Goal: Task Accomplishment & Management: Manage account settings

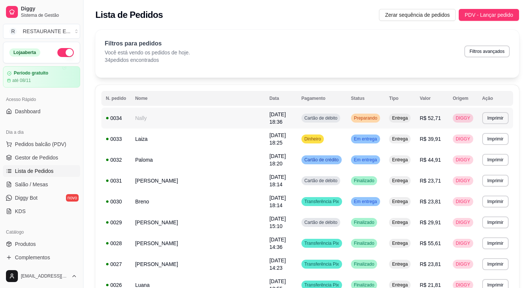
click at [345, 117] on td "Cartão de débito" at bounding box center [322, 118] width 50 height 21
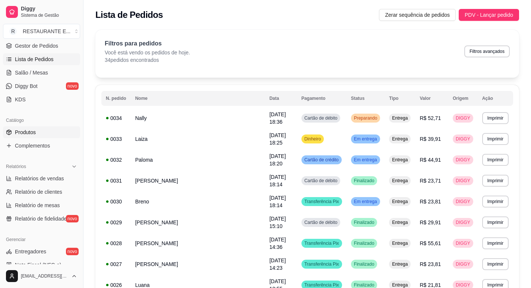
click at [43, 130] on link "Produtos" at bounding box center [41, 132] width 77 height 12
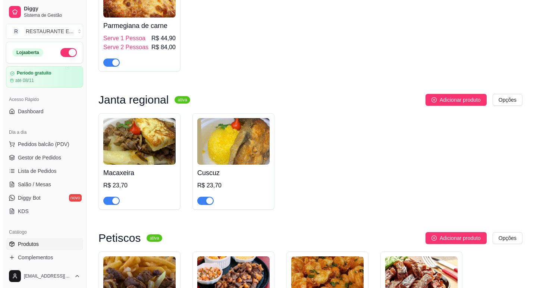
scroll to position [1566, 0]
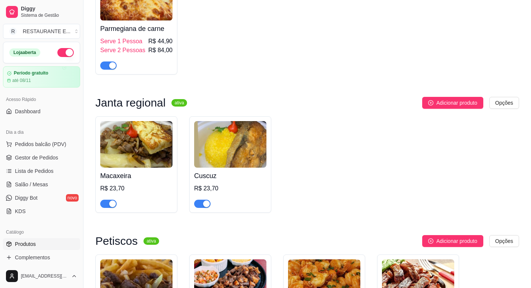
click at [131, 136] on img at bounding box center [136, 144] width 72 height 47
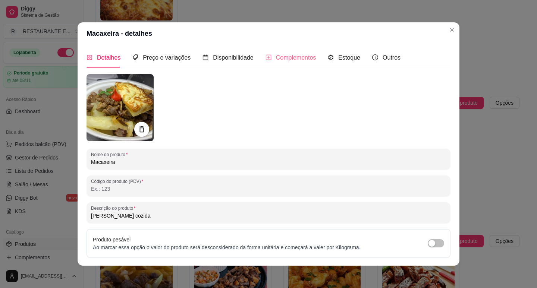
scroll to position [0, 0]
click at [293, 60] on span "Complementos" at bounding box center [296, 58] width 40 height 6
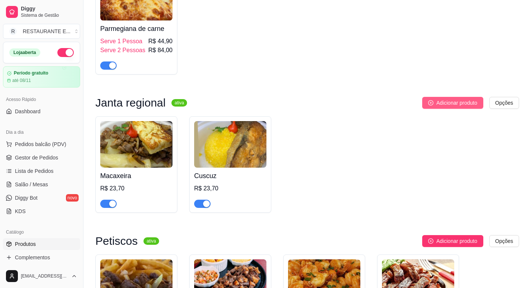
click at [448, 99] on span "Adicionar produto" at bounding box center [457, 103] width 41 height 8
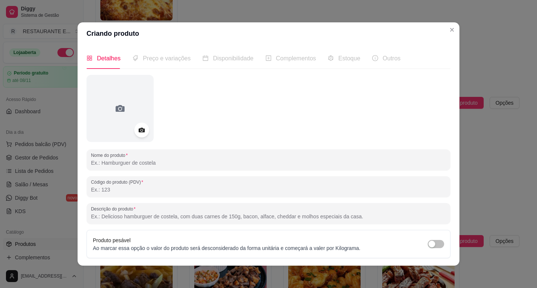
click at [220, 164] on input "Nome do produto" at bounding box center [268, 162] width 355 height 7
type input "c"
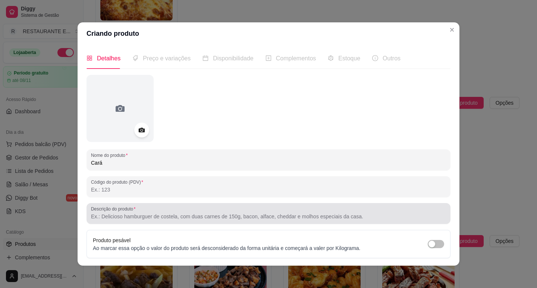
type input "Cará"
click at [133, 216] on input "Descrição do produto" at bounding box center [268, 216] width 355 height 7
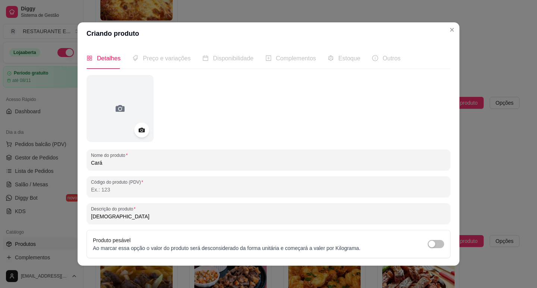
click at [91, 216] on input "[DEMOGRAPHIC_DATA]" at bounding box center [268, 216] width 355 height 7
click at [107, 216] on input "Cará" at bounding box center [268, 216] width 355 height 7
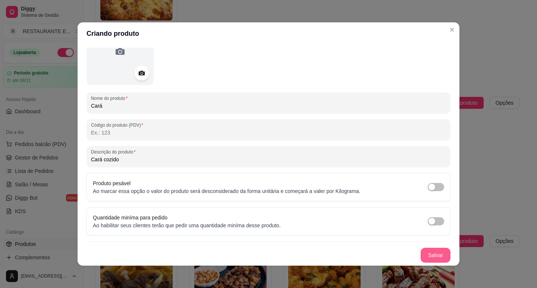
type input "Cará cozido"
click at [425, 257] on button "Salvar" at bounding box center [436, 255] width 30 height 15
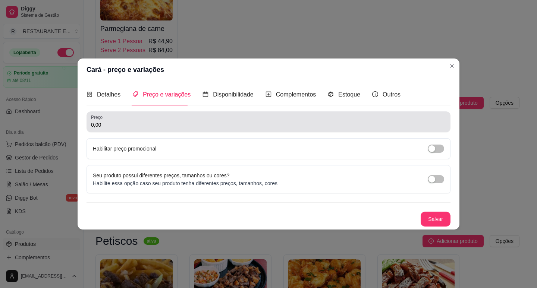
click at [141, 125] on input "0,00" at bounding box center [268, 124] width 355 height 7
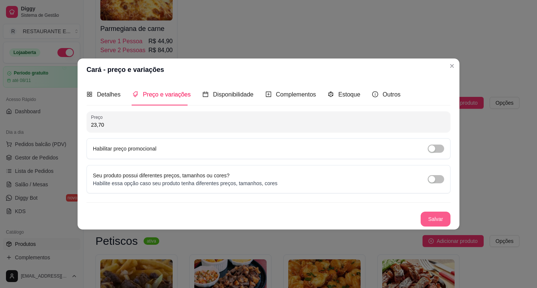
type input "23,70"
click at [430, 218] on button "Salvar" at bounding box center [436, 219] width 30 height 15
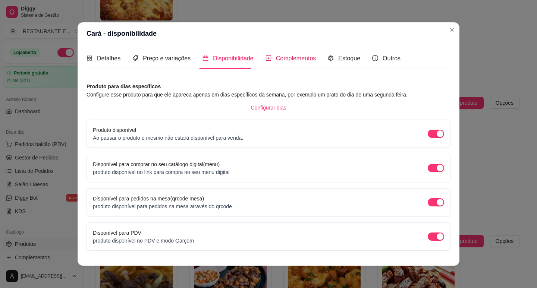
click at [299, 59] on span "Complementos" at bounding box center [296, 58] width 40 height 6
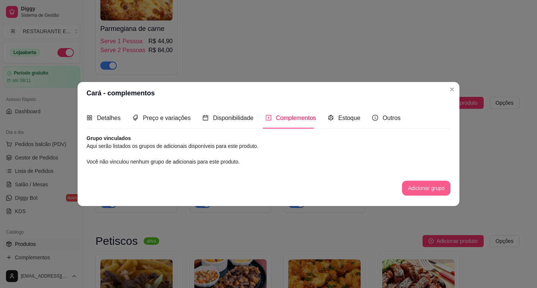
click at [423, 189] on button "Adicionar grupo" at bounding box center [426, 188] width 48 height 15
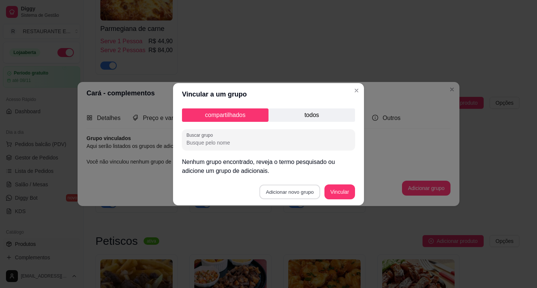
click at [283, 193] on button "Adicionar novo grupo" at bounding box center [290, 192] width 61 height 15
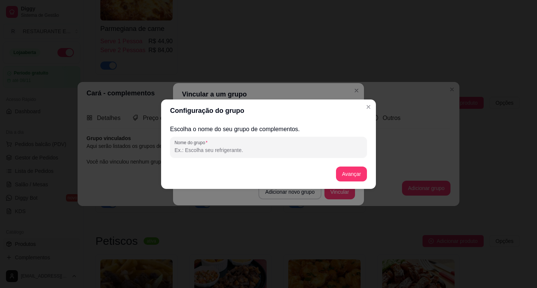
click at [191, 150] on input "Nome do grupo" at bounding box center [269, 150] width 188 height 7
click at [199, 151] on input "Escolha o acompanhamento" at bounding box center [269, 150] width 188 height 7
type input "Escolha o Acompanhamento"
click at [354, 174] on button "Avançar" at bounding box center [351, 174] width 30 height 15
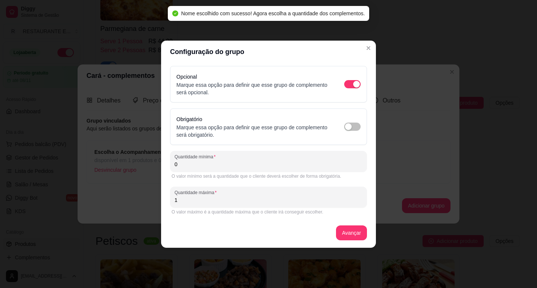
click at [201, 167] on input "0" at bounding box center [269, 164] width 188 height 7
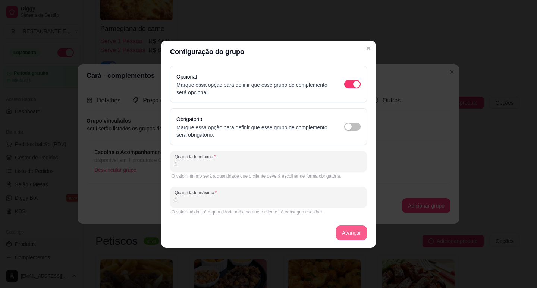
type input "1"
click at [352, 235] on button "Avançar" at bounding box center [351, 233] width 30 height 15
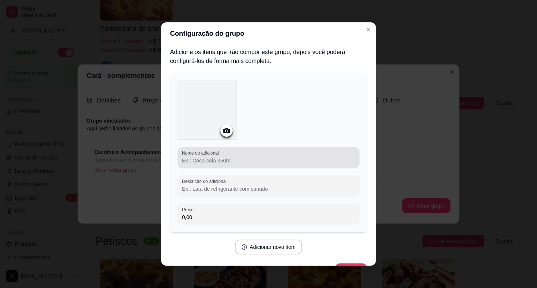
click at [223, 160] on input "Nome do adicional" at bounding box center [268, 160] width 173 height 7
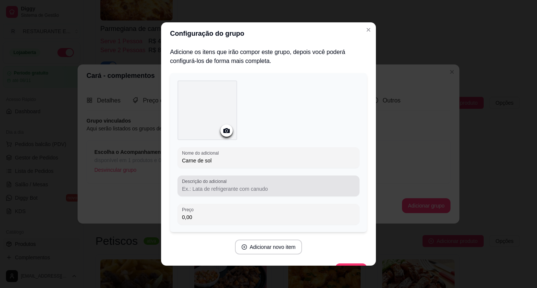
type input "Carne de sol"
click at [226, 189] on input "Descrição do adicional" at bounding box center [268, 188] width 173 height 7
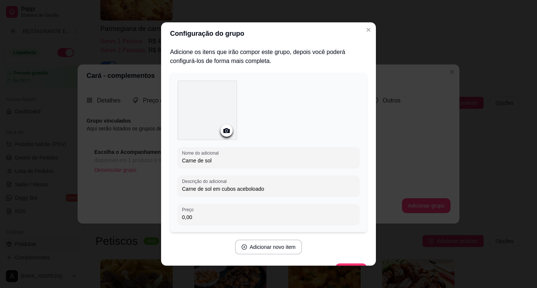
scroll to position [20, 0]
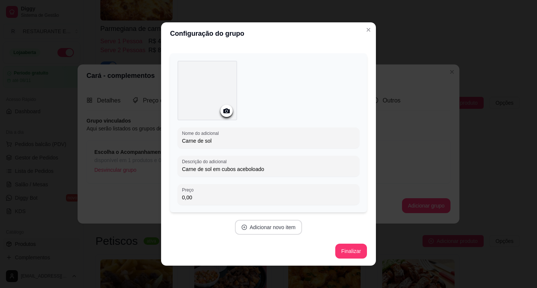
type input "Carne de sol em cubos aceboloado"
click at [263, 228] on button "Adicionar novo item" at bounding box center [269, 227] width 68 height 15
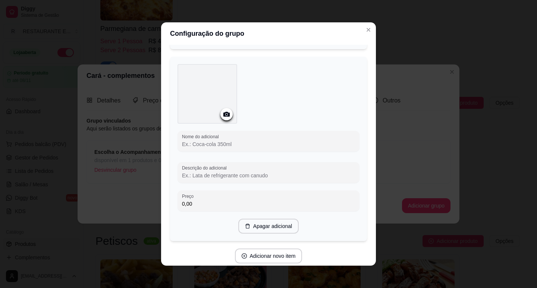
scroll to position [206, 0]
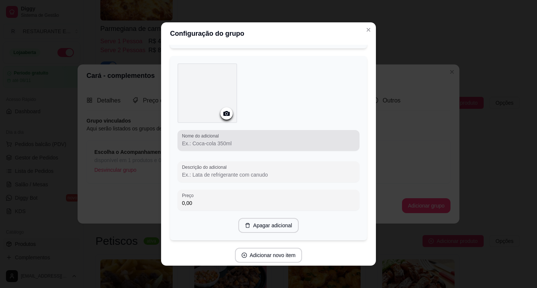
click at [201, 144] on input "Nome do adicional" at bounding box center [268, 143] width 173 height 7
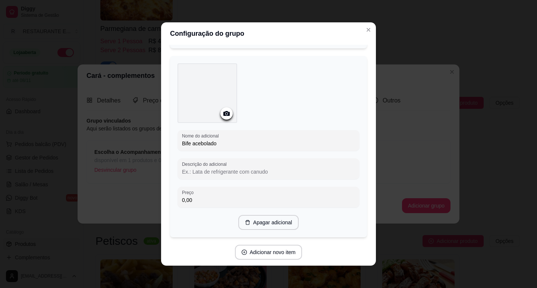
click at [191, 142] on input "Bife acebolado" at bounding box center [268, 143] width 173 height 7
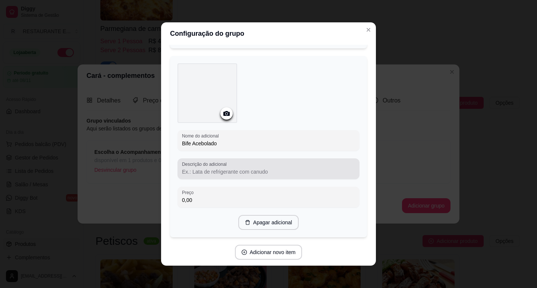
type input "Bife Acebolado"
click at [195, 172] on input "Descrição do adicional" at bounding box center [268, 171] width 173 height 7
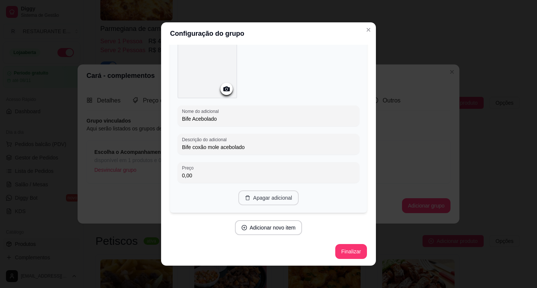
scroll to position [1, 0]
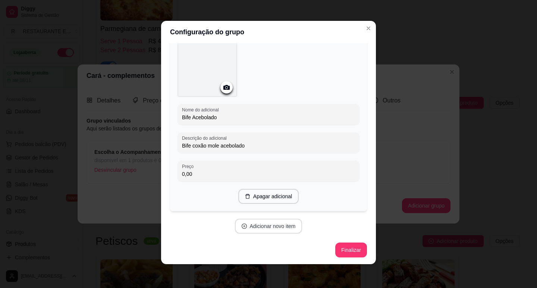
type input "Bife coxão mole acebolado"
click at [275, 231] on button "Adicionar novo item" at bounding box center [269, 226] width 68 height 15
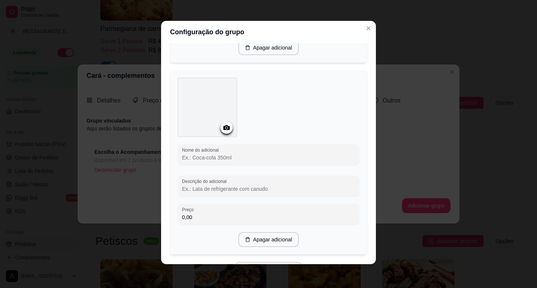
scroll to position [380, 0]
click at [206, 157] on input "Nome do adicional" at bounding box center [268, 157] width 173 height 7
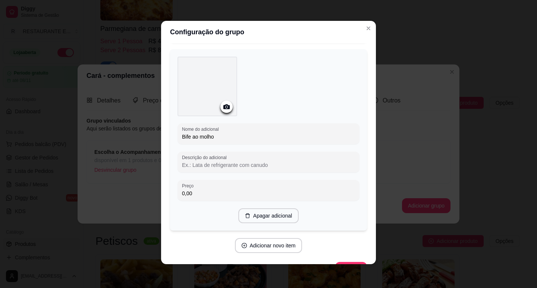
scroll to position [410, 0]
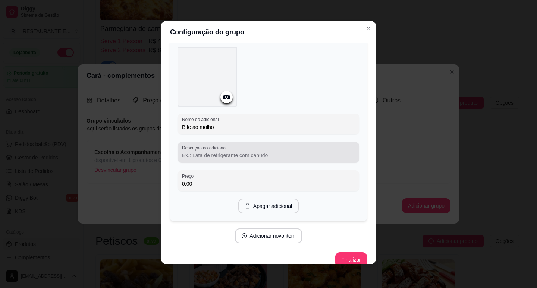
type input "Bife ao molho"
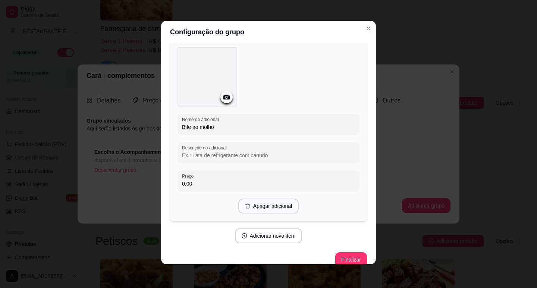
click at [201, 157] on input "Descrição do adicional" at bounding box center [268, 155] width 173 height 7
type input "c"
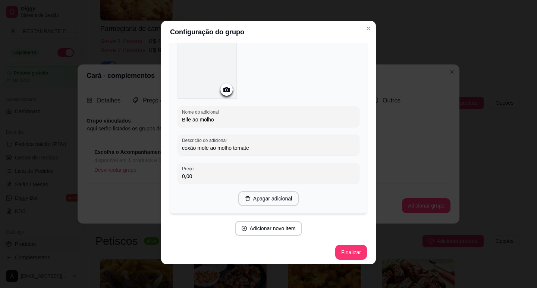
scroll to position [420, 0]
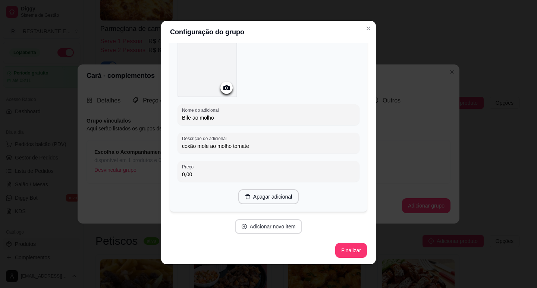
type input "coxão mole ao molho tomate"
click at [279, 228] on button "Adicionar novo item" at bounding box center [269, 227] width 66 height 15
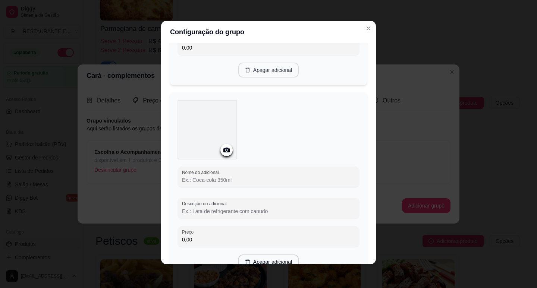
scroll to position [569, 0]
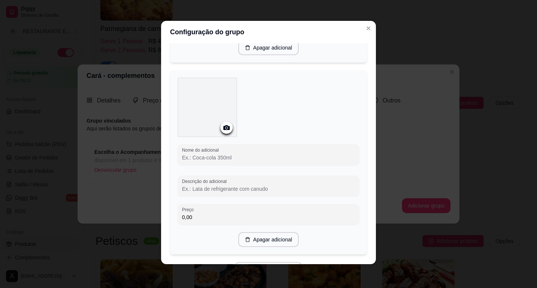
click at [222, 159] on input "Nome do adicional" at bounding box center [268, 157] width 173 height 7
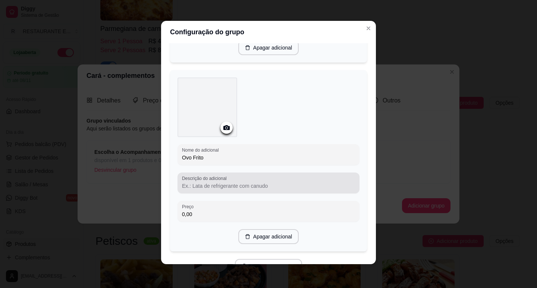
type input "Ovo Frito"
click at [210, 188] on input "Descrição do adicional" at bounding box center [268, 185] width 173 height 7
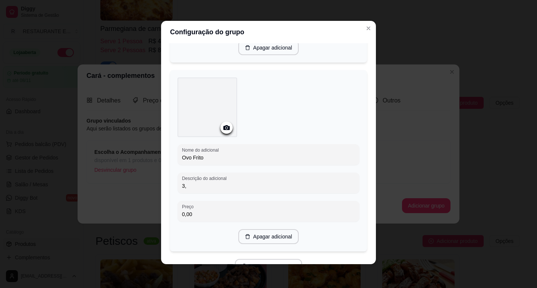
type input "3"
click at [221, 154] on input "Ovo Frito" at bounding box center [268, 157] width 173 height 7
type input "O"
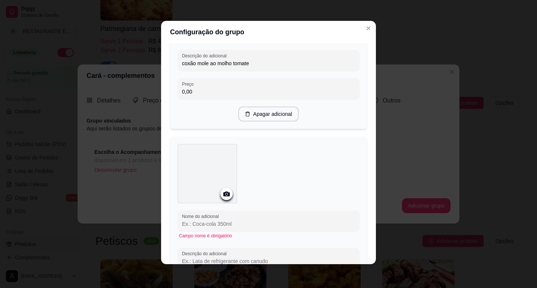
scroll to position [531, 0]
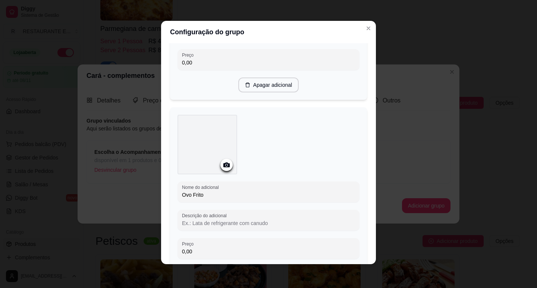
type input "Ovo Frito"
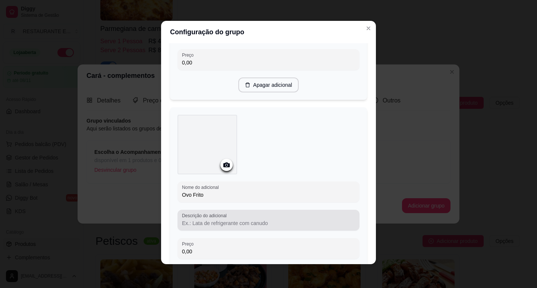
click at [212, 223] on input "Descrição do adicional" at bounding box center [268, 223] width 173 height 7
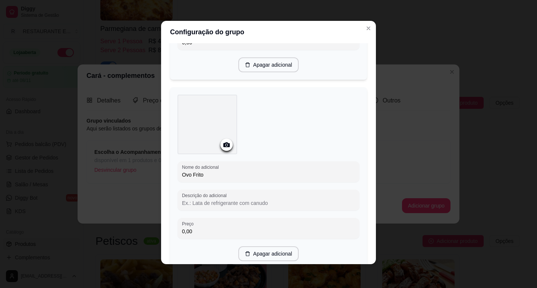
scroll to position [569, 0]
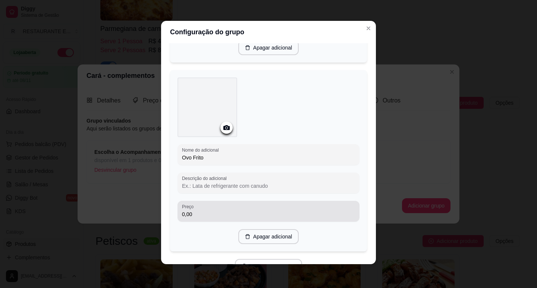
click at [201, 211] on input "0,00" at bounding box center [268, 214] width 173 height 7
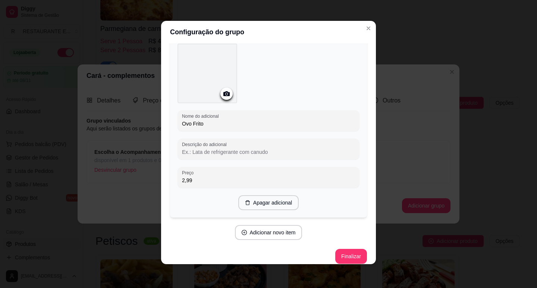
scroll to position [608, 0]
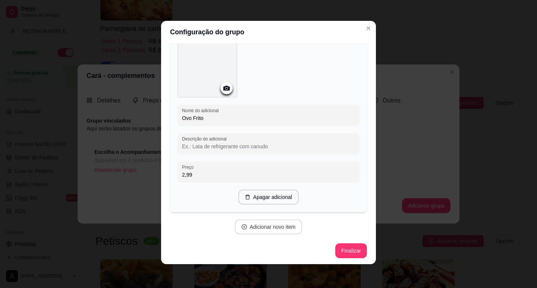
type input "2,99"
click at [269, 228] on button "Adicionar novo item" at bounding box center [269, 227] width 68 height 15
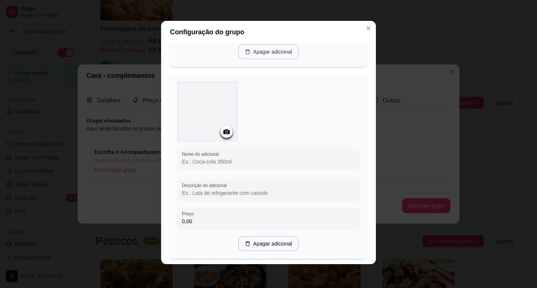
scroll to position [757, 0]
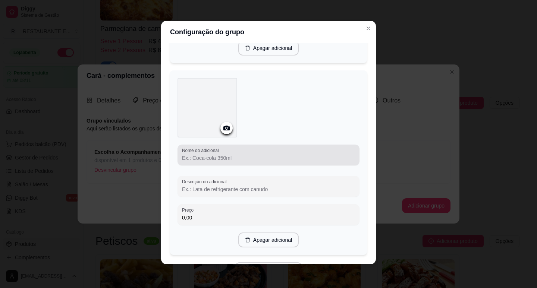
click at [216, 157] on input "Nome do adicional" at bounding box center [268, 157] width 173 height 7
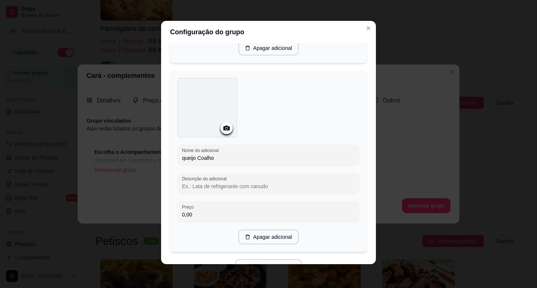
click at [182, 158] on input "queijo Coalho" at bounding box center [268, 157] width 173 height 7
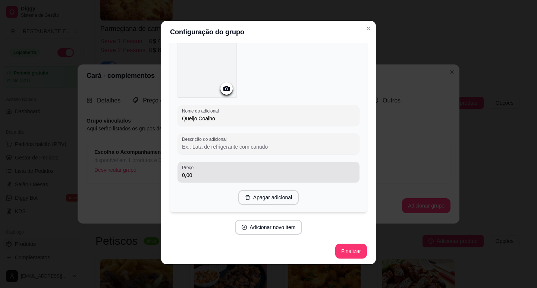
click at [195, 169] on div "0,00" at bounding box center [268, 172] width 173 height 15
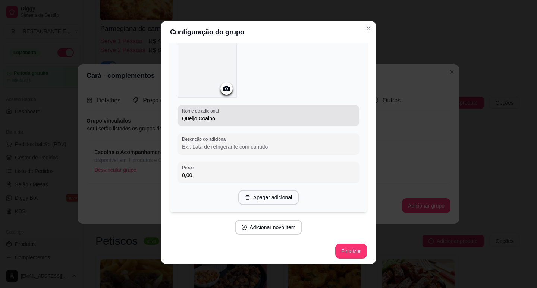
click at [231, 118] on input "Queijo Coalho" at bounding box center [268, 118] width 173 height 7
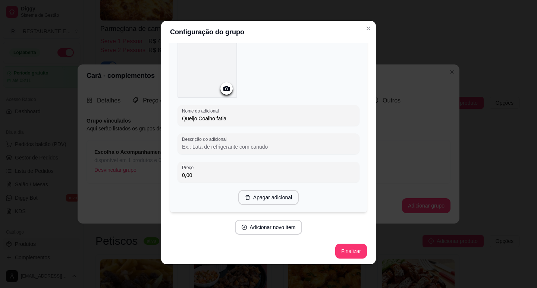
click at [215, 117] on input "Queijo Coalho fatia" at bounding box center [268, 118] width 173 height 7
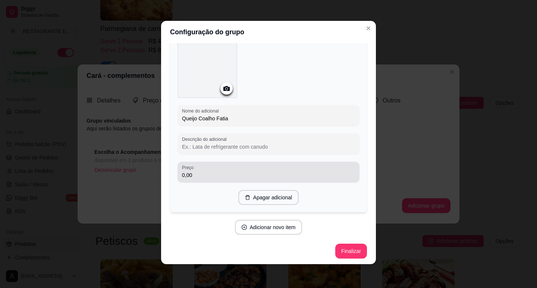
type input "Queijo Coalho Fatia"
click at [206, 173] on input "0,00" at bounding box center [268, 175] width 173 height 7
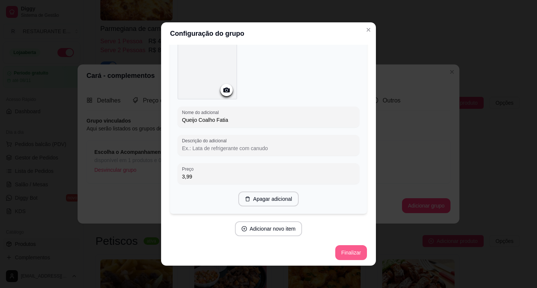
type input "3,99"
click at [342, 252] on button "Finalizar" at bounding box center [351, 252] width 32 height 15
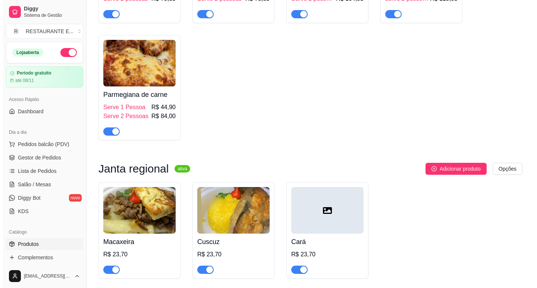
scroll to position [1604, 0]
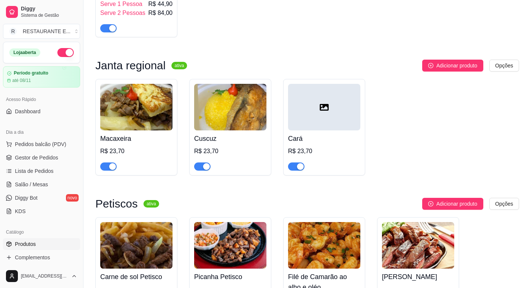
click at [106, 163] on span "button" at bounding box center [108, 167] width 16 height 8
click at [295, 163] on span "button" at bounding box center [296, 167] width 16 height 8
click at [106, 163] on div "button" at bounding box center [104, 166] width 7 height 7
click at [142, 88] on img at bounding box center [136, 107] width 72 height 47
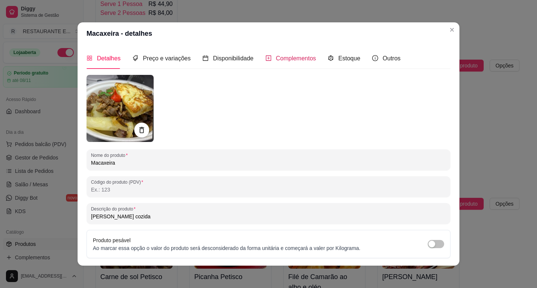
click at [296, 60] on span "Complementos" at bounding box center [296, 58] width 40 height 6
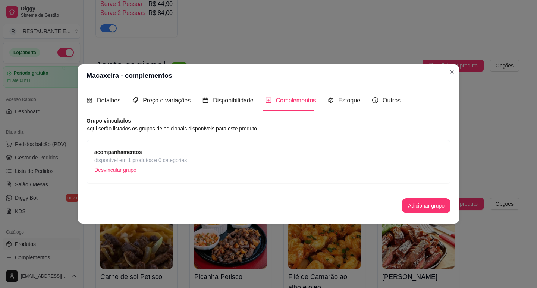
click at [112, 170] on p "Desvincular grupo" at bounding box center [140, 169] width 92 height 11
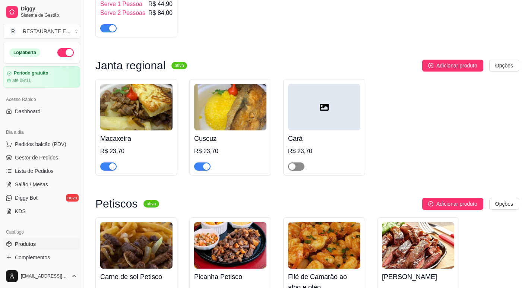
click at [299, 163] on span "button" at bounding box center [296, 167] width 16 height 8
click at [317, 98] on div at bounding box center [324, 107] width 72 height 47
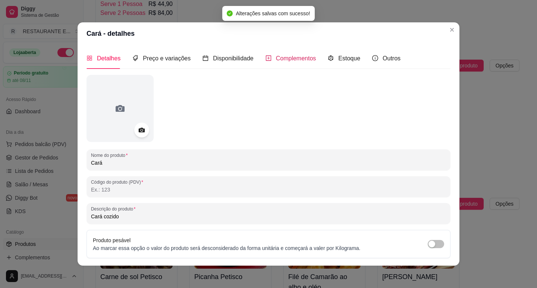
click at [297, 56] on span "Complementos" at bounding box center [296, 58] width 40 height 6
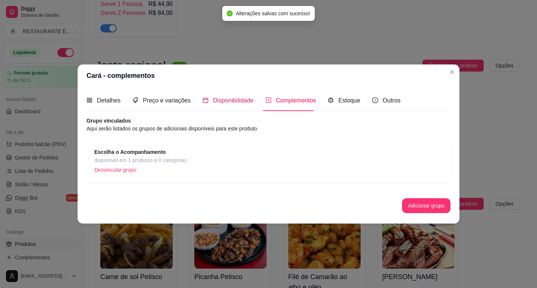
click at [228, 102] on span "Disponibilidade" at bounding box center [233, 100] width 41 height 6
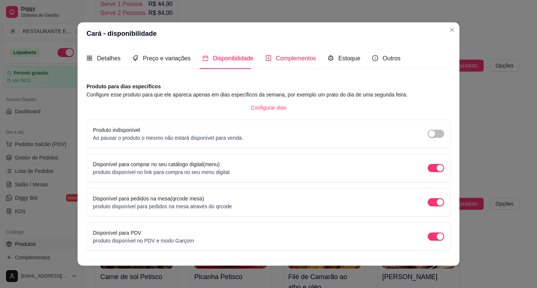
click at [294, 61] on span "Complementos" at bounding box center [296, 58] width 40 height 6
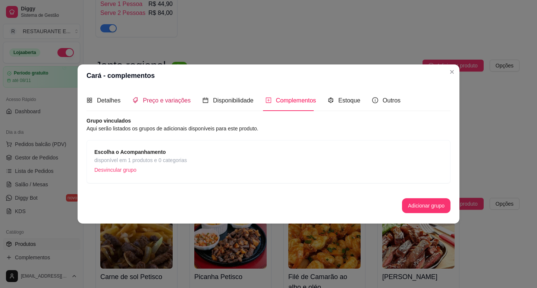
click at [157, 100] on span "Preço e variações" at bounding box center [167, 100] width 48 height 6
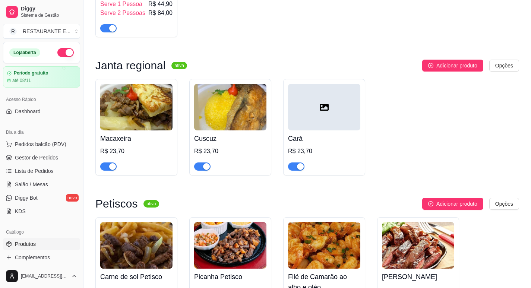
click at [326, 106] on div at bounding box center [324, 107] width 72 height 47
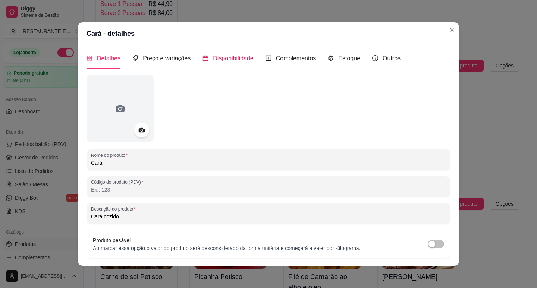
click at [238, 57] on span "Disponibilidade" at bounding box center [233, 58] width 41 height 6
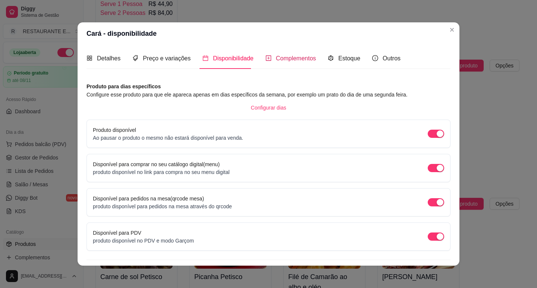
click at [301, 56] on span "Complementos" at bounding box center [296, 58] width 40 height 6
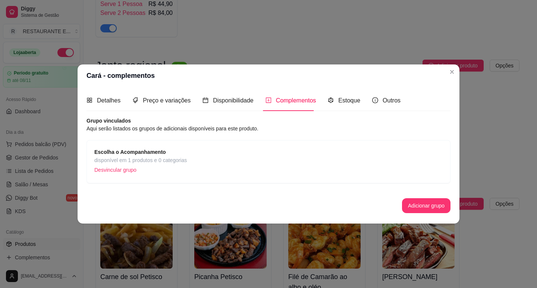
click at [141, 161] on span "disponível em 1 produtos e 0 categorias" at bounding box center [140, 160] width 92 height 8
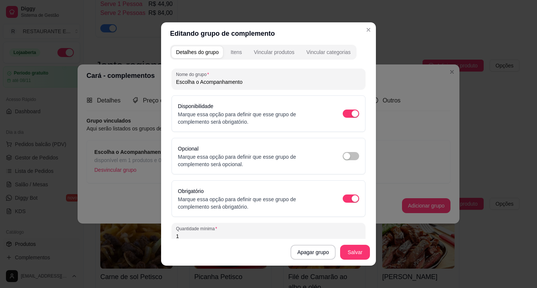
scroll to position [0, 0]
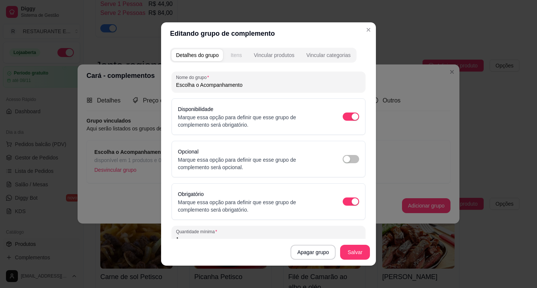
click at [233, 56] on div "Itens" at bounding box center [235, 54] width 11 height 7
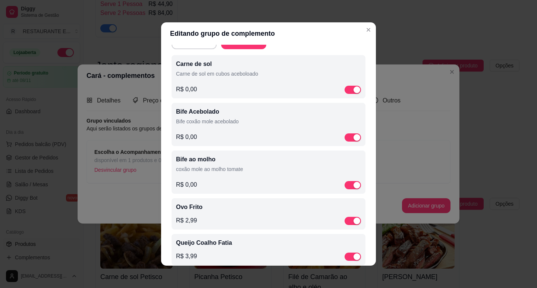
scroll to position [51, 0]
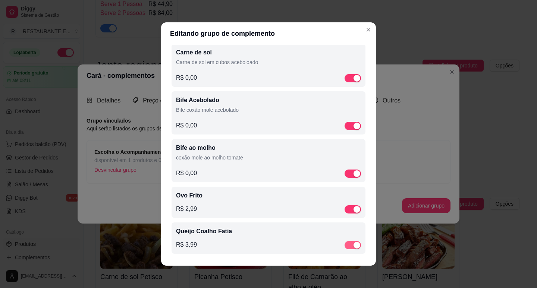
click at [345, 245] on span "button" at bounding box center [353, 245] width 16 height 8
click at [345, 210] on span "button" at bounding box center [353, 210] width 16 height 8
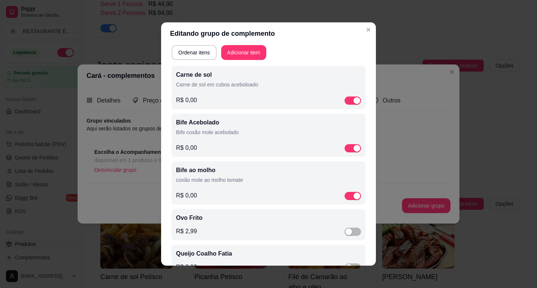
scroll to position [0, 0]
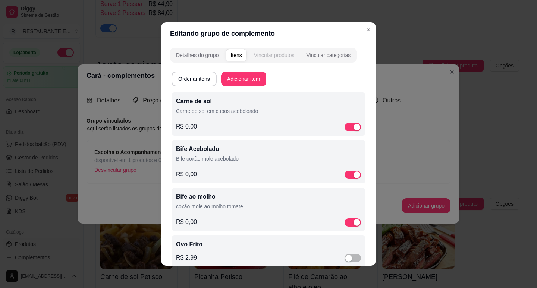
click at [272, 55] on div "Vincular produtos" at bounding box center [274, 54] width 41 height 7
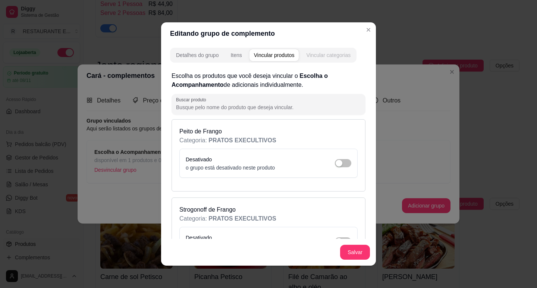
click at [329, 53] on div "Vincular categorias" at bounding box center [328, 54] width 44 height 7
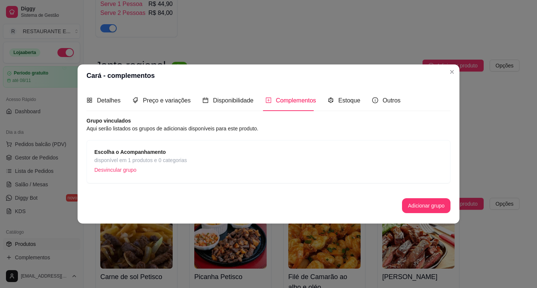
click at [123, 171] on p "Desvincular grupo" at bounding box center [140, 169] width 92 height 11
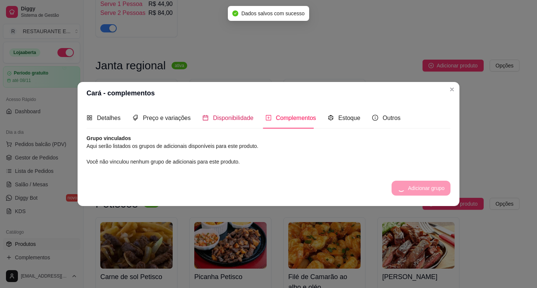
click at [237, 118] on span "Disponibilidade" at bounding box center [233, 118] width 41 height 6
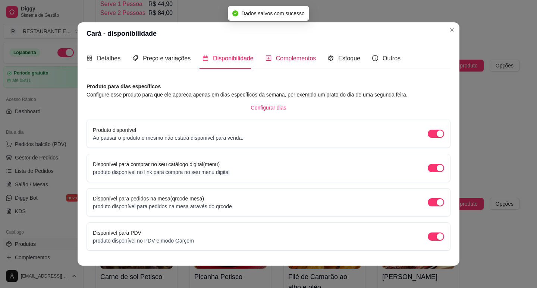
click at [298, 59] on span "Complementos" at bounding box center [296, 58] width 40 height 6
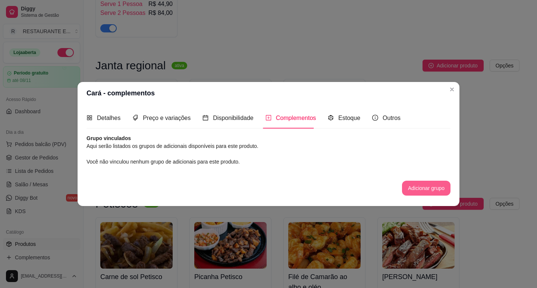
click at [437, 190] on button "Adicionar grupo" at bounding box center [426, 188] width 48 height 15
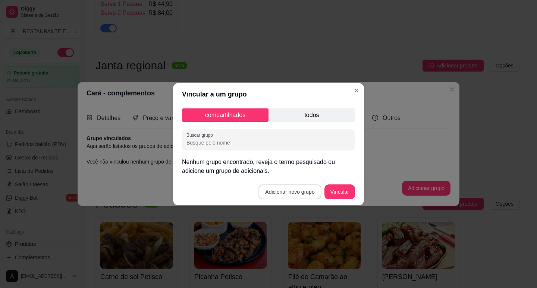
click at [285, 192] on button "Adicionar novo grupo" at bounding box center [289, 192] width 63 height 15
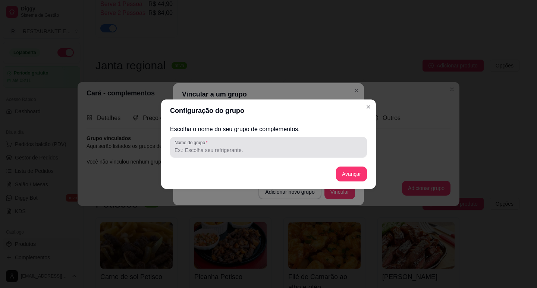
click at [203, 151] on input "Nome do grupo" at bounding box center [269, 150] width 188 height 7
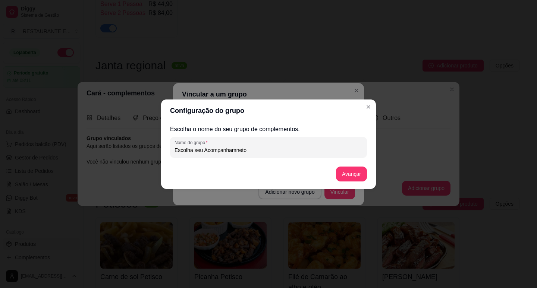
click at [238, 152] on input "Escolha seu Acompanhamneto" at bounding box center [269, 150] width 188 height 7
click at [238, 152] on input "Escolha seu Acompanhameto" at bounding box center [269, 150] width 188 height 7
type input "Escolha seu Acompanhamento"
click at [351, 176] on button "Avançar" at bounding box center [351, 174] width 31 height 15
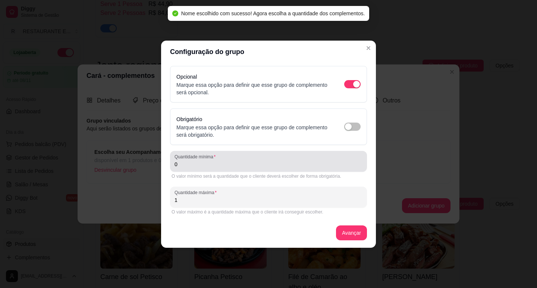
click at [201, 164] on input "0" at bounding box center [269, 164] width 188 height 7
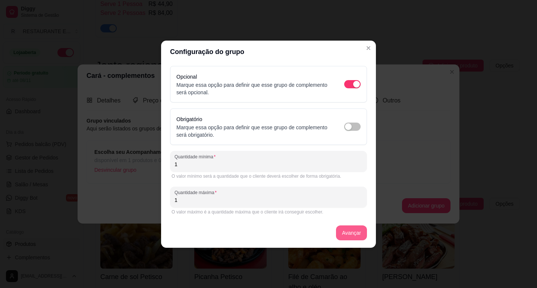
type input "1"
click at [346, 236] on button "Avançar" at bounding box center [351, 233] width 31 height 15
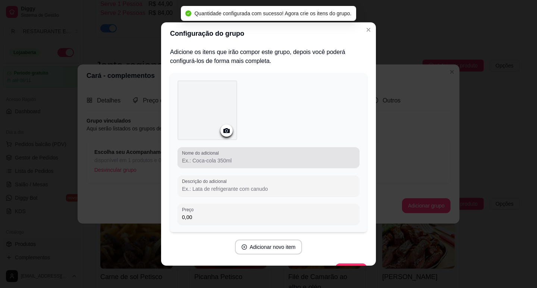
click at [216, 161] on input "Nome do adicional" at bounding box center [268, 160] width 173 height 7
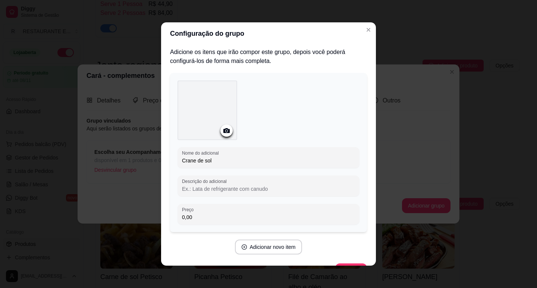
click at [185, 161] on input "Crane de sol" at bounding box center [268, 160] width 173 height 7
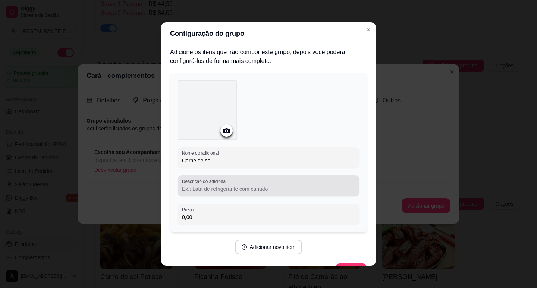
type input "Carne de sol"
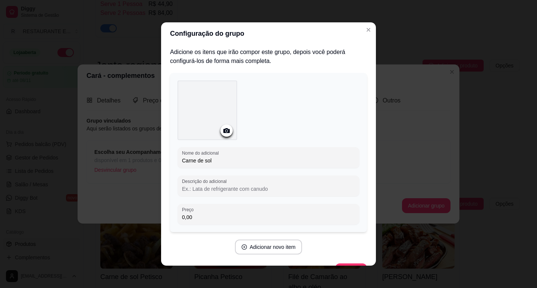
click at [207, 191] on input "Descrição do adicional" at bounding box center [268, 188] width 173 height 7
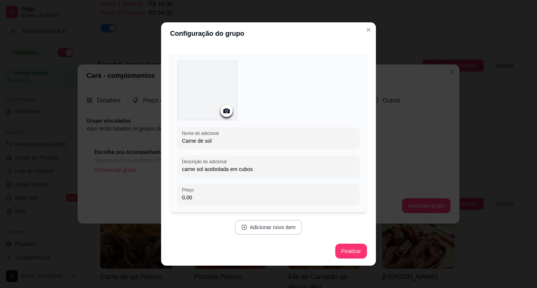
scroll to position [1, 0]
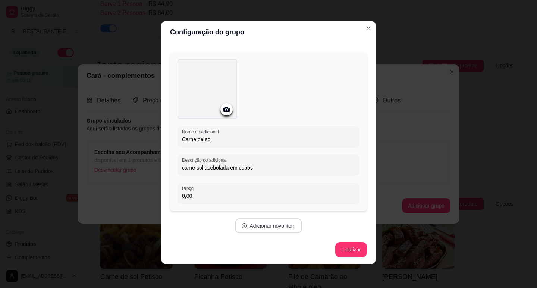
type input "carne sol acebolada em cubos"
click at [280, 229] on button "Adicionar novo item" at bounding box center [269, 226] width 68 height 15
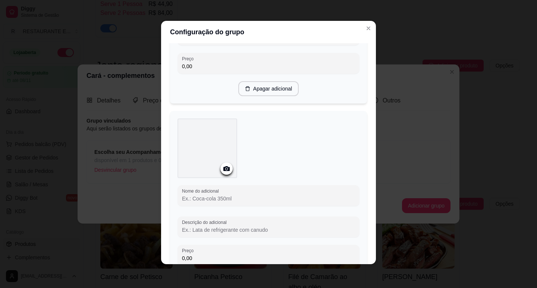
scroll to position [169, 0]
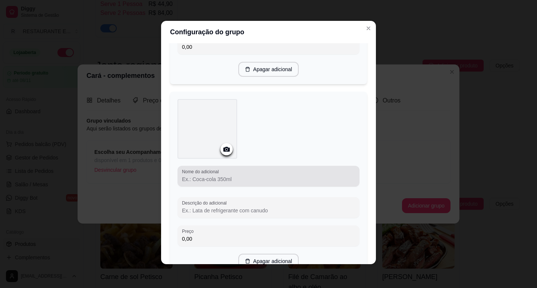
click at [205, 185] on div "Nome do adicional" at bounding box center [269, 176] width 182 height 21
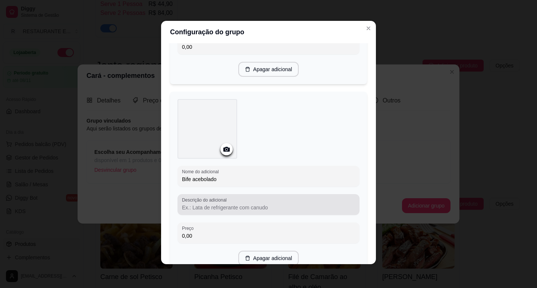
type input "Bife acebolado"
click at [201, 207] on input "Descrição do adicional" at bounding box center [268, 207] width 173 height 7
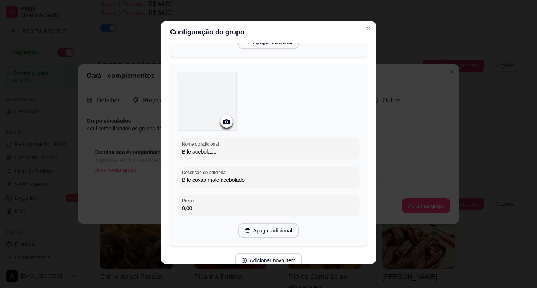
scroll to position [231, 0]
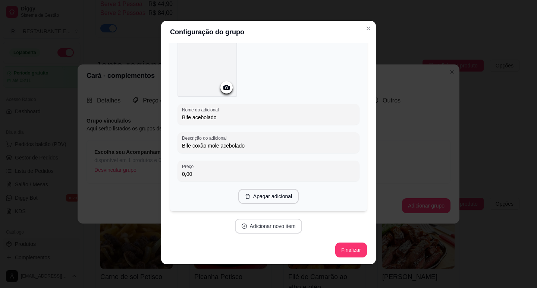
type input "Bife coxão mole acebolado"
click at [274, 228] on button "Adicionar novo item" at bounding box center [269, 226] width 68 height 15
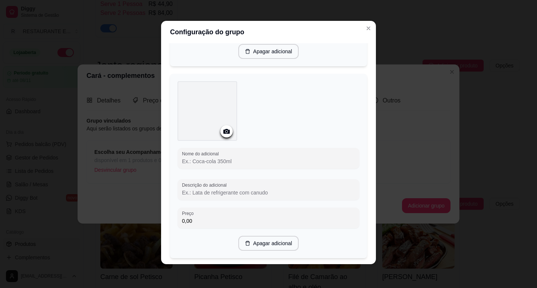
scroll to position [380, 0]
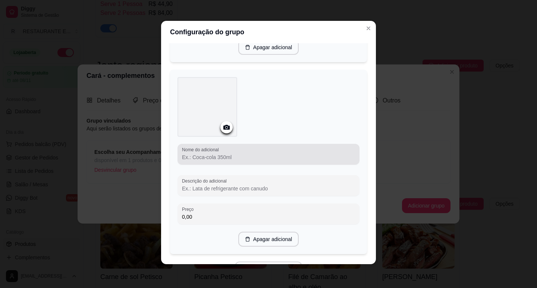
click at [219, 158] on input "Nome do adicional" at bounding box center [268, 157] width 173 height 7
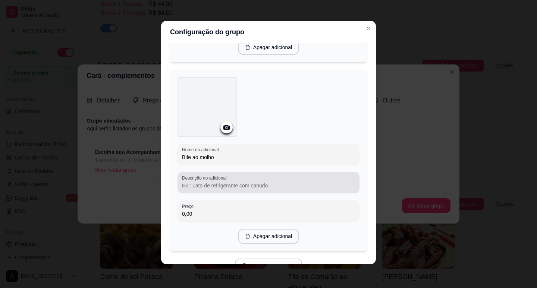
type input "Bife ao molho"
click at [204, 185] on input "Descrição do adicional" at bounding box center [268, 185] width 173 height 7
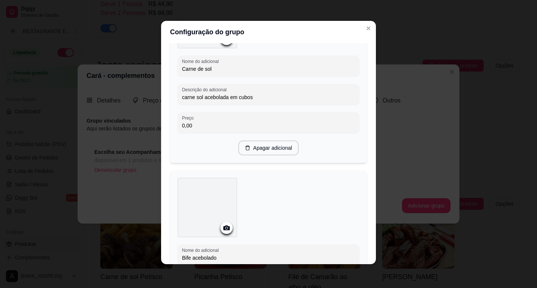
scroll to position [47, 0]
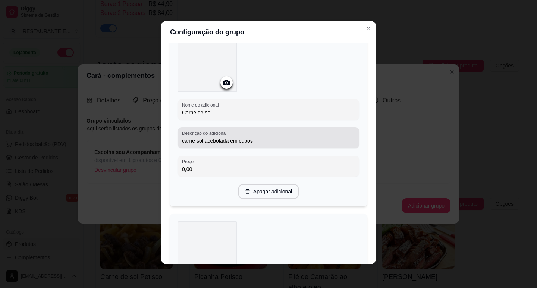
type input "Coxão mole ao molho tomate"
click at [182, 140] on input "carne sol acebolada em cubos" at bounding box center [268, 140] width 173 height 7
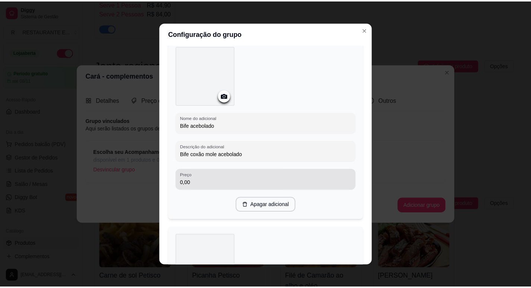
scroll to position [420, 0]
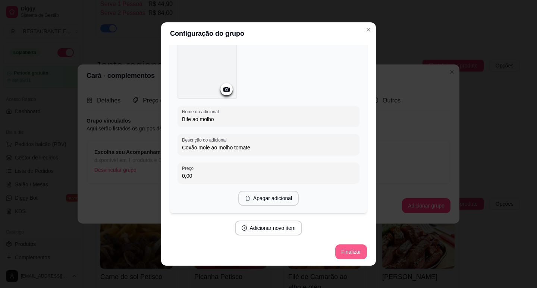
type input "Carne sol acebolada em cubos"
click at [345, 254] on button "Finalizar" at bounding box center [351, 252] width 32 height 15
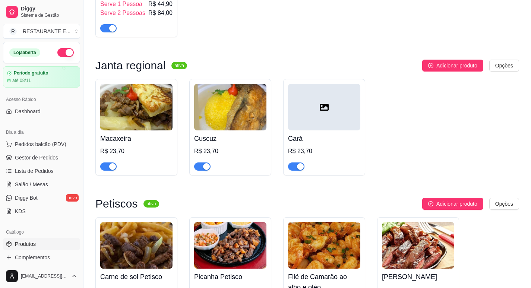
scroll to position [1641, 0]
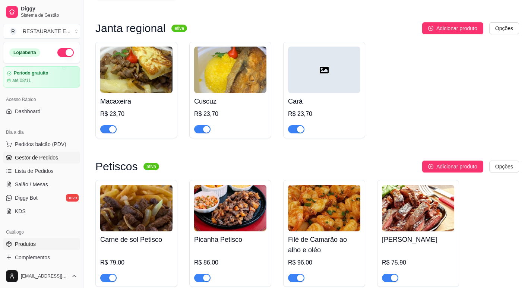
click at [34, 160] on span "Gestor de Pedidos" at bounding box center [36, 157] width 43 height 7
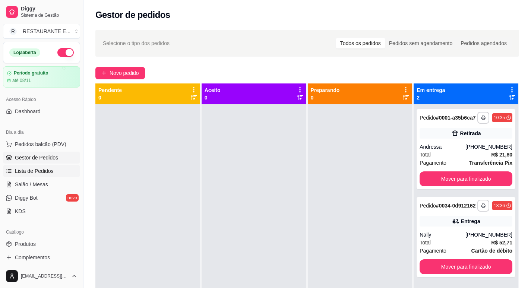
click at [41, 173] on span "Lista de Pedidos" at bounding box center [34, 170] width 39 height 7
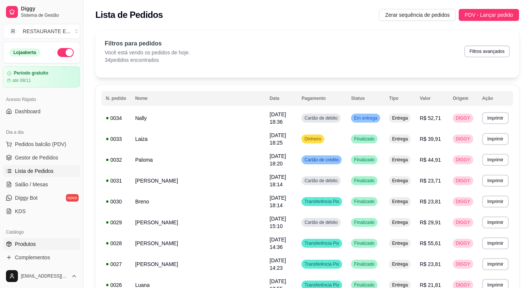
click at [48, 244] on link "Produtos" at bounding box center [41, 244] width 77 height 12
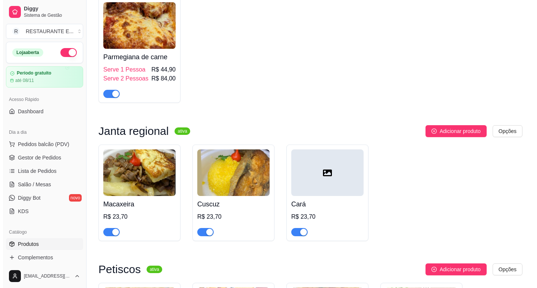
scroll to position [1529, 0]
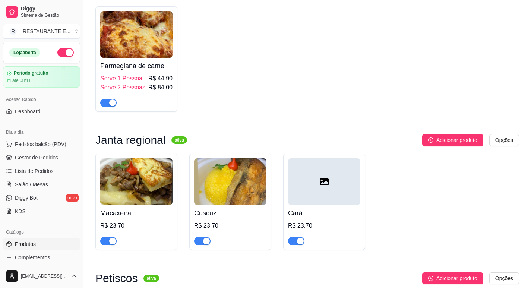
click at [135, 208] on h4 "Macaxeira" at bounding box center [136, 213] width 72 height 10
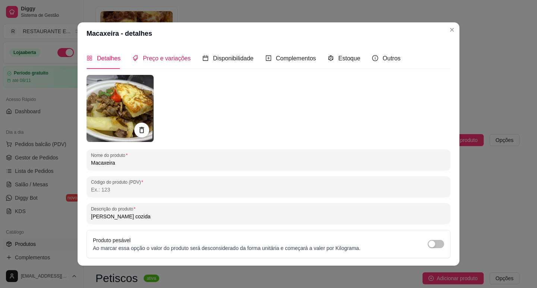
click at [163, 59] on span "Preço e variações" at bounding box center [167, 58] width 48 height 6
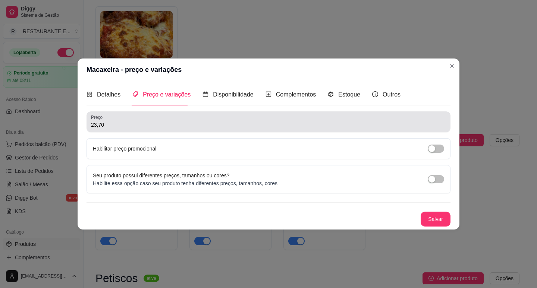
click at [110, 126] on input "23,70" at bounding box center [268, 124] width 355 height 7
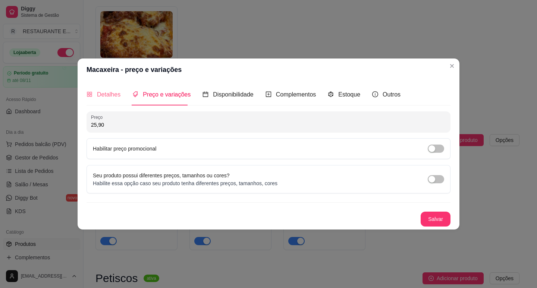
type input "25,90"
click at [106, 94] on span "Detalhes" at bounding box center [108, 94] width 23 height 6
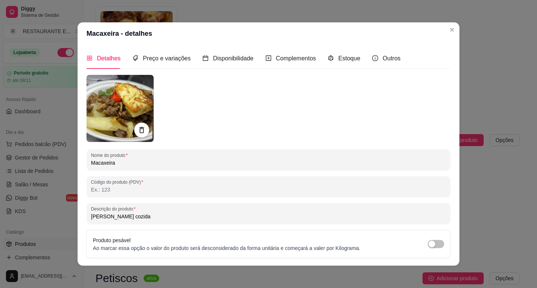
click at [117, 163] on input "Macaxeira" at bounding box center [268, 162] width 355 height 7
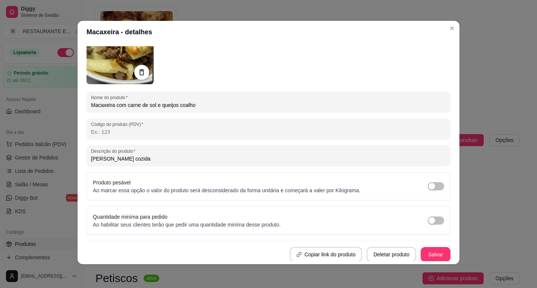
scroll to position [57, 0]
type input "Macaxeira com carne de sol e queijos coalho"
click at [426, 254] on button "Salvar" at bounding box center [435, 254] width 29 height 15
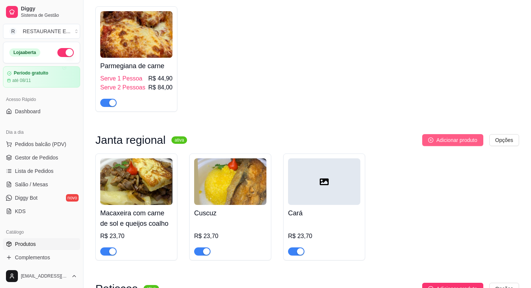
click at [458, 136] on span "Adicionar produto" at bounding box center [457, 140] width 41 height 8
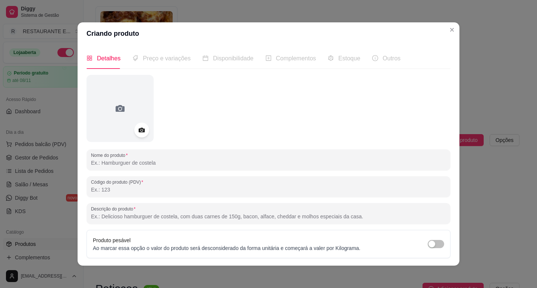
click at [151, 164] on input "Nome do produto" at bounding box center [268, 162] width 355 height 7
click at [100, 164] on input "Mac axeira" at bounding box center [268, 162] width 355 height 7
click at [127, 164] on input "Macaxeira" at bounding box center [268, 162] width 355 height 7
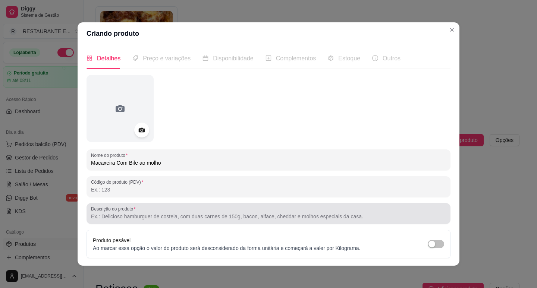
type input "Macaxeira Com Bife ao molho"
click at [122, 214] on input "Descrição do produto" at bounding box center [268, 216] width 355 height 7
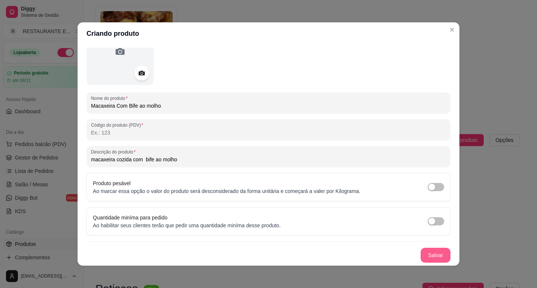
type input "macaxeira cozida com bife ao molho"
click at [429, 257] on button "Salvar" at bounding box center [436, 255] width 30 height 15
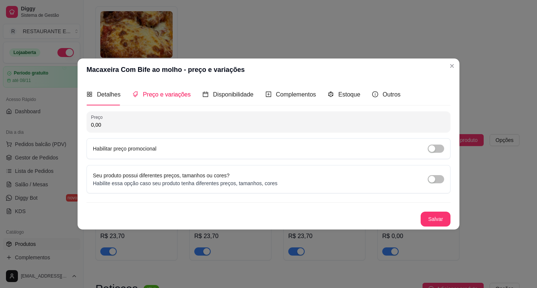
scroll to position [0, 0]
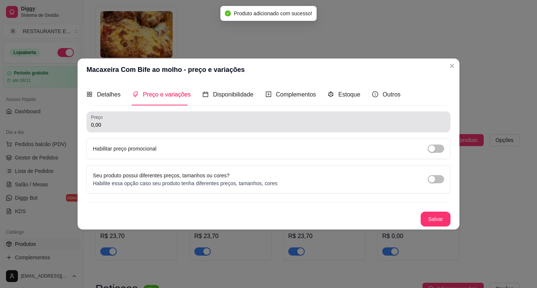
click at [116, 119] on div "0,00" at bounding box center [268, 121] width 355 height 15
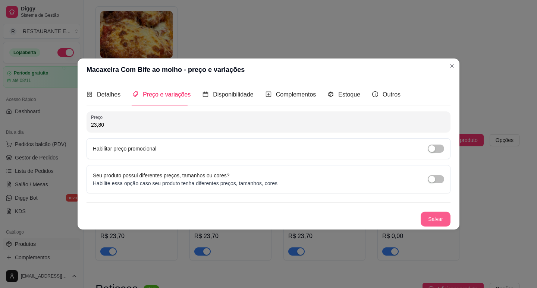
type input "23,80"
click at [434, 222] on button "Salvar" at bounding box center [436, 219] width 30 height 15
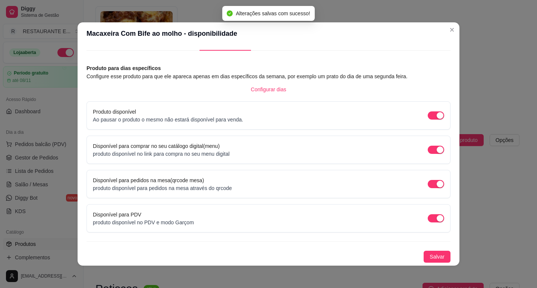
scroll to position [1, 0]
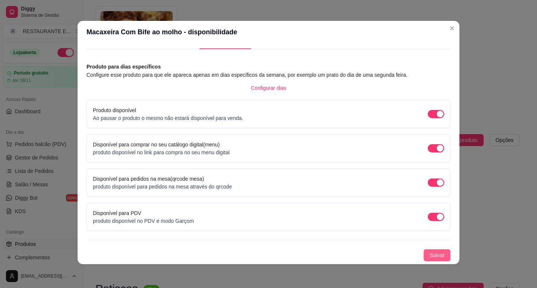
click at [434, 254] on span "Salvar" at bounding box center [437, 255] width 15 height 8
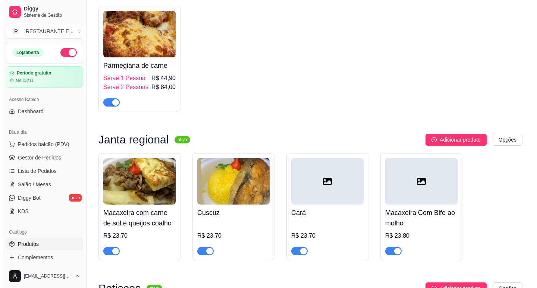
scroll to position [1529, 0]
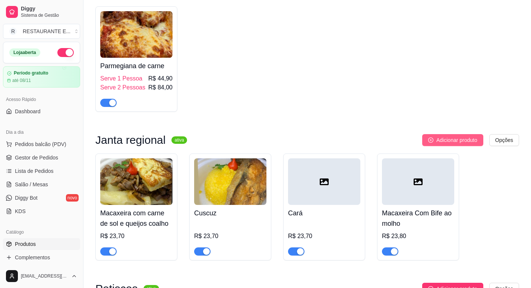
click at [466, 136] on span "Adicionar produto" at bounding box center [457, 140] width 41 height 8
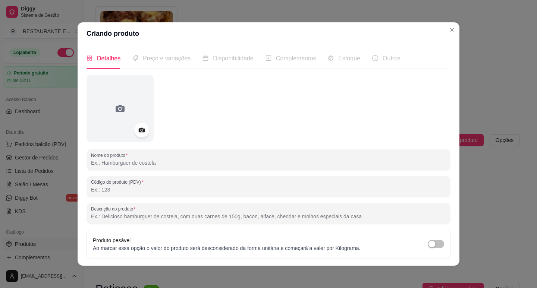
click at [132, 161] on input "Nome do produto" at bounding box center [268, 162] width 355 height 7
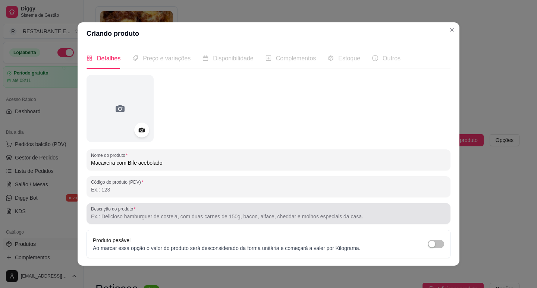
type input "Macaxeira com Bife acebolado"
click at [141, 214] on input "Descrição do produto" at bounding box center [268, 216] width 355 height 7
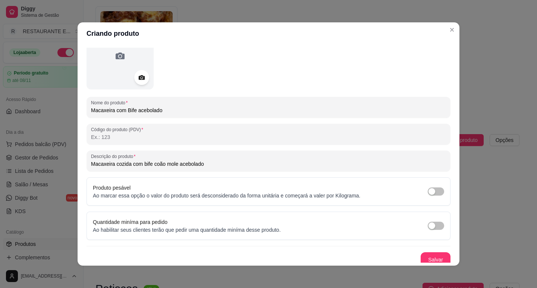
scroll to position [57, 0]
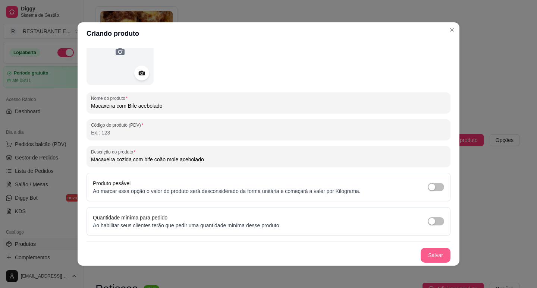
type input "Macaxeira cozida com bife coão mole acebolado"
click at [432, 260] on button "Salvar" at bounding box center [436, 255] width 30 height 15
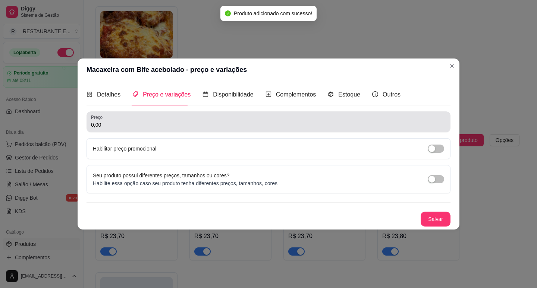
scroll to position [0, 0]
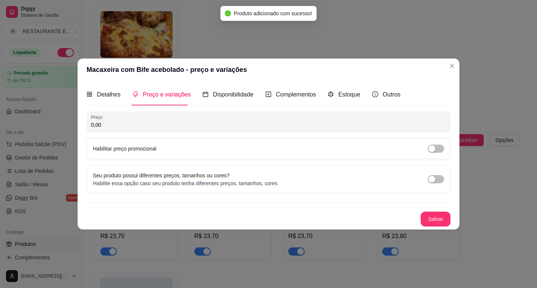
click at [112, 122] on input "0,00" at bounding box center [268, 124] width 355 height 7
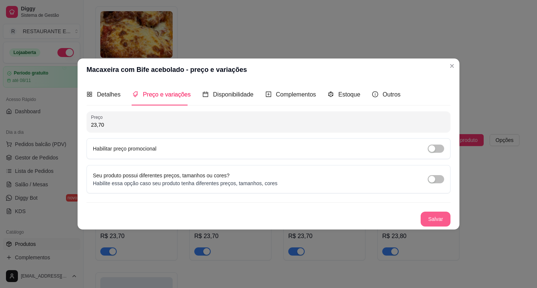
type input "23,70"
click at [439, 219] on button "Salvar" at bounding box center [436, 219] width 30 height 15
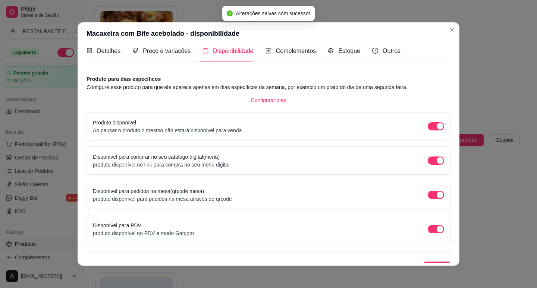
scroll to position [18, 0]
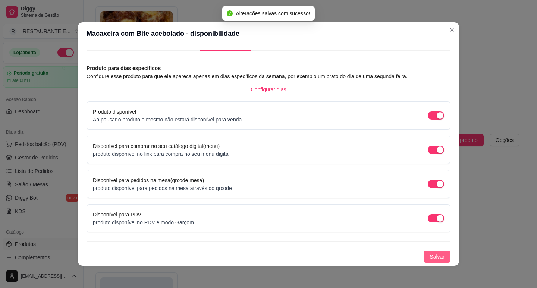
click at [430, 258] on span "Salvar" at bounding box center [437, 257] width 15 height 8
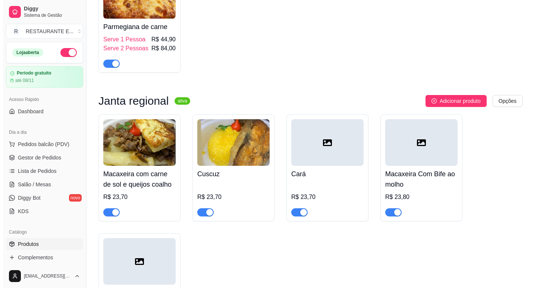
scroll to position [1566, 0]
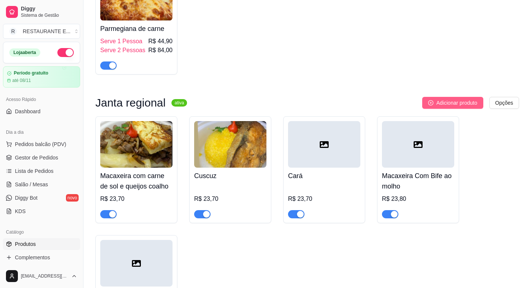
click at [472, 99] on span "Adicionar produto" at bounding box center [457, 103] width 41 height 8
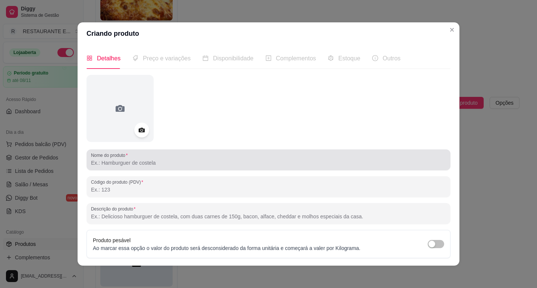
click at [166, 160] on input "Nome do produto" at bounding box center [268, 162] width 355 height 7
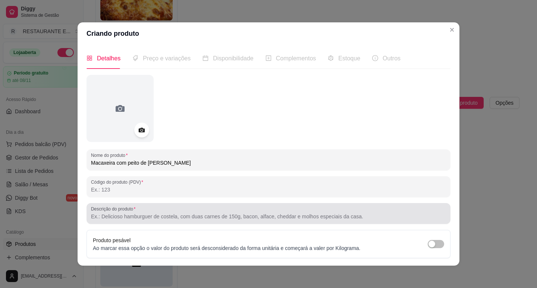
type input "Macaxeira com peito de [PERSON_NAME]"
click at [140, 213] on input "Descrição do produto" at bounding box center [268, 216] width 355 height 7
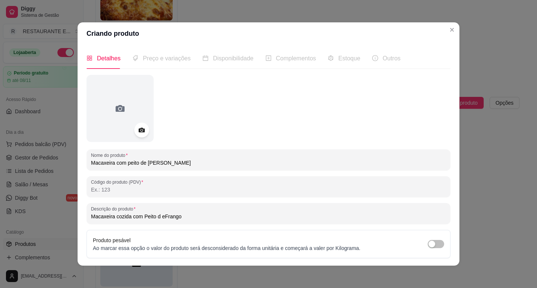
click at [161, 217] on input "Macaxeira cozida com Peito d eFrango" at bounding box center [268, 216] width 355 height 7
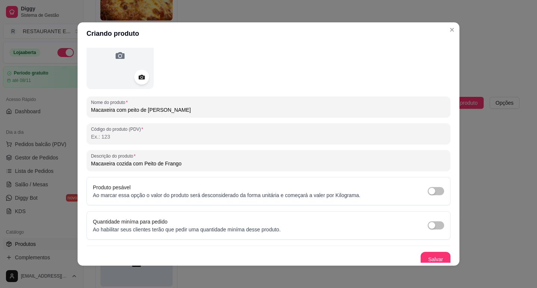
scroll to position [57, 0]
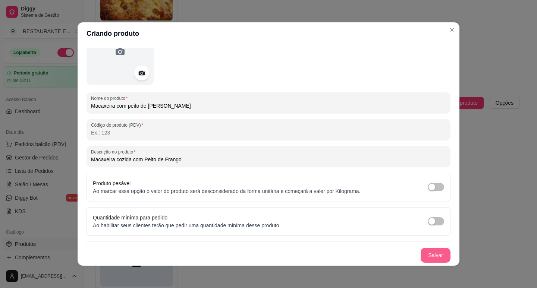
type input "Macaxeira cozida com Peito de Frango"
click at [430, 254] on button "Salvar" at bounding box center [436, 255] width 30 height 15
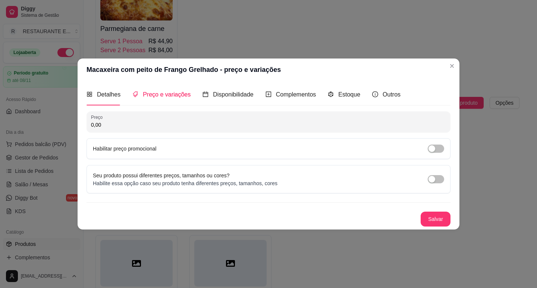
scroll to position [0, 0]
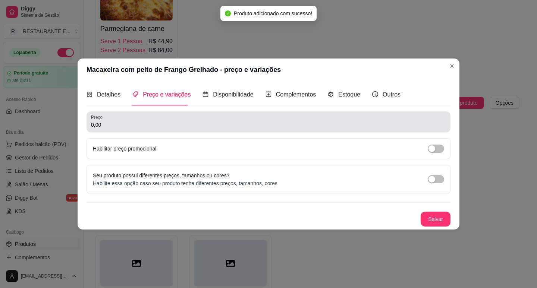
click at [110, 129] on div "0,00" at bounding box center [268, 121] width 355 height 15
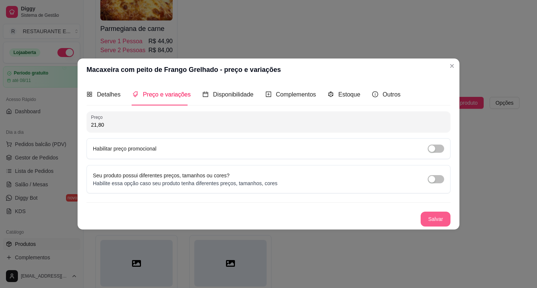
type input "21,80"
click at [439, 222] on button "Salvar" at bounding box center [435, 219] width 29 height 15
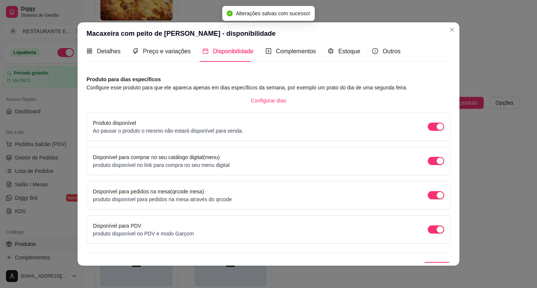
scroll to position [18, 0]
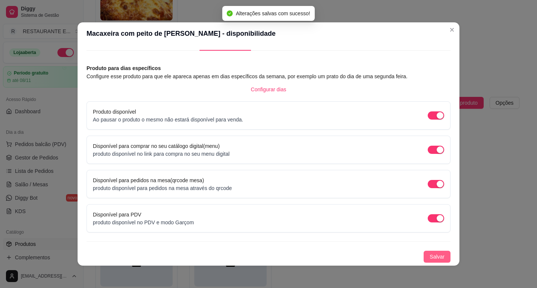
click at [430, 256] on span "Salvar" at bounding box center [437, 257] width 15 height 8
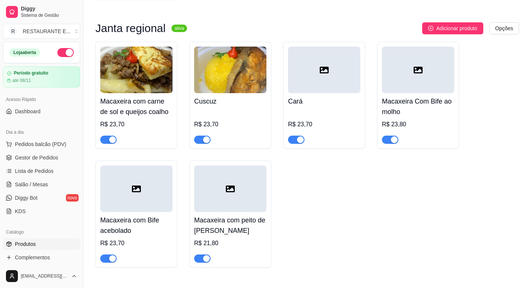
scroll to position [1604, 0]
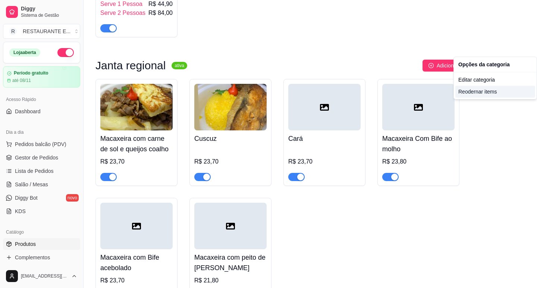
click at [476, 92] on div "Reodernar items" at bounding box center [495, 92] width 80 height 12
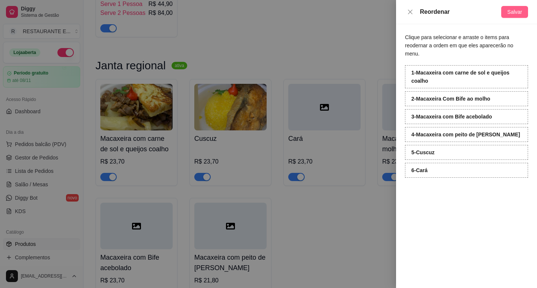
click at [514, 12] on span "Salvar" at bounding box center [514, 12] width 15 height 8
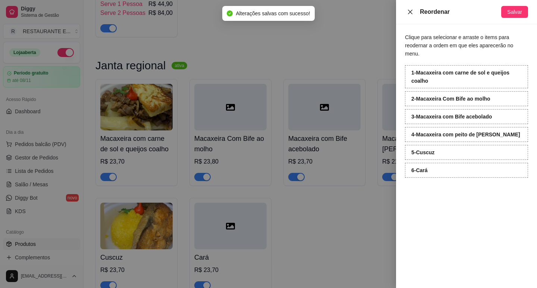
click at [408, 13] on icon "close" at bounding box center [410, 12] width 6 height 6
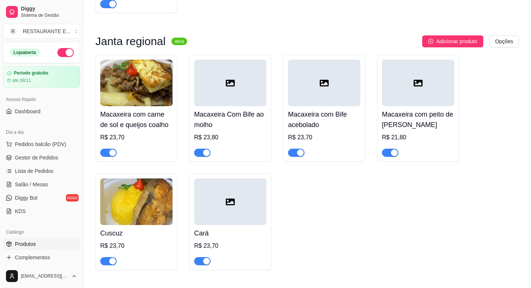
scroll to position [1641, 0]
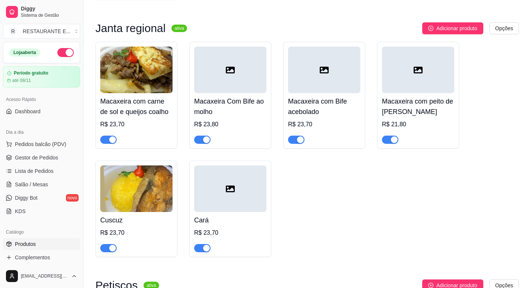
click at [109, 136] on button "button" at bounding box center [108, 140] width 16 height 8
click at [138, 96] on h4 "Macaxeira com carne de sol e queijos coalho" at bounding box center [136, 106] width 72 height 21
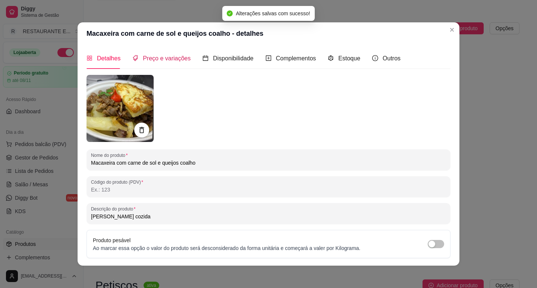
click at [161, 58] on span "Preço e variações" at bounding box center [167, 58] width 48 height 6
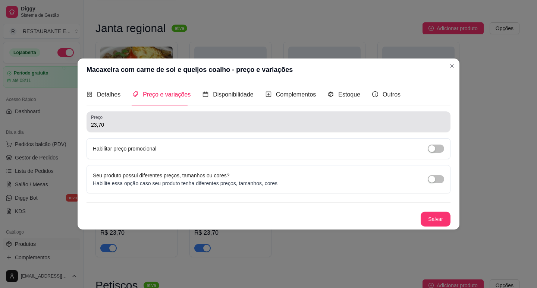
click at [95, 125] on input "23,70" at bounding box center [268, 124] width 355 height 7
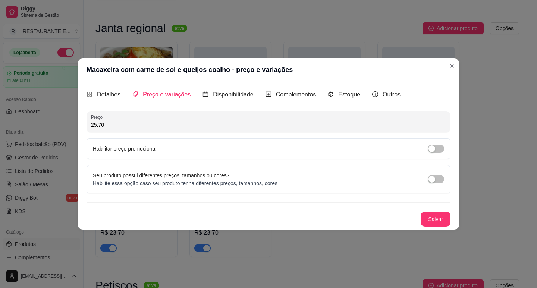
click at [100, 125] on input "25,70" at bounding box center [268, 124] width 355 height 7
type input "25,80"
click at [432, 222] on button "Salvar" at bounding box center [436, 219] width 30 height 15
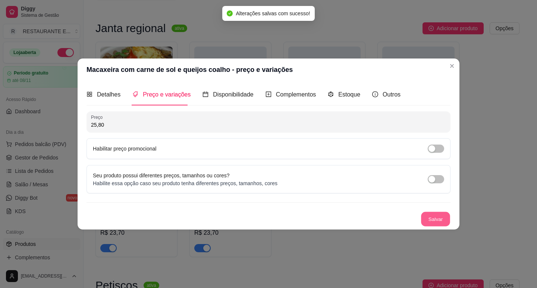
click at [435, 223] on button "Salvar" at bounding box center [435, 219] width 29 height 15
click at [436, 221] on button "Salvar" at bounding box center [435, 219] width 29 height 15
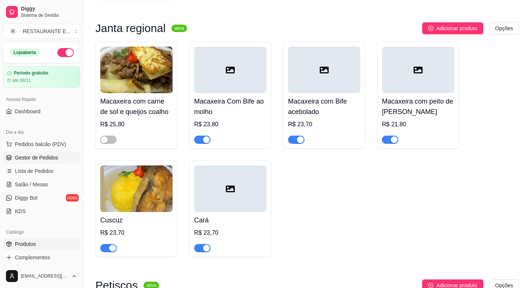
click at [55, 159] on span "Gestor de Pedidos" at bounding box center [36, 157] width 43 height 7
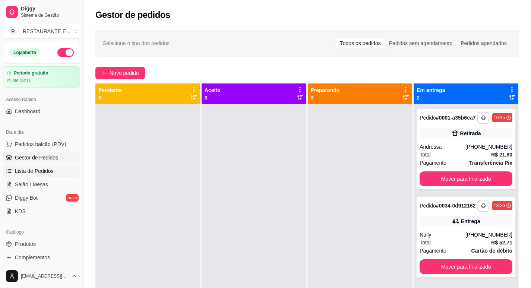
click at [43, 171] on span "Lista de Pedidos" at bounding box center [34, 170] width 39 height 7
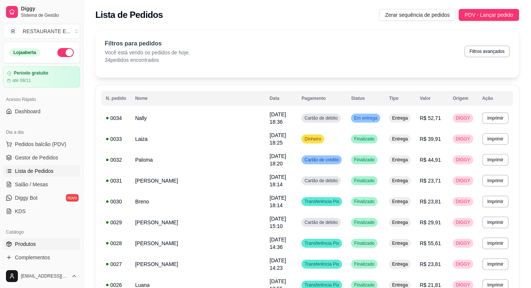
click at [35, 242] on span "Produtos" at bounding box center [25, 244] width 21 height 7
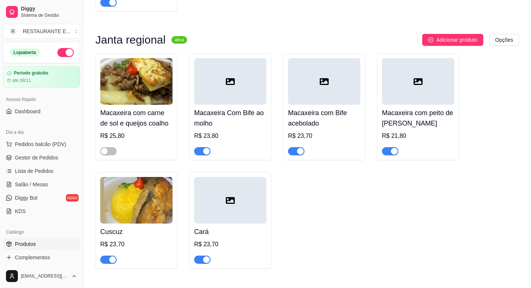
scroll to position [1641, 0]
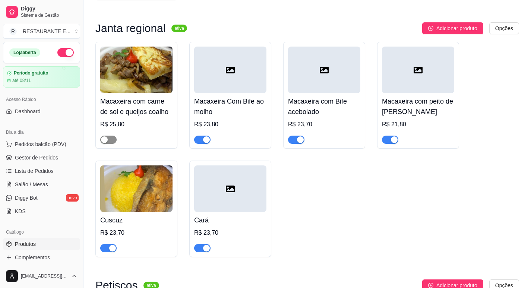
click at [109, 136] on span "button" at bounding box center [108, 140] width 16 height 8
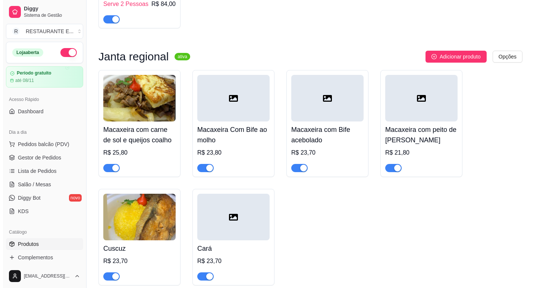
scroll to position [1604, 0]
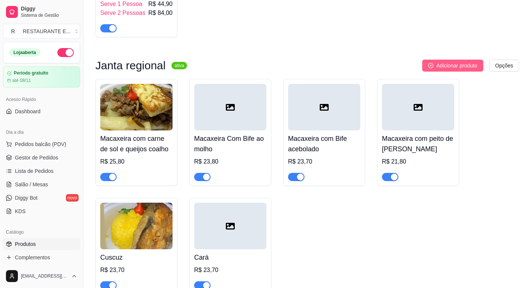
click at [455, 62] on span "Adicionar produto" at bounding box center [457, 66] width 41 height 8
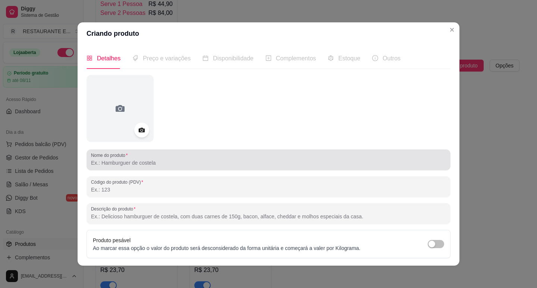
click at [122, 166] on input "Nome do produto" at bounding box center [268, 162] width 355 height 7
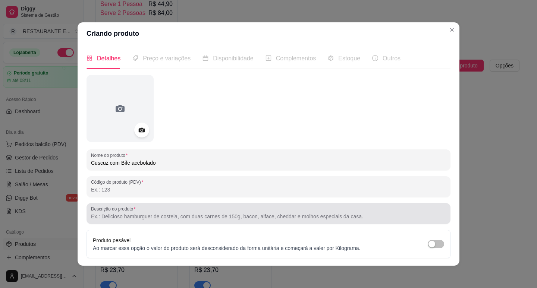
type input "Cuscuz com Bife acebolado"
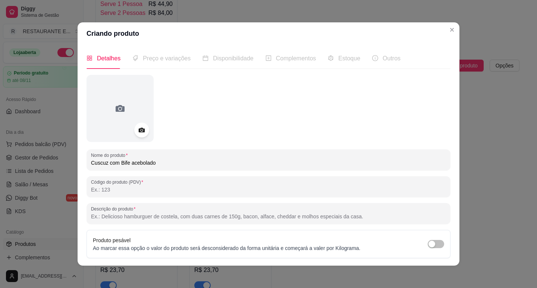
click at [127, 219] on input "Descrição do produto" at bounding box center [268, 216] width 355 height 7
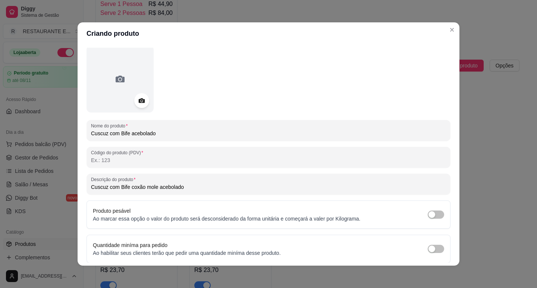
scroll to position [57, 0]
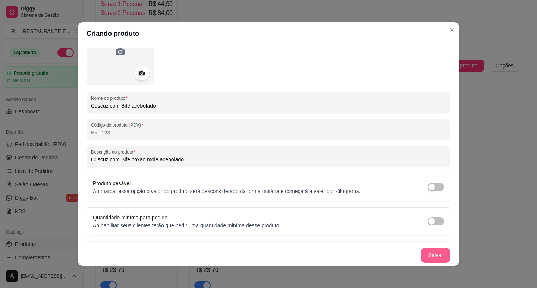
type input "Cuscuz com Bife coxão mole acebolado"
click at [429, 254] on button "Salvar" at bounding box center [436, 255] width 30 height 15
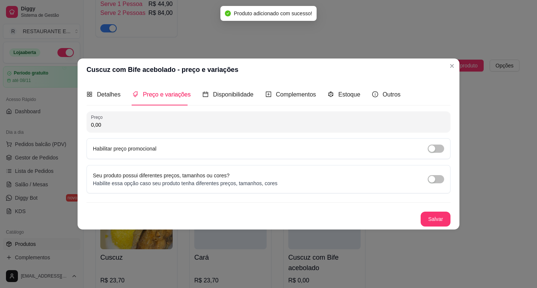
scroll to position [0, 0]
click at [138, 125] on input "0,00" at bounding box center [268, 124] width 355 height 7
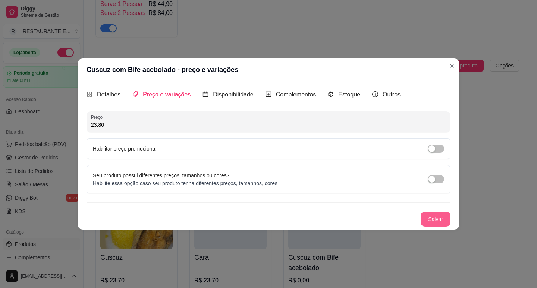
type input "23,80"
click at [431, 219] on button "Salvar" at bounding box center [436, 219] width 30 height 15
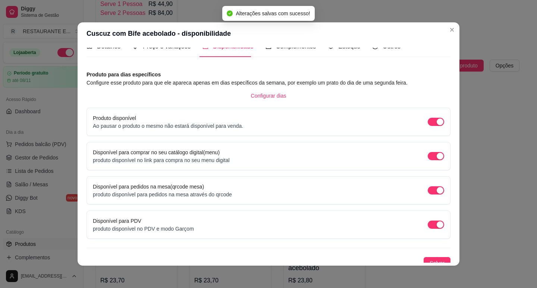
scroll to position [18, 0]
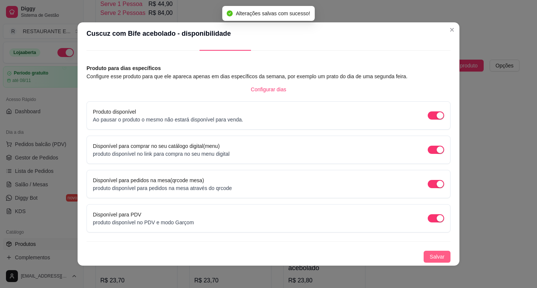
click at [433, 257] on span "Salvar" at bounding box center [437, 257] width 15 height 8
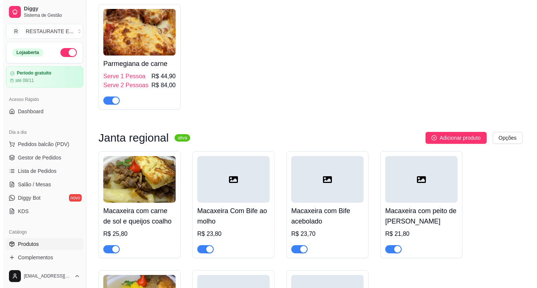
scroll to position [1529, 0]
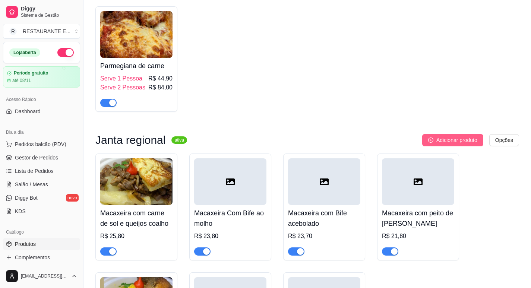
click at [450, 136] on span "Adicionar produto" at bounding box center [457, 140] width 41 height 8
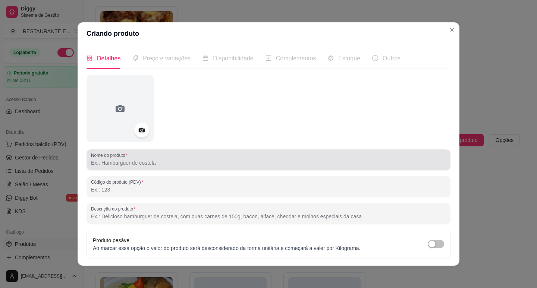
click at [170, 167] on div "Nome do produto" at bounding box center [269, 160] width 364 height 21
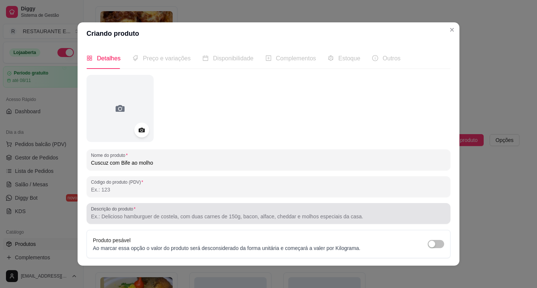
type input "Cuscuz com Bife ao molho"
click at [172, 223] on div "Descrição do produto" at bounding box center [269, 213] width 364 height 21
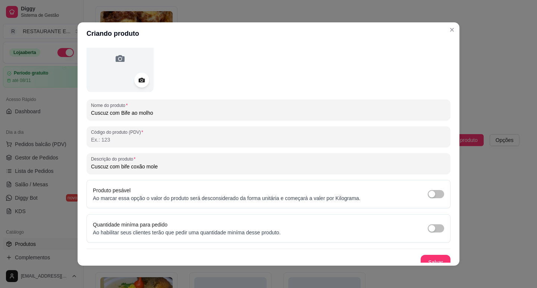
scroll to position [57, 0]
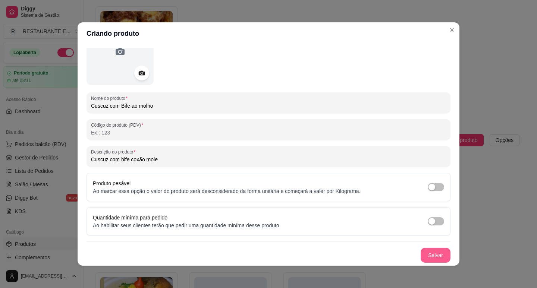
type input "Cuscuz com bife coxão mole"
click at [428, 255] on button "Salvar" at bounding box center [436, 255] width 30 height 15
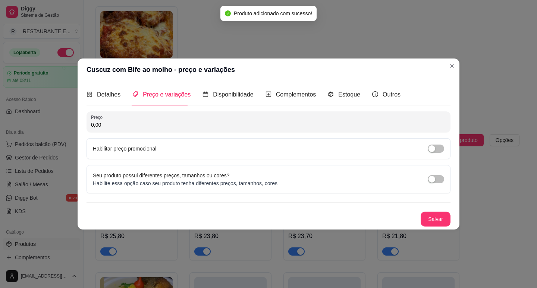
scroll to position [0, 0]
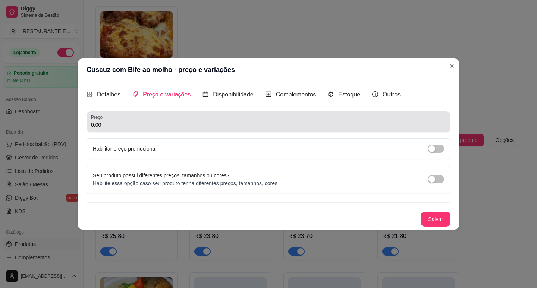
click at [139, 122] on input "0,00" at bounding box center [268, 124] width 355 height 7
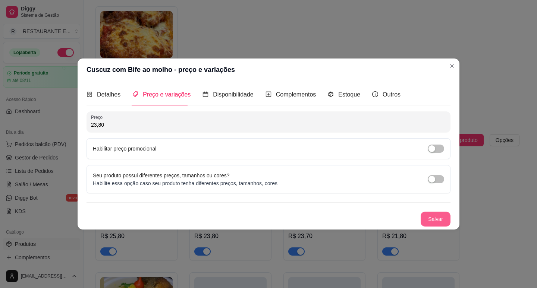
type input "23,80"
click at [428, 220] on button "Salvar" at bounding box center [436, 219] width 30 height 15
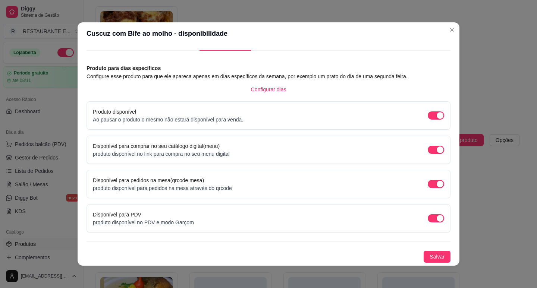
scroll to position [1, 0]
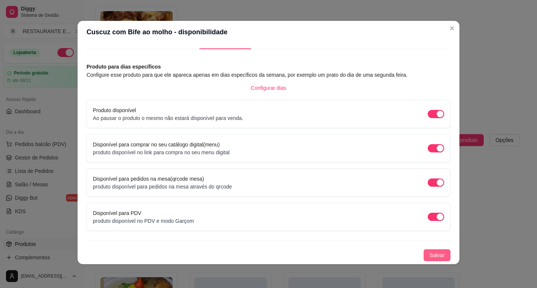
click at [430, 255] on span "Salvar" at bounding box center [437, 255] width 15 height 8
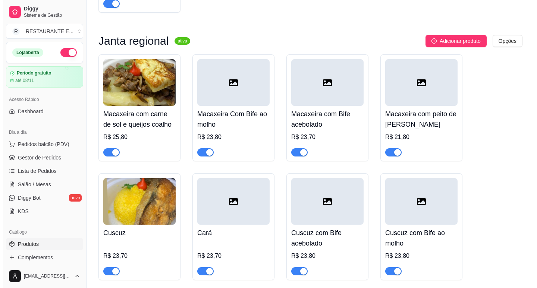
scroll to position [1641, 0]
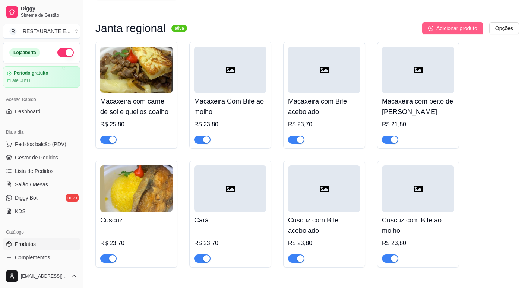
click at [454, 24] on span "Adicionar produto" at bounding box center [457, 28] width 41 height 8
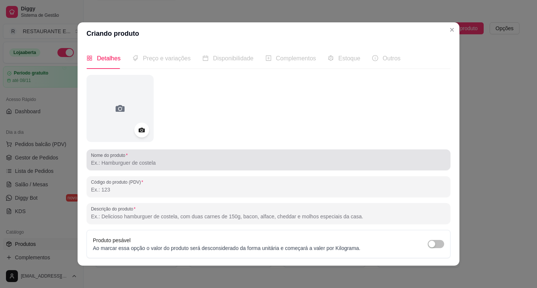
click at [146, 165] on input "Nome do produto" at bounding box center [268, 162] width 355 height 7
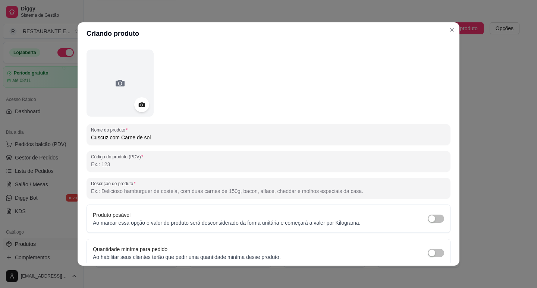
scroll to position [37, 0]
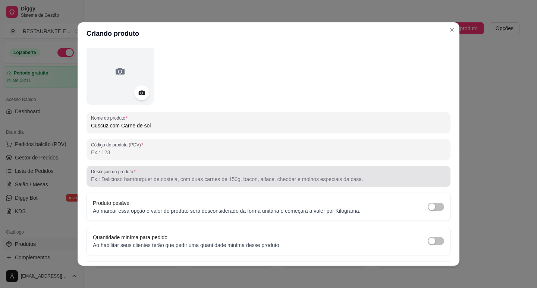
type input "Cuscuz com Carne de sol"
click at [156, 182] on input "Descrição do produto" at bounding box center [268, 179] width 355 height 7
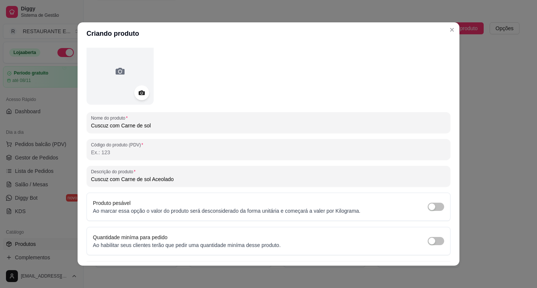
click at [156, 177] on input "Cuscuz com Carne de sol Aceolado" at bounding box center [268, 179] width 355 height 7
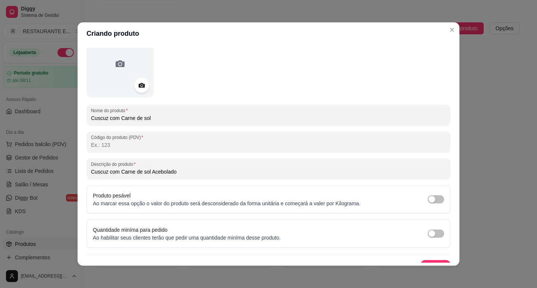
scroll to position [57, 0]
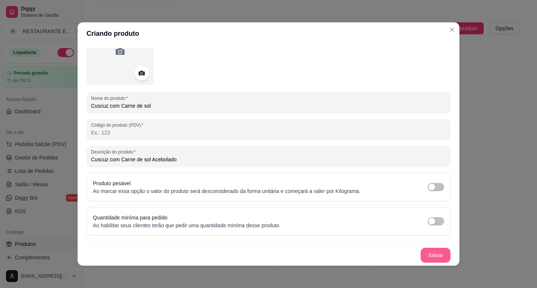
type input "Cuscuz com Carne de sol Acebolado"
click at [427, 259] on button "Salvar" at bounding box center [436, 255] width 30 height 15
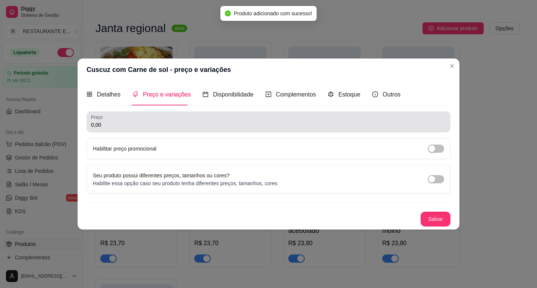
click at [113, 125] on input "0,00" at bounding box center [268, 124] width 355 height 7
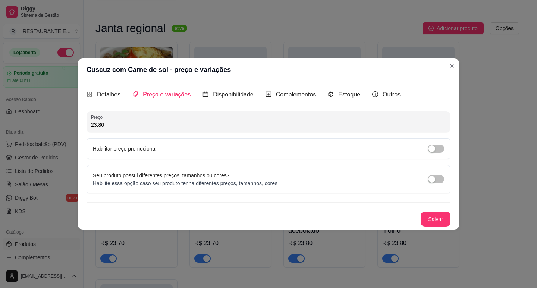
click at [96, 126] on input "23,80" at bounding box center [268, 124] width 355 height 7
type input "23,80"
click at [432, 222] on button "Salvar" at bounding box center [435, 219] width 29 height 15
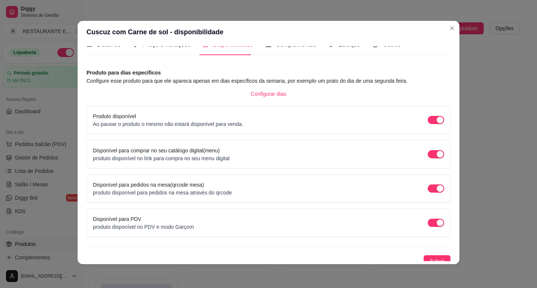
scroll to position [18, 0]
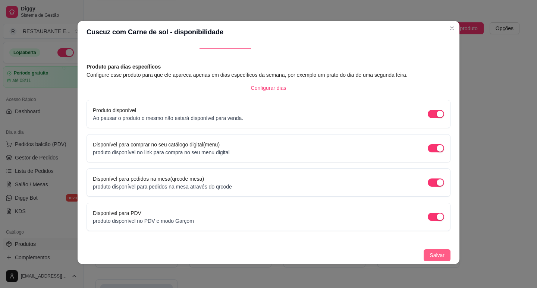
click at [430, 257] on span "Salvar" at bounding box center [437, 255] width 15 height 8
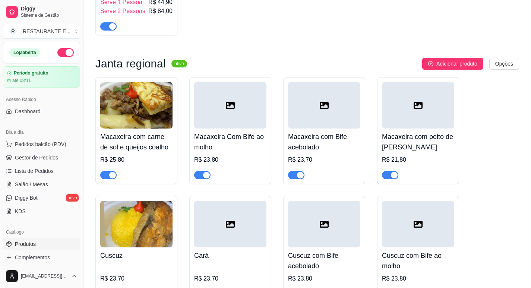
scroll to position [1529, 0]
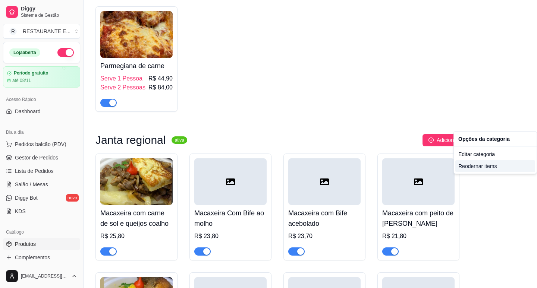
click at [478, 167] on div "Reodernar items" at bounding box center [495, 166] width 80 height 12
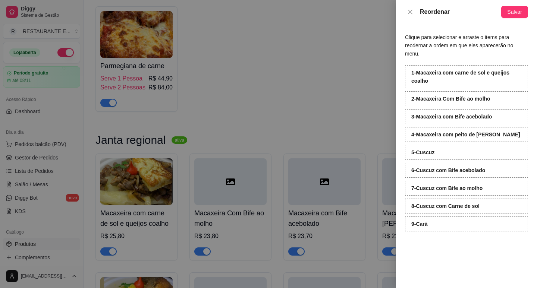
click at [446, 146] on div "5 - Cuscuz" at bounding box center [466, 152] width 123 height 15
click at [512, 10] on span "Salvar" at bounding box center [514, 12] width 15 height 8
click at [411, 13] on icon "close" at bounding box center [410, 12] width 6 height 6
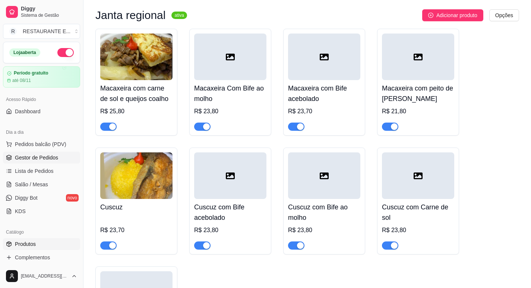
scroll to position [1641, 0]
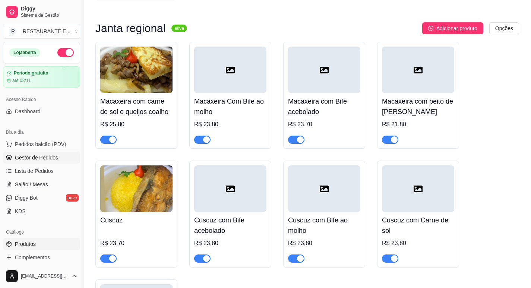
click at [32, 157] on span "Gestor de Pedidos" at bounding box center [36, 157] width 43 height 7
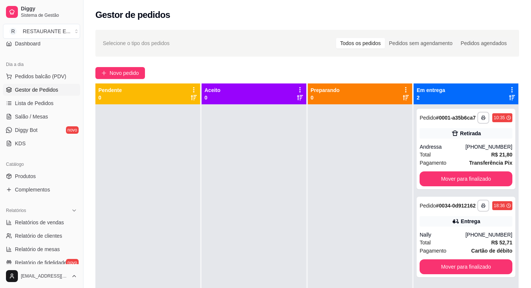
scroll to position [75, 0]
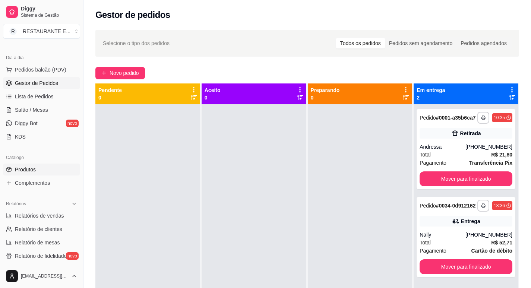
click at [36, 172] on link "Produtos" at bounding box center [41, 170] width 77 height 12
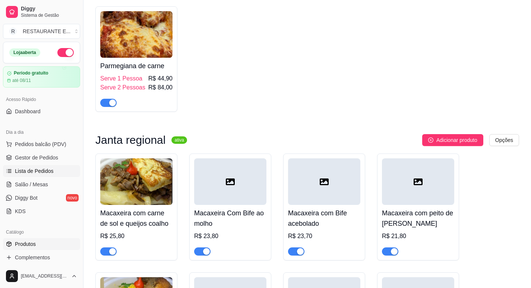
click at [46, 167] on link "Lista de Pedidos" at bounding box center [41, 171] width 77 height 12
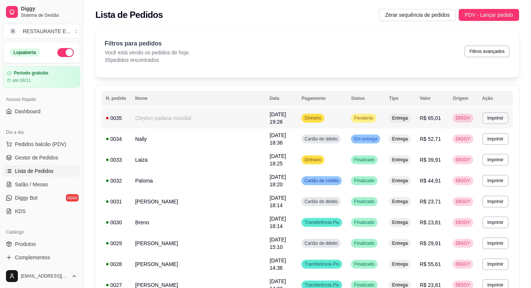
click at [304, 120] on td "Dinheiro" at bounding box center [322, 118] width 50 height 21
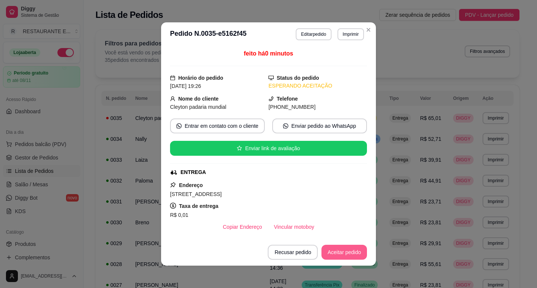
click at [345, 256] on button "Aceitar pedido" at bounding box center [344, 252] width 46 height 15
click at [339, 255] on button "Mover para preparo" at bounding box center [338, 252] width 58 height 15
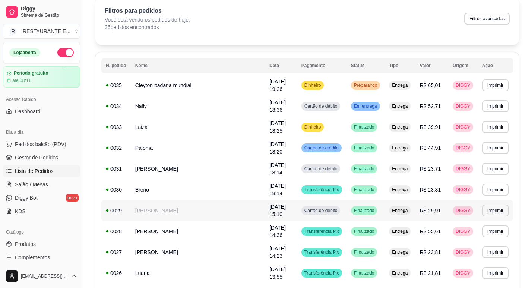
scroll to position [75, 0]
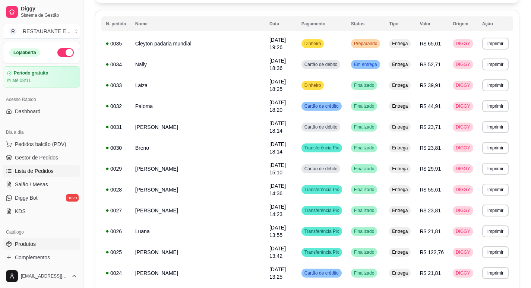
click at [41, 244] on link "Produtos" at bounding box center [41, 244] width 77 height 12
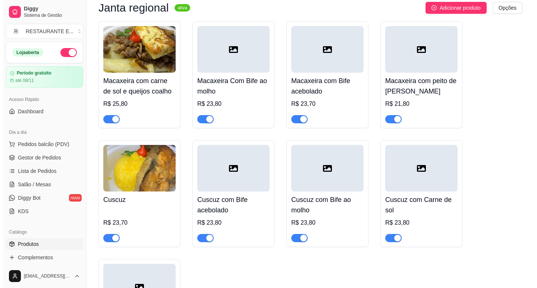
scroll to position [1641, 0]
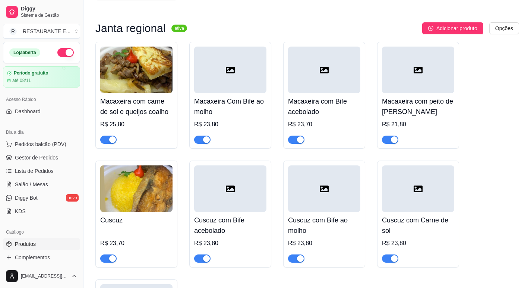
click at [128, 102] on div "Macaxeira com carne de sol e queijos coalho R$ 25,80" at bounding box center [136, 118] width 72 height 51
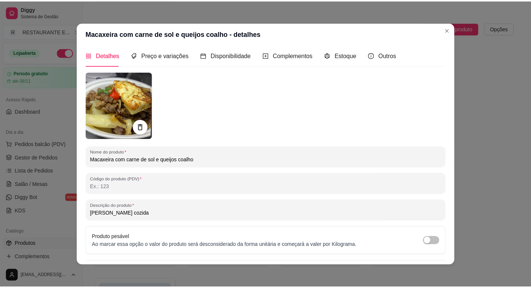
scroll to position [0, 0]
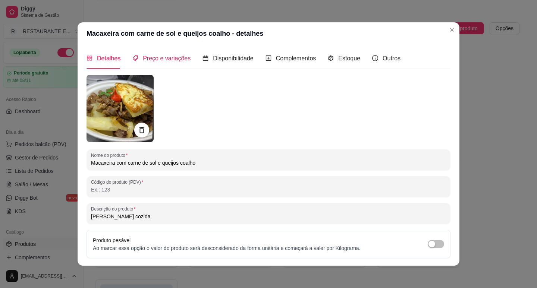
click at [170, 63] on div "Preço e variações" at bounding box center [161, 58] width 58 height 9
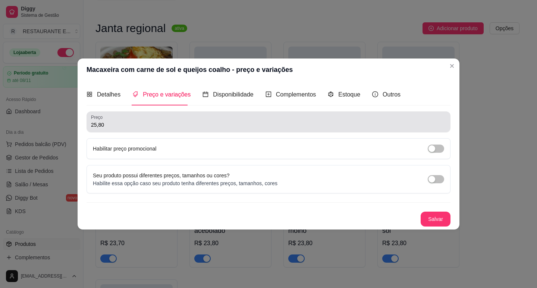
click at [94, 124] on input "25,80" at bounding box center [268, 124] width 355 height 7
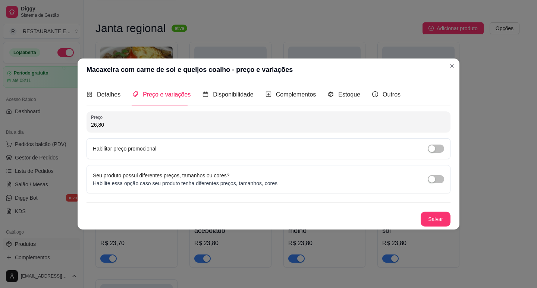
click at [120, 126] on input "26,80" at bounding box center [268, 124] width 355 height 7
type input "26,00"
click at [434, 220] on button "Salvar" at bounding box center [436, 219] width 30 height 15
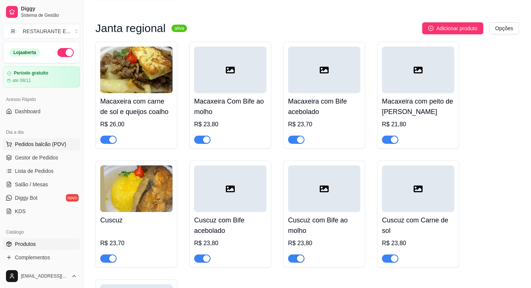
click at [25, 144] on span "Pedidos balcão (PDV)" at bounding box center [40, 144] width 51 height 7
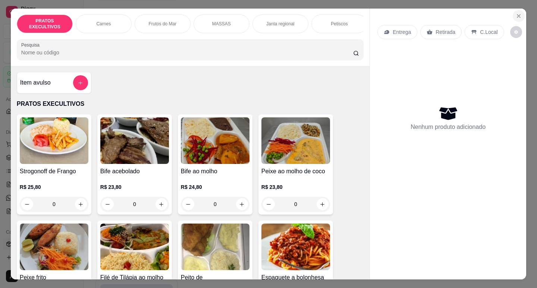
click at [518, 14] on icon "Close" at bounding box center [519, 16] width 6 height 6
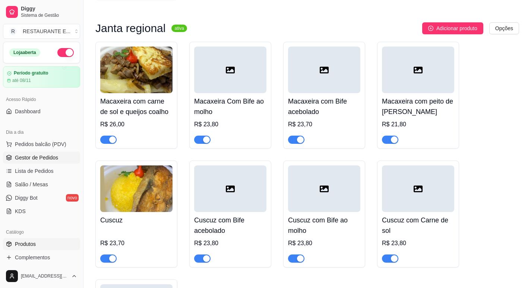
click at [50, 156] on span "Gestor de Pedidos" at bounding box center [36, 157] width 43 height 7
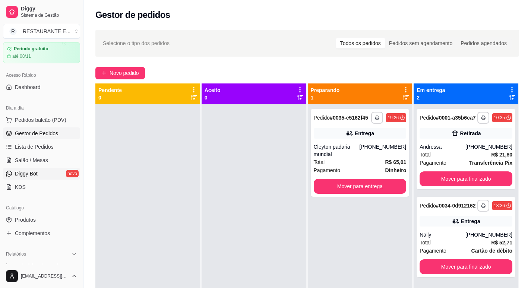
scroll to position [37, 0]
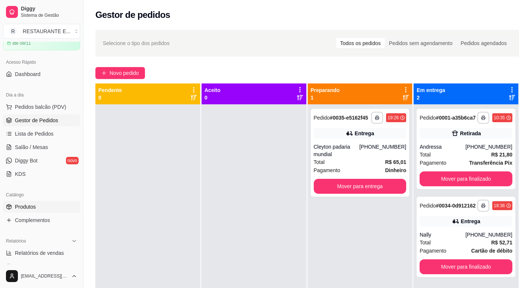
click at [41, 206] on link "Produtos" at bounding box center [41, 207] width 77 height 12
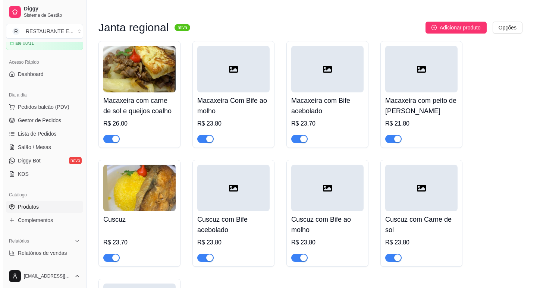
scroll to position [1641, 0]
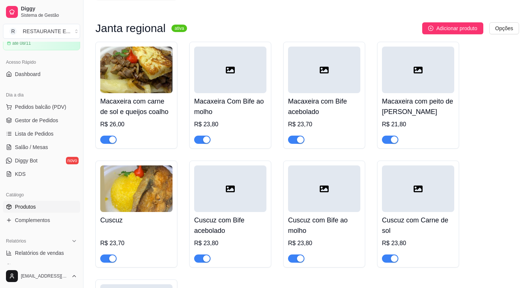
click at [412, 187] on div at bounding box center [418, 189] width 72 height 47
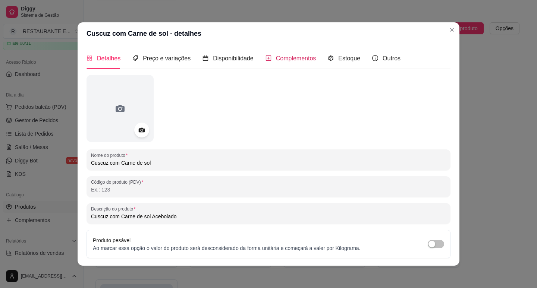
click at [285, 59] on span "Complementos" at bounding box center [296, 58] width 40 height 6
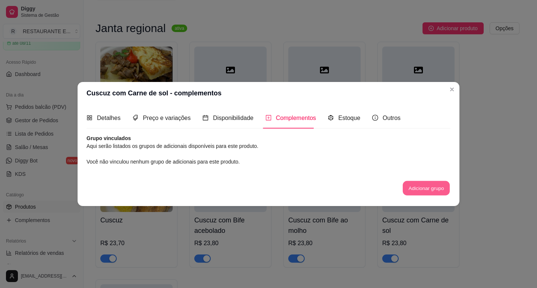
click at [439, 189] on button "Adicionar grupo" at bounding box center [426, 188] width 47 height 15
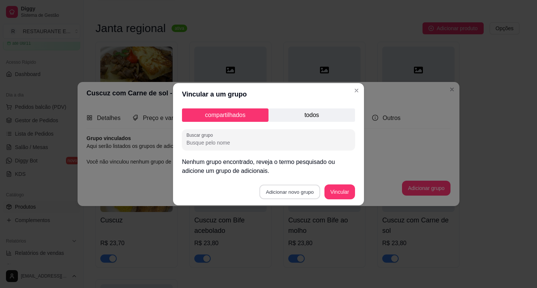
click at [288, 194] on button "Adicionar novo grupo" at bounding box center [290, 192] width 61 height 15
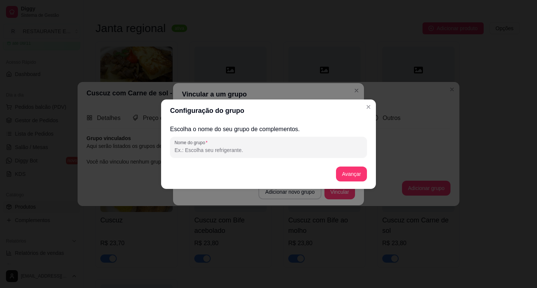
click at [204, 150] on input "Nome do grupo" at bounding box center [269, 150] width 188 height 7
type input "e"
click at [219, 150] on input "escolha complemnetos" at bounding box center [269, 150] width 188 height 7
click at [219, 150] on input "escolha complemetos" at bounding box center [269, 150] width 188 height 7
click at [219, 154] on input "escolha complemetos" at bounding box center [269, 150] width 188 height 7
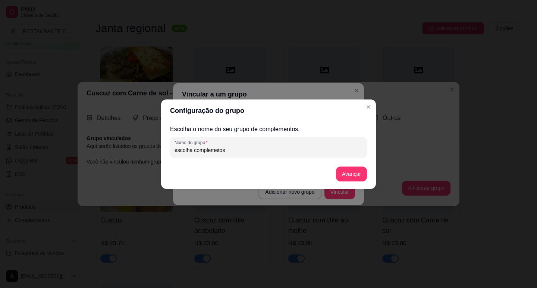
click at [217, 154] on input "escolha complemetos" at bounding box center [269, 150] width 188 height 7
type input "escolha complementos"
click at [360, 178] on button "Avançar" at bounding box center [351, 174] width 30 height 15
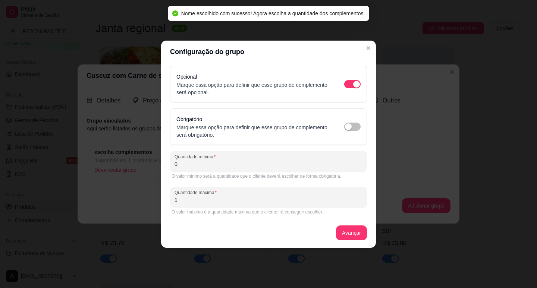
click at [214, 166] on input "0" at bounding box center [269, 164] width 188 height 7
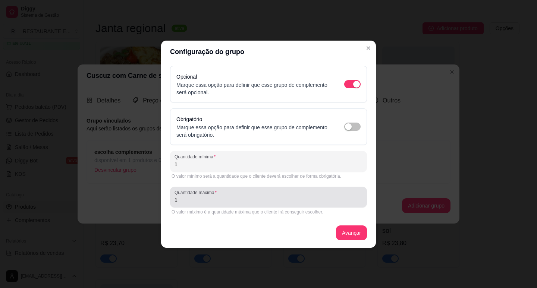
type input "1"
click at [189, 201] on input "1" at bounding box center [269, 200] width 188 height 7
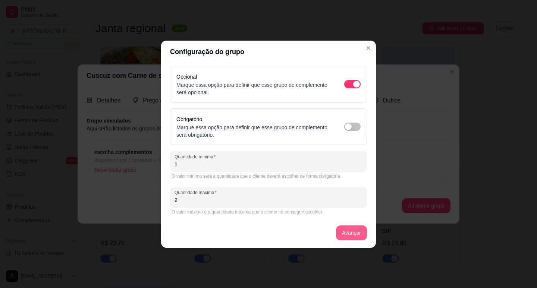
type input "2"
click at [355, 232] on button "Avançar" at bounding box center [351, 233] width 30 height 15
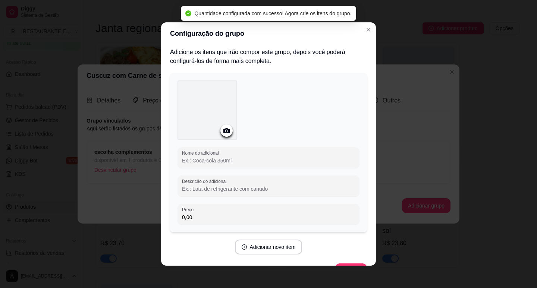
click at [208, 161] on input "Nome do adicional" at bounding box center [268, 160] width 173 height 7
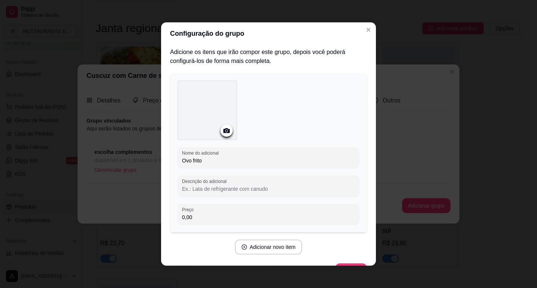
click at [191, 160] on input "Ovo frito" at bounding box center [268, 160] width 173 height 7
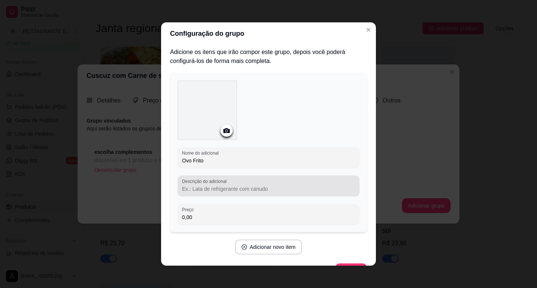
type input "Ovo Frito"
click at [212, 189] on input "Descrição do adicional" at bounding box center [268, 188] width 173 height 7
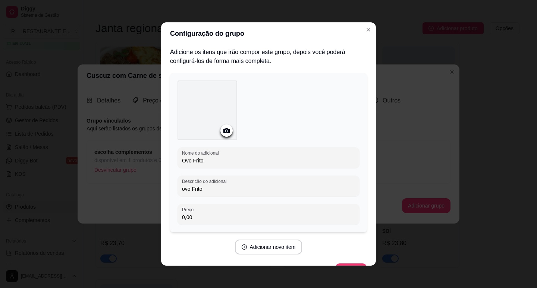
click at [182, 188] on input "ovo Frito" at bounding box center [268, 188] width 173 height 7
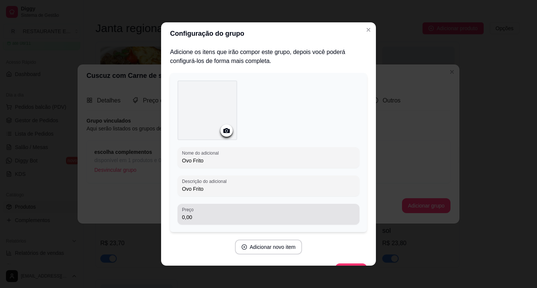
type input "Ovo Frito"
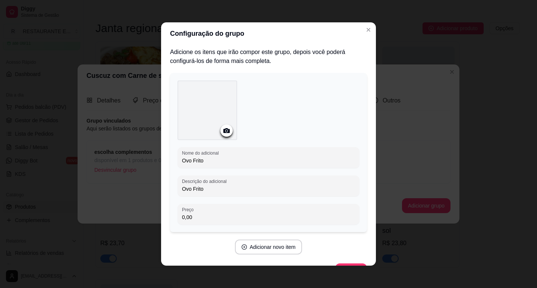
click at [204, 217] on input "0,00" at bounding box center [268, 217] width 173 height 7
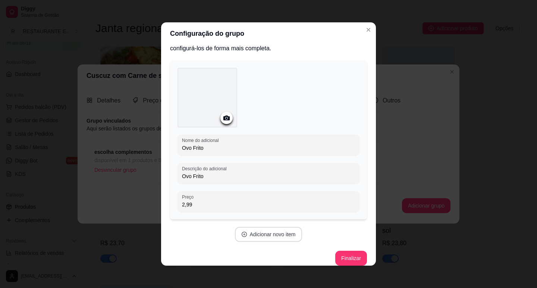
scroll to position [20, 0]
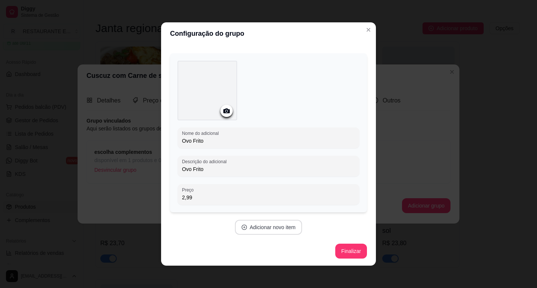
type input "2,99"
click at [269, 229] on button "Adicionar novo item" at bounding box center [269, 227] width 68 height 15
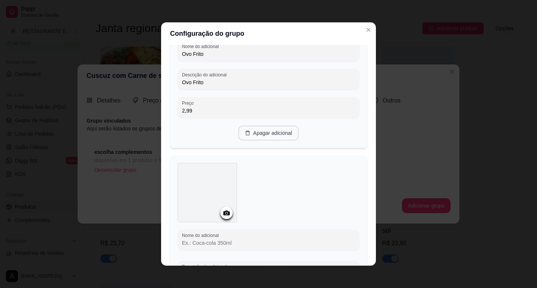
scroll to position [132, 0]
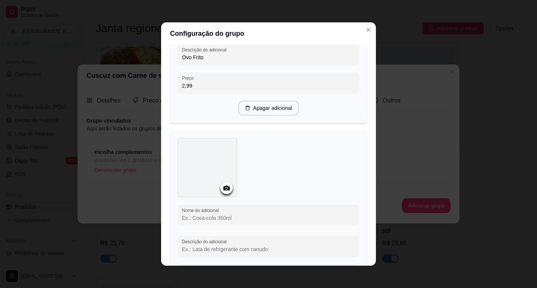
click at [230, 220] on input "Nome do adicional" at bounding box center [268, 217] width 173 height 7
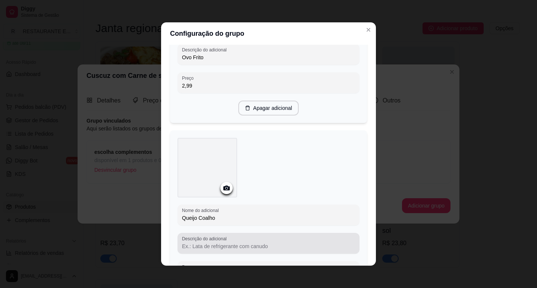
type input "Queijo Coalho"
click at [237, 244] on input "Descrição do adicional" at bounding box center [268, 246] width 173 height 7
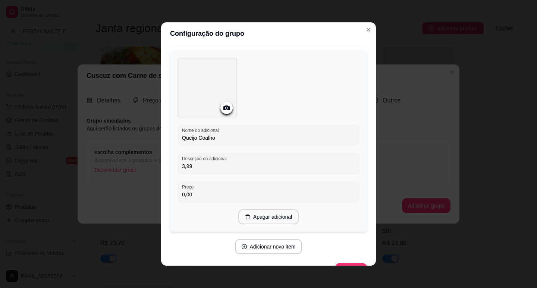
scroll to position [231, 0]
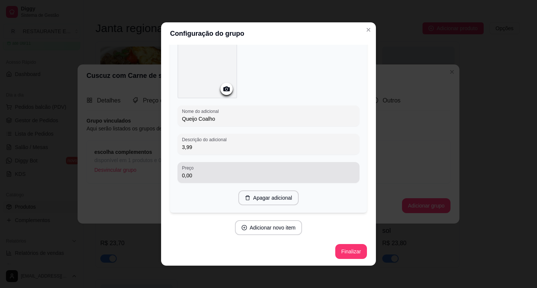
type input "3,99"
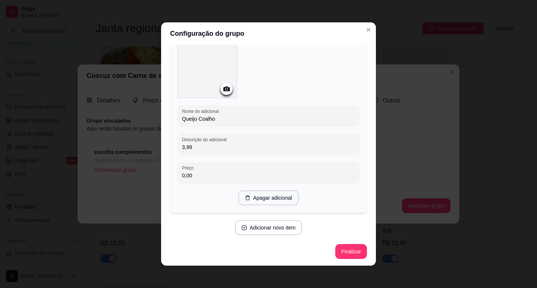
click at [194, 177] on input "0,00" at bounding box center [268, 175] width 173 height 7
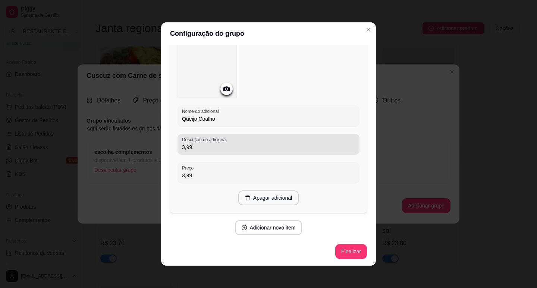
type input "3,99"
click at [194, 148] on input "3,99" at bounding box center [268, 147] width 173 height 7
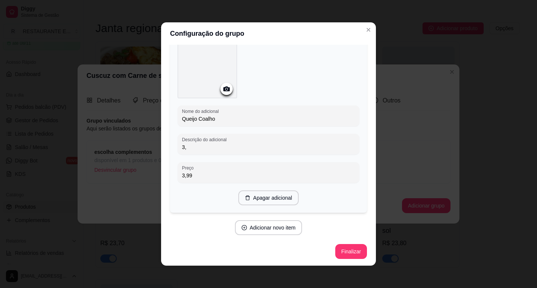
type input "3"
click at [211, 147] on input "queijo colaho assado na manteiga" at bounding box center [268, 147] width 173 height 7
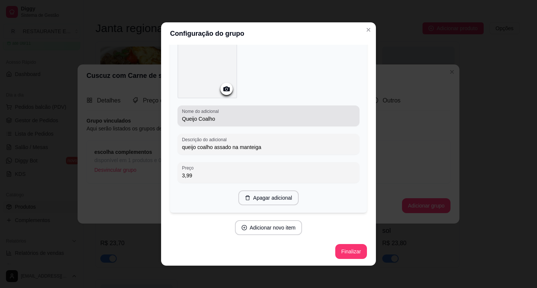
type input "queijo coalho assado na manteiga"
click at [227, 119] on input "Queijo Coalho" at bounding box center [268, 118] width 173 height 7
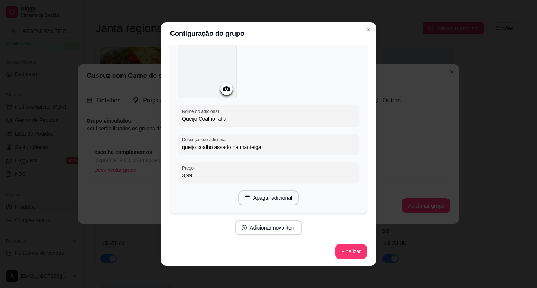
click at [214, 119] on input "Queijo Coalho fatia" at bounding box center [268, 118] width 173 height 7
type input "Queijo Coalho Fatia"
click at [340, 253] on button "Finalizar" at bounding box center [351, 252] width 31 height 15
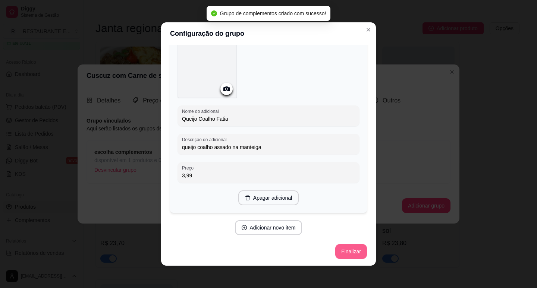
click at [350, 254] on button "Finalizar" at bounding box center [351, 251] width 32 height 15
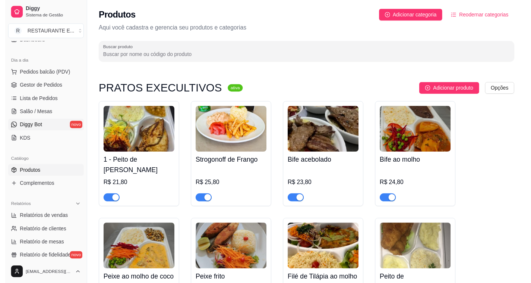
scroll to position [75, 0]
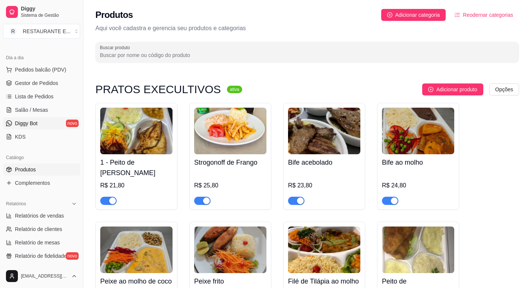
click at [40, 125] on link "Diggy Bot novo" at bounding box center [41, 123] width 77 height 12
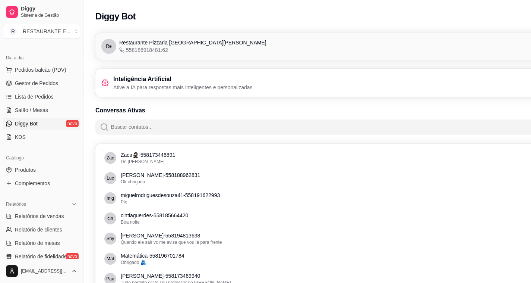
click at [191, 89] on p "Ative a IA para respostas mais inteligentes e personalizadas" at bounding box center [182, 87] width 139 height 7
click at [163, 82] on h3 "Inteligência Artificial" at bounding box center [182, 79] width 139 height 9
click at [114, 82] on h3 "Inteligência Artificial" at bounding box center [182, 79] width 139 height 9
click at [110, 82] on div "Inteligência Artificial Ative a IA para respostas mais inteligentes e personali…" at bounding box center [176, 83] width 151 height 16
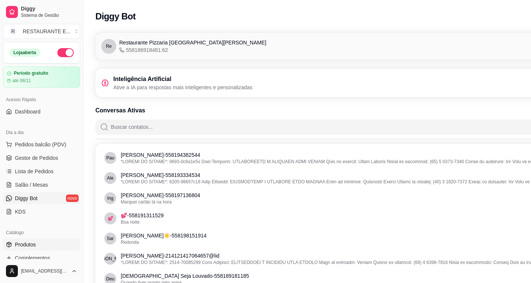
click at [41, 244] on link "Produtos" at bounding box center [41, 244] width 77 height 12
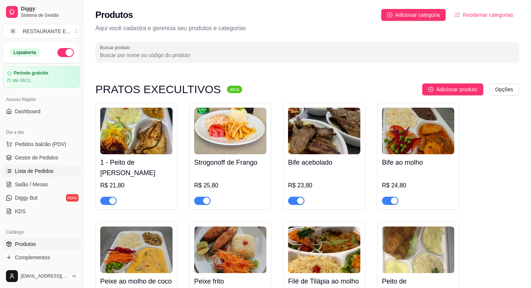
click at [42, 169] on span "Lista de Pedidos" at bounding box center [34, 170] width 39 height 7
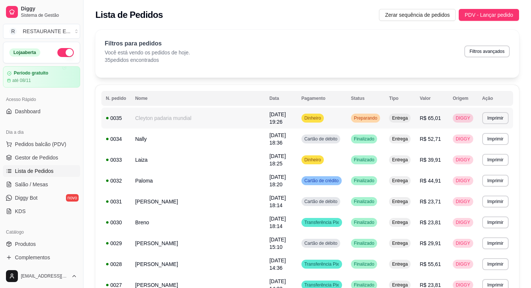
click at [249, 116] on td "Cleyton padaria mundial" at bounding box center [198, 118] width 134 height 21
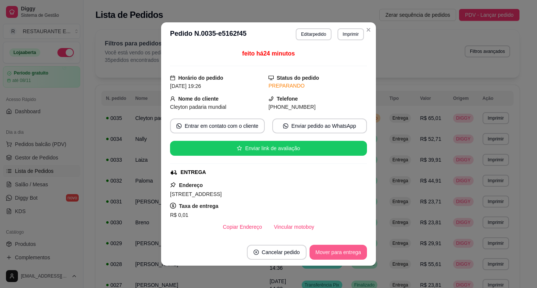
click at [332, 252] on button "Mover para entrega" at bounding box center [338, 252] width 57 height 15
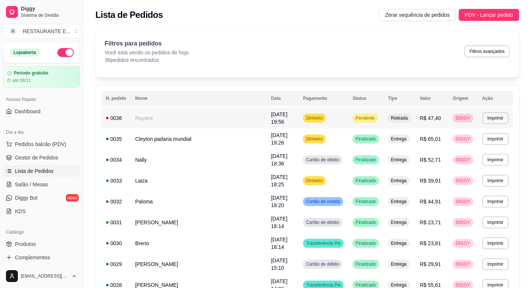
click at [295, 115] on td "[DATE] 19:56" at bounding box center [283, 118] width 32 height 21
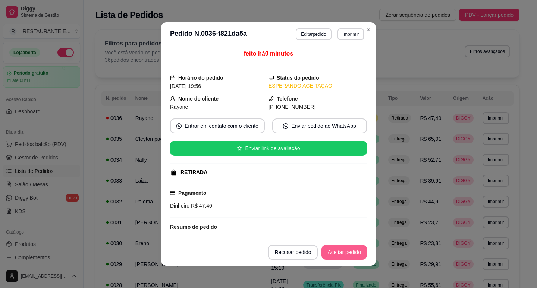
click at [347, 255] on button "Aceitar pedido" at bounding box center [344, 252] width 46 height 15
click at [349, 250] on button "Mover para preparo" at bounding box center [338, 252] width 56 height 15
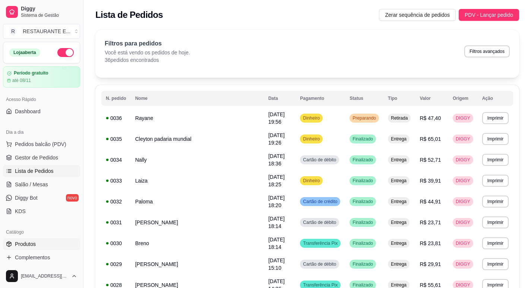
click at [44, 246] on link "Produtos" at bounding box center [41, 244] width 77 height 12
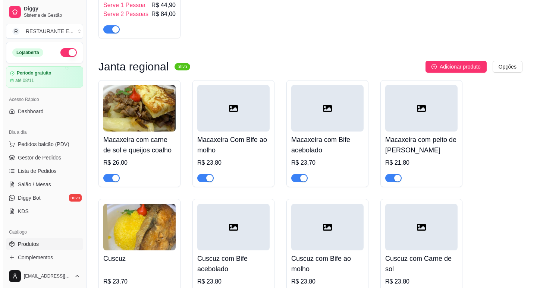
scroll to position [1604, 0]
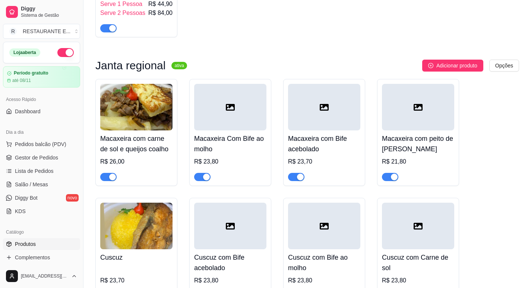
click at [329, 103] on icon at bounding box center [324, 107] width 9 height 9
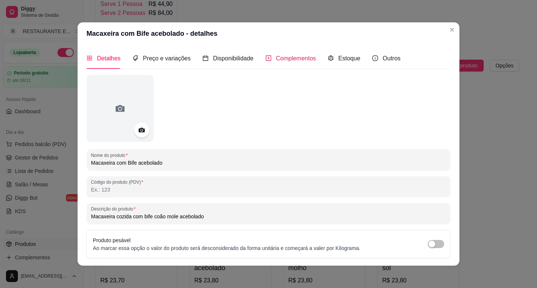
click at [295, 63] on div "Complementos" at bounding box center [291, 58] width 51 height 9
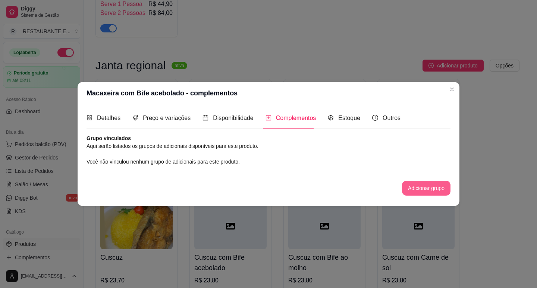
click at [422, 191] on button "Adicionar grupo" at bounding box center [426, 188] width 48 height 15
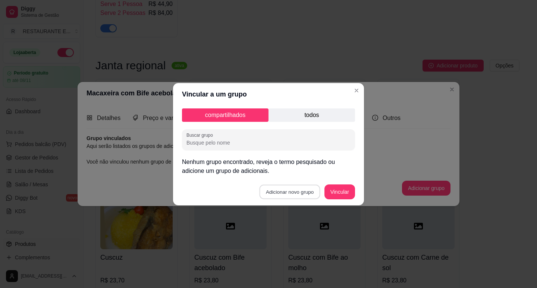
click at [295, 194] on button "Adicionar novo grupo" at bounding box center [290, 192] width 61 height 15
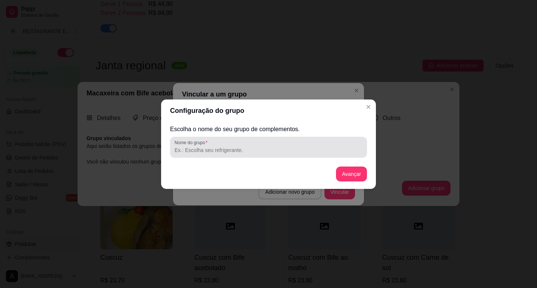
click at [218, 153] on input "Nome do grupo" at bounding box center [269, 150] width 188 height 7
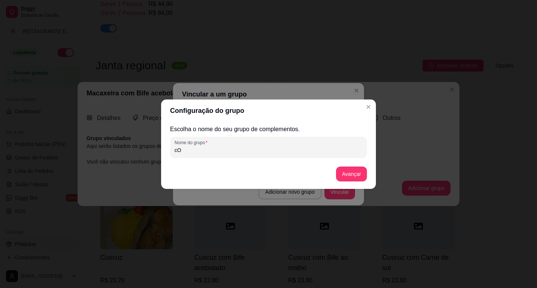
type input "c"
type input "e"
click at [176, 150] on input "adicional" at bounding box center [269, 150] width 188 height 7
type input "Adicional"
click at [351, 175] on button "Avançar" at bounding box center [351, 174] width 31 height 15
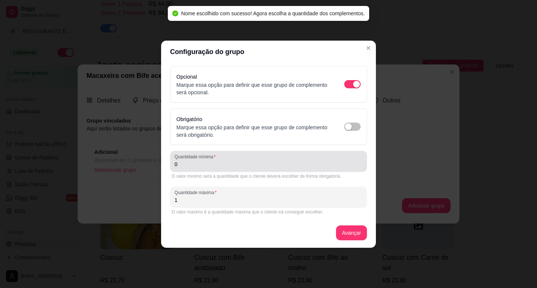
click at [217, 166] on input "0" at bounding box center [269, 164] width 188 height 7
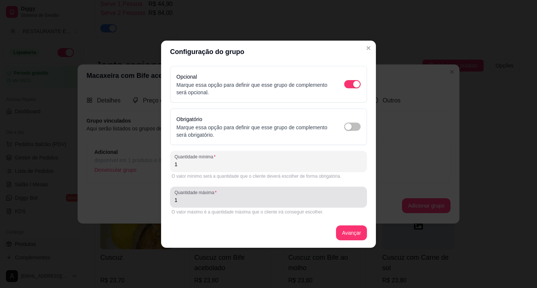
type input "1"
click at [194, 201] on input "1" at bounding box center [269, 200] width 188 height 7
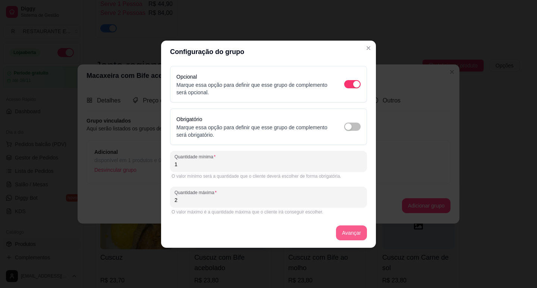
type input "2"
click at [343, 234] on button "Avançar" at bounding box center [351, 233] width 30 height 15
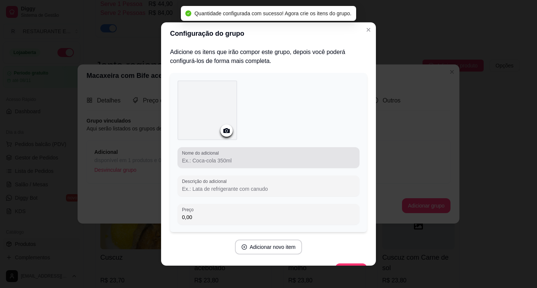
click at [201, 164] on div at bounding box center [268, 157] width 173 height 15
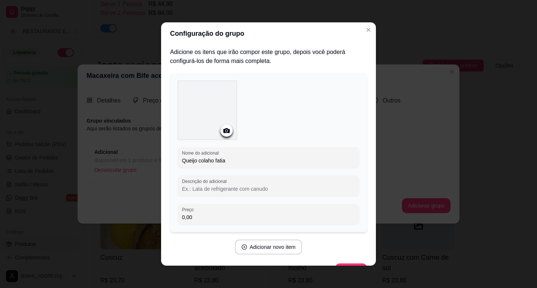
click at [206, 161] on input "Queijo colaho fatia" at bounding box center [268, 160] width 173 height 7
drag, startPoint x: 213, startPoint y: 161, endPoint x: 220, endPoint y: 166, distance: 7.8
click at [214, 161] on input "Queijo coalho fatia" at bounding box center [268, 160] width 173 height 7
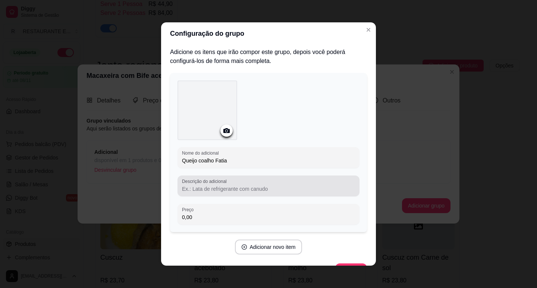
type input "Queijo coalho Fatia"
click at [204, 193] on div "Descrição do adicional" at bounding box center [269, 186] width 182 height 21
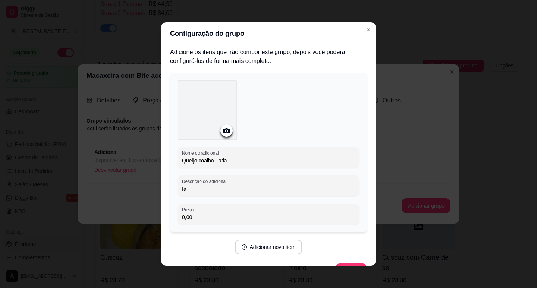
type input "f"
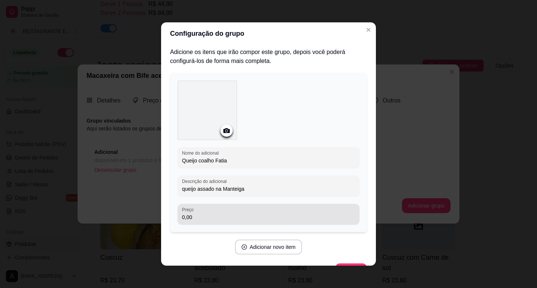
type input "queijo assado na Manteiga"
click at [201, 212] on div "0,00" at bounding box center [268, 214] width 173 height 15
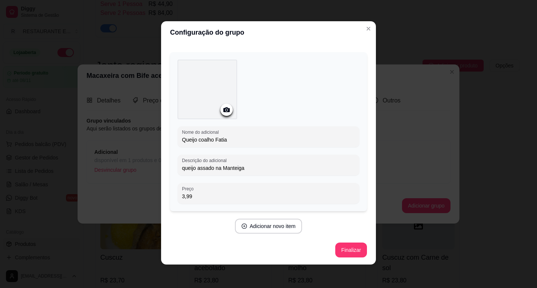
scroll to position [1, 0]
type input "3,99"
click at [345, 251] on button "Finalizar" at bounding box center [351, 250] width 31 height 15
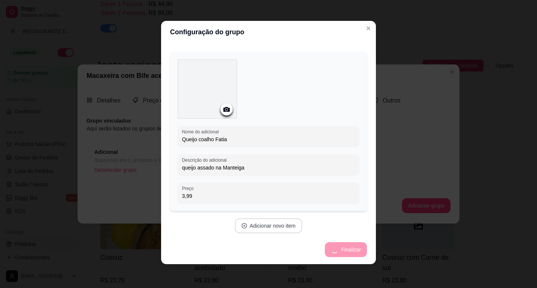
click at [277, 229] on button "Adicionar novo item" at bounding box center [269, 226] width 68 height 15
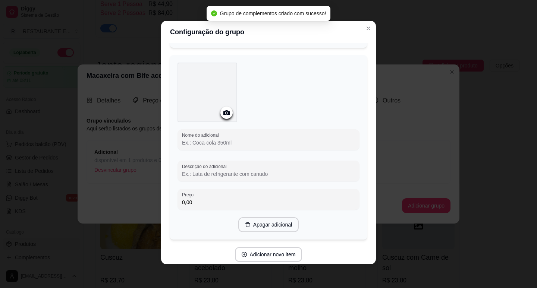
scroll to position [206, 0]
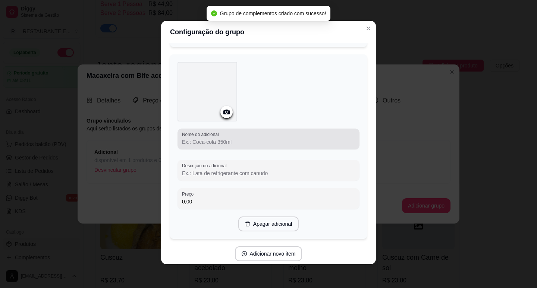
click at [225, 140] on input "Nome do adicional" at bounding box center [268, 141] width 173 height 7
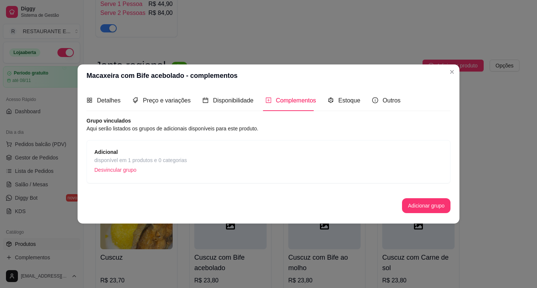
click at [119, 171] on p "Desvincular grupo" at bounding box center [140, 169] width 92 height 11
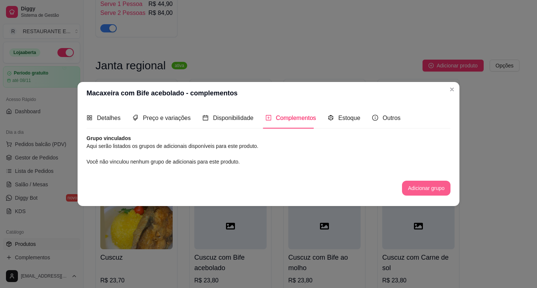
click at [419, 192] on button "Adicionar grupo" at bounding box center [426, 188] width 48 height 15
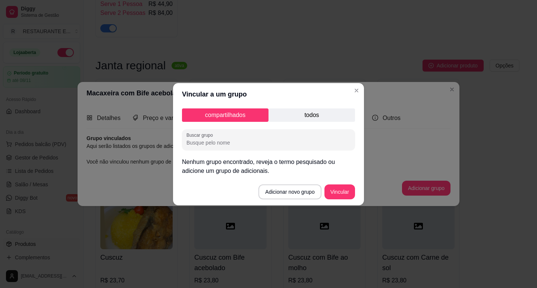
click at [268, 141] on input "Buscar grupo" at bounding box center [268, 142] width 164 height 7
type input "e"
click at [189, 143] on input "adicional" at bounding box center [268, 142] width 164 height 7
click at [240, 147] on div "Buscar grupo Adicional" at bounding box center [268, 139] width 173 height 21
click at [228, 144] on input "Adicional" at bounding box center [268, 142] width 164 height 7
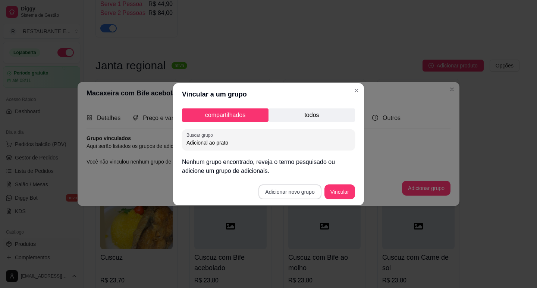
type input "Adicional ao prato"
click at [291, 194] on button "Adicionar novo grupo" at bounding box center [289, 192] width 63 height 15
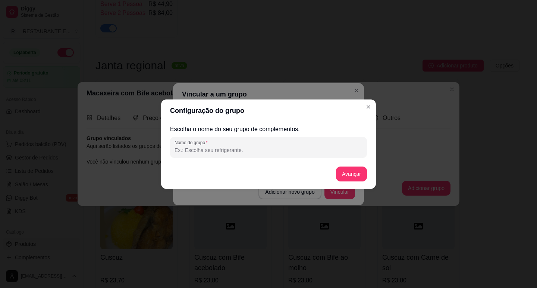
click at [233, 151] on input "Nome do grupo" at bounding box center [269, 150] width 188 height 7
type input "e"
type input "Adicional ao prato"
click at [347, 177] on button "Avançar" at bounding box center [351, 174] width 30 height 15
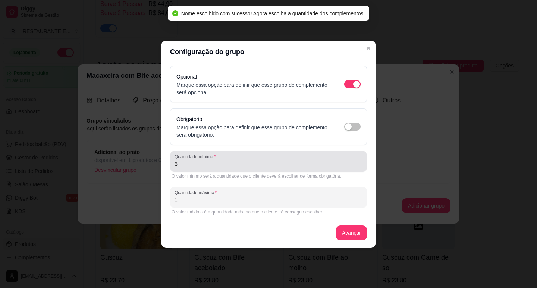
click at [204, 163] on input "0" at bounding box center [269, 164] width 188 height 7
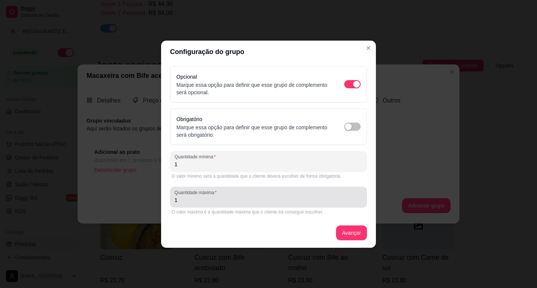
type input "1"
click at [195, 204] on div "1" at bounding box center [269, 197] width 188 height 15
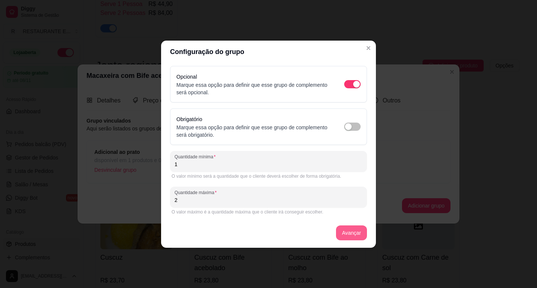
type input "2"
click at [352, 233] on button "Avançar" at bounding box center [351, 233] width 30 height 15
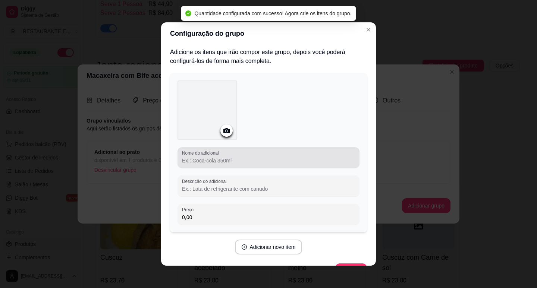
click at [259, 161] on input "Nome do adicional" at bounding box center [268, 160] width 173 height 7
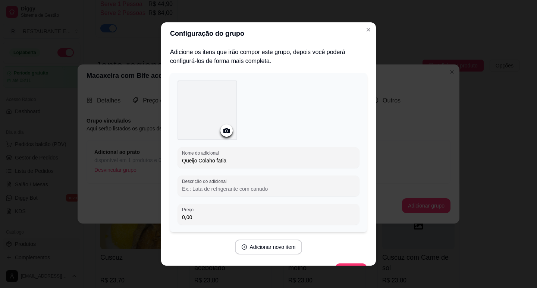
click at [203, 161] on input "Queijo Colaho fatia" at bounding box center [268, 160] width 173 height 7
click at [204, 161] on input "Queijo Coaho fatia" at bounding box center [268, 160] width 173 height 7
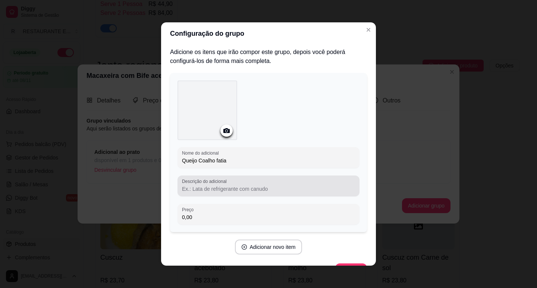
type input "Queijo Coalho fatia"
click at [209, 189] on input "Descrição do adicional" at bounding box center [268, 188] width 173 height 7
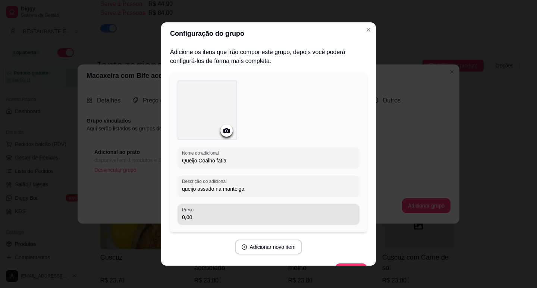
type input "queijo assado na manteiga"
click at [208, 221] on div "0,00" at bounding box center [268, 214] width 173 height 15
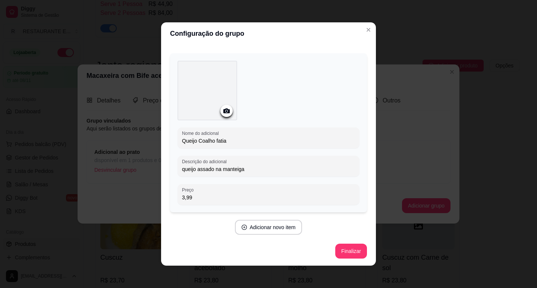
scroll to position [1, 0]
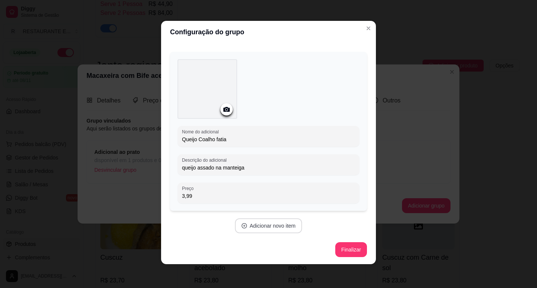
type input "3,99"
click at [274, 228] on button "Adicionar novo item" at bounding box center [269, 226] width 68 height 15
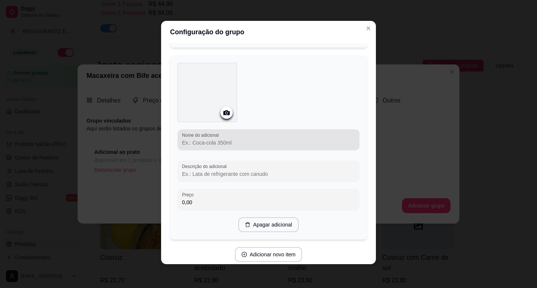
scroll to position [206, 0]
click at [217, 141] on input "Nome do adicional" at bounding box center [268, 141] width 173 height 7
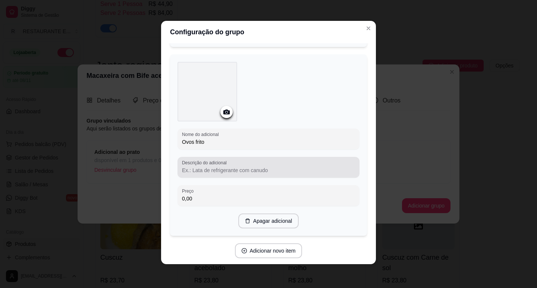
type input "Ovos frito"
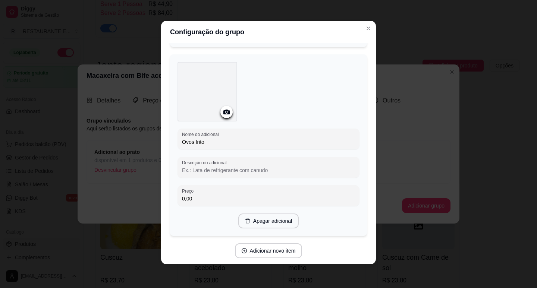
click at [214, 167] on input "Descrição do adicional" at bounding box center [268, 170] width 173 height 7
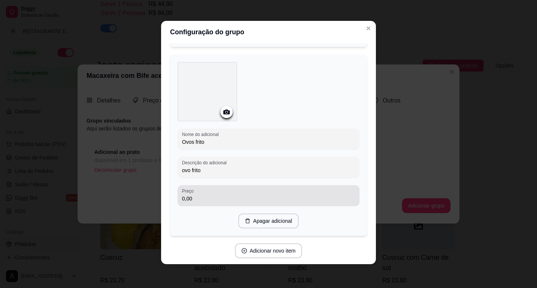
type input "ovo frito"
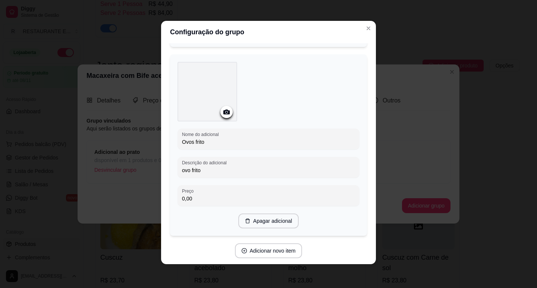
click at [211, 201] on input "0,00" at bounding box center [268, 198] width 173 height 7
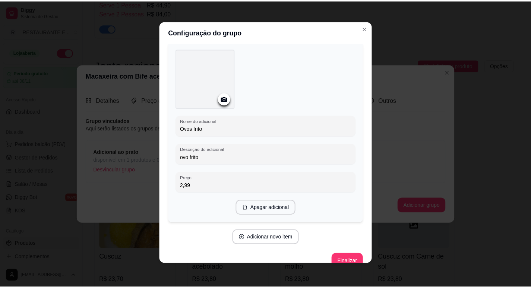
scroll to position [231, 0]
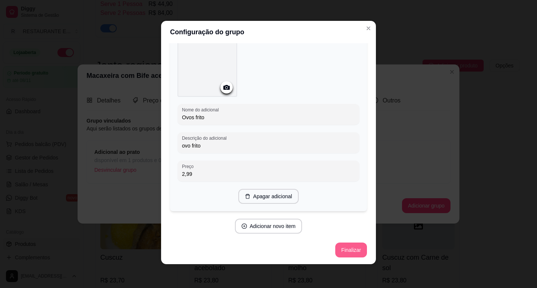
type input "2,99"
click at [342, 250] on button "Finalizar" at bounding box center [351, 250] width 32 height 15
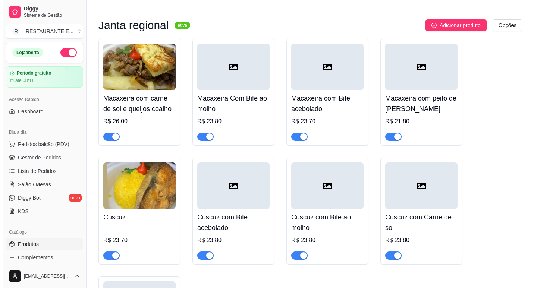
scroll to position [1641, 0]
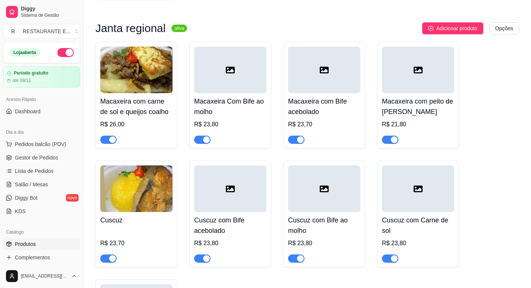
click at [244, 61] on div at bounding box center [230, 70] width 72 height 47
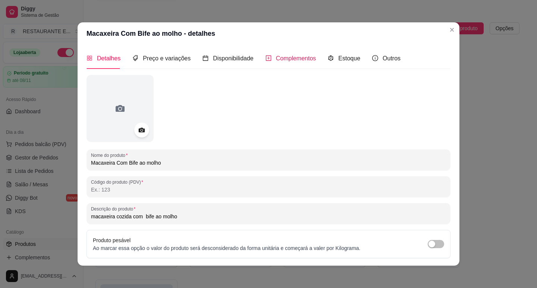
click at [295, 59] on span "Complementos" at bounding box center [296, 58] width 40 height 6
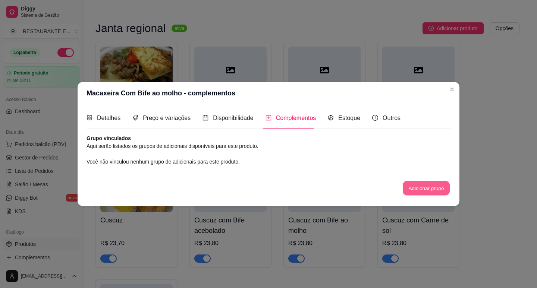
click at [432, 188] on button "Adicionar grupo" at bounding box center [426, 188] width 47 height 15
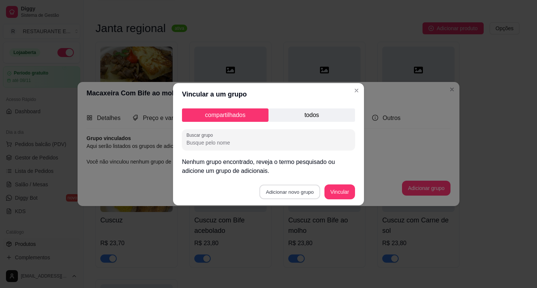
click at [291, 192] on button "Adicionar novo grupo" at bounding box center [290, 192] width 61 height 15
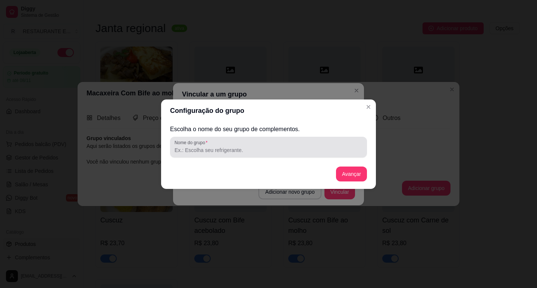
click at [223, 152] on input "Nome do grupo" at bounding box center [269, 150] width 188 height 7
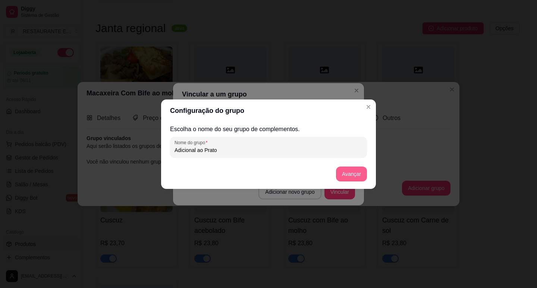
type input "Adicional ao Prato"
click at [357, 175] on button "Avançar" at bounding box center [351, 174] width 31 height 15
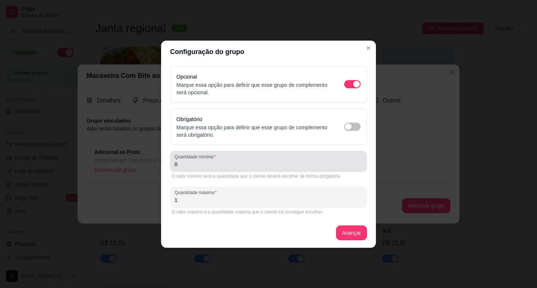
click at [197, 167] on input "0" at bounding box center [269, 164] width 188 height 7
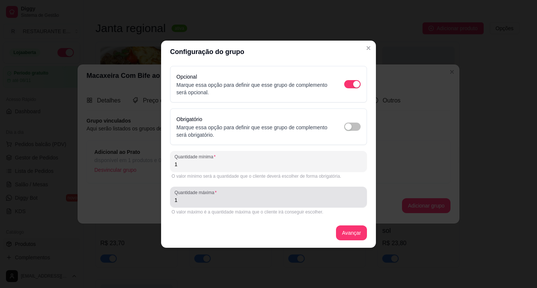
type input "1"
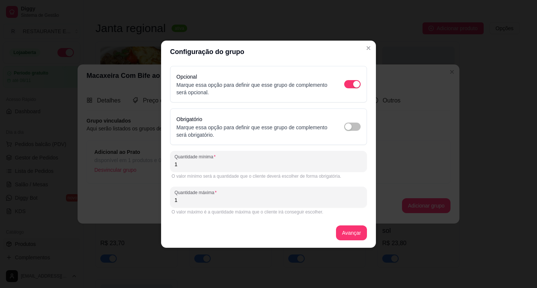
click at [191, 201] on input "1" at bounding box center [269, 200] width 188 height 7
type input "2"
click at [351, 235] on button "Avançar" at bounding box center [351, 233] width 31 height 15
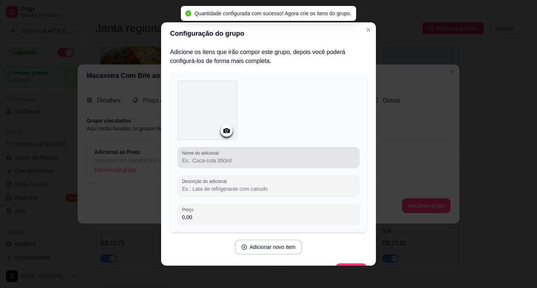
click at [217, 163] on input "Nome do adicional" at bounding box center [268, 160] width 173 height 7
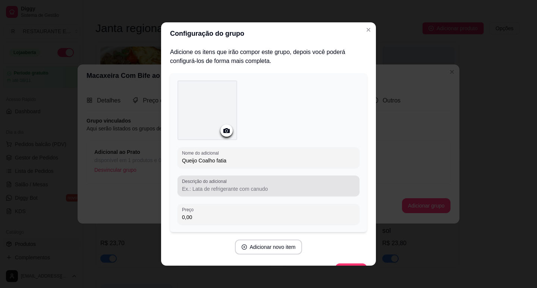
type input "Queijo Coalho fatia"
click at [220, 189] on input "Descrição do adicional" at bounding box center [268, 188] width 173 height 7
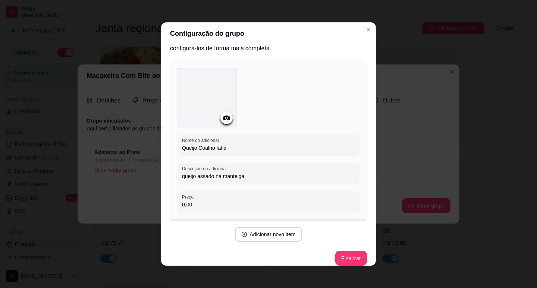
scroll to position [20, 0]
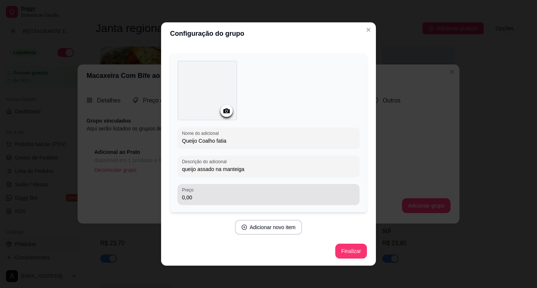
type input "queijo assado na manteiga"
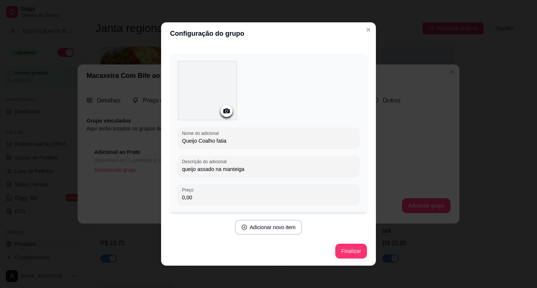
click at [219, 195] on input "0,00" at bounding box center [268, 197] width 173 height 7
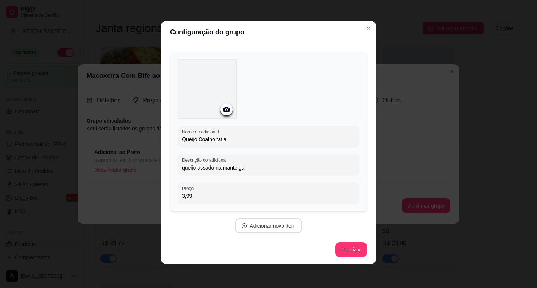
type input "3,99"
click at [280, 226] on button "Adicionar novo item" at bounding box center [269, 226] width 68 height 15
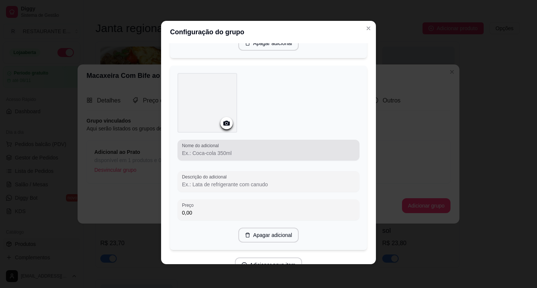
scroll to position [206, 0]
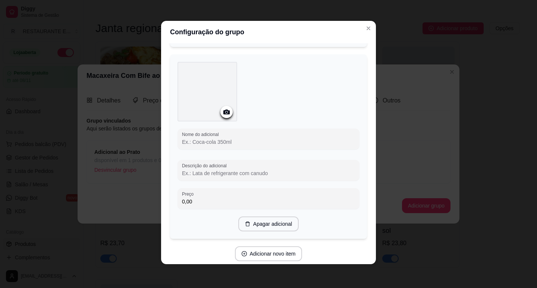
click at [212, 143] on input "Nome do adicional" at bounding box center [268, 141] width 173 height 7
click at [182, 141] on input "ovo Frito" at bounding box center [268, 141] width 173 height 7
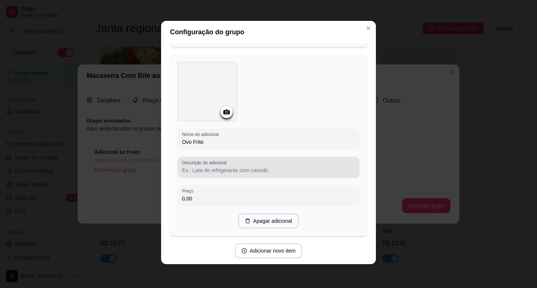
type input "Ovo Frito"
click at [195, 169] on input "Descrição do adicional" at bounding box center [268, 170] width 173 height 7
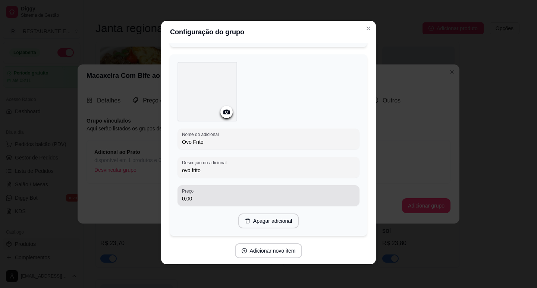
type input "ovo frito"
click at [199, 197] on input "0,00" at bounding box center [268, 198] width 173 height 7
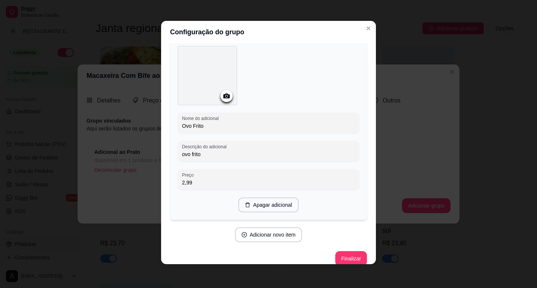
scroll to position [231, 0]
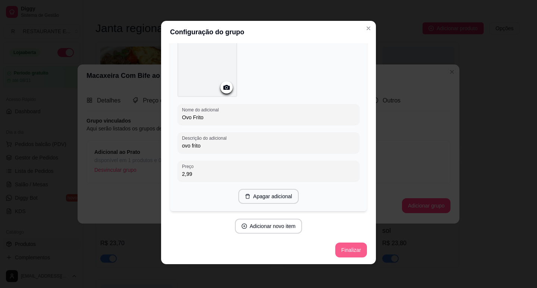
type input "2,99"
click at [346, 252] on button "Finalizar" at bounding box center [351, 250] width 32 height 15
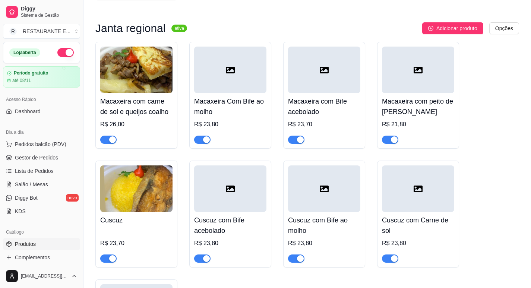
click at [243, 60] on div at bounding box center [230, 70] width 72 height 47
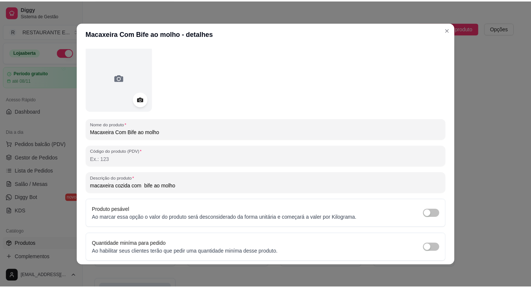
scroll to position [0, 0]
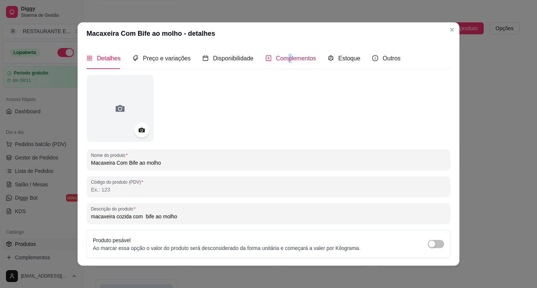
click at [286, 59] on span "Complementos" at bounding box center [296, 58] width 40 height 6
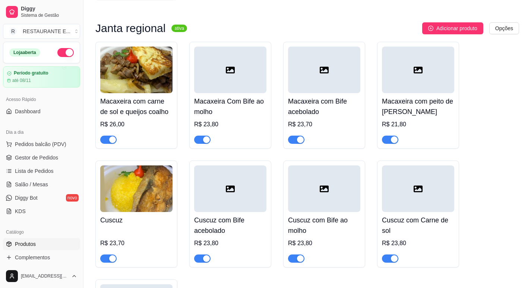
click at [411, 65] on div at bounding box center [418, 70] width 72 height 47
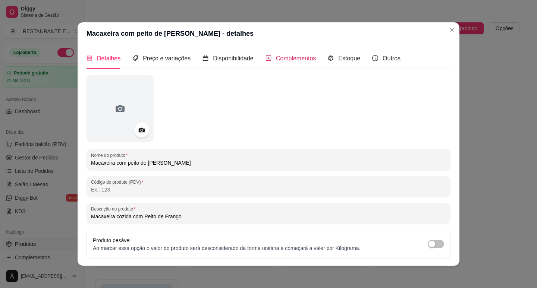
click at [298, 55] on span "Complementos" at bounding box center [296, 58] width 40 height 6
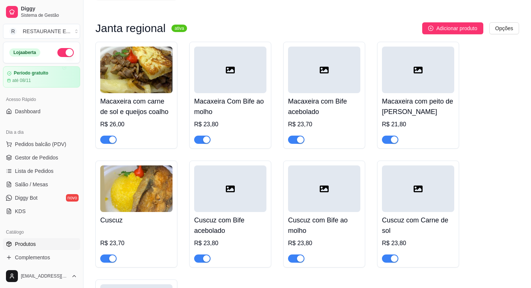
click at [245, 69] on div at bounding box center [230, 70] width 72 height 47
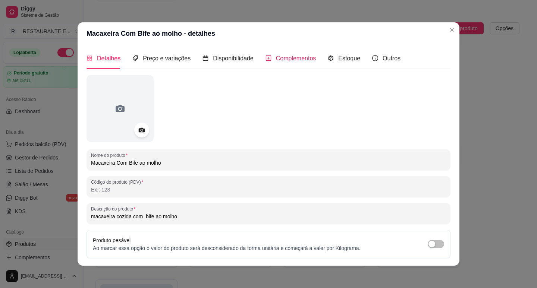
click at [299, 57] on span "Complementos" at bounding box center [296, 58] width 40 height 6
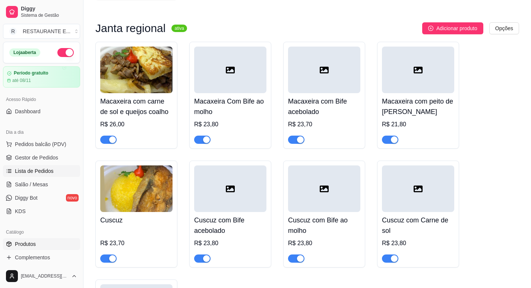
click at [48, 170] on span "Lista de Pedidos" at bounding box center [34, 170] width 39 height 7
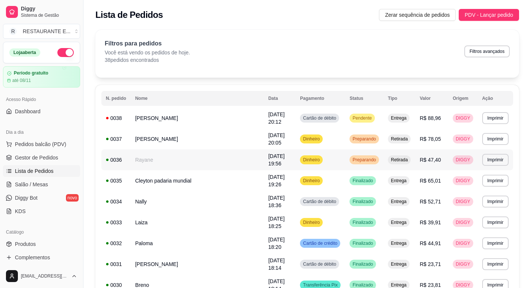
click at [304, 159] on td "Dinheiro" at bounding box center [321, 160] width 50 height 21
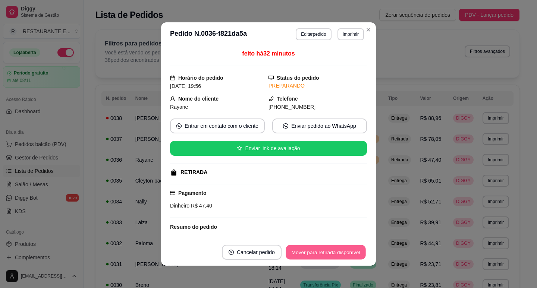
click at [323, 256] on button "Mover para retirada disponível" at bounding box center [326, 252] width 80 height 15
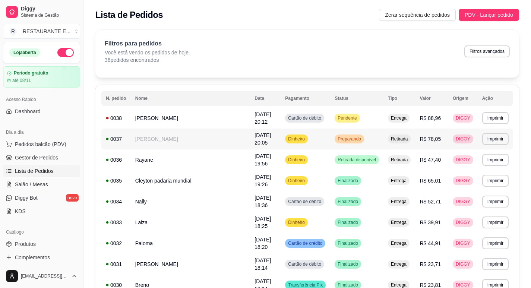
click at [308, 143] on div "Dinheiro" at bounding box center [296, 139] width 23 height 9
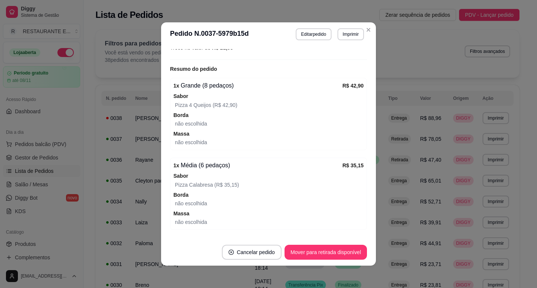
scroll to position [186, 0]
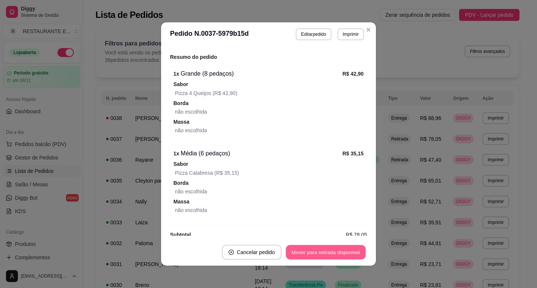
click at [327, 251] on button "Mover para retirada disponível" at bounding box center [326, 252] width 80 height 15
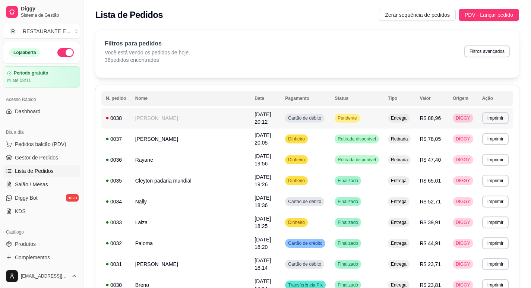
click at [263, 126] on td "[DATE] 20:12" at bounding box center [265, 118] width 31 height 21
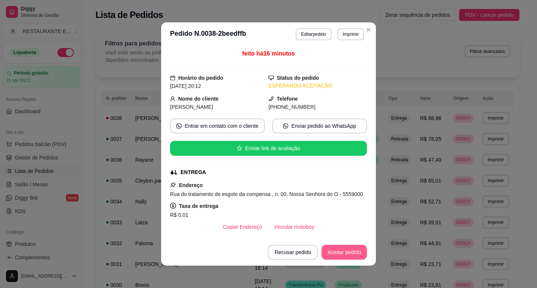
click at [336, 257] on button "Aceitar pedido" at bounding box center [344, 252] width 46 height 15
click at [343, 252] on button "Mover para preparo" at bounding box center [338, 252] width 58 height 15
click at [341, 253] on button "Mover para entrega" at bounding box center [338, 252] width 57 height 15
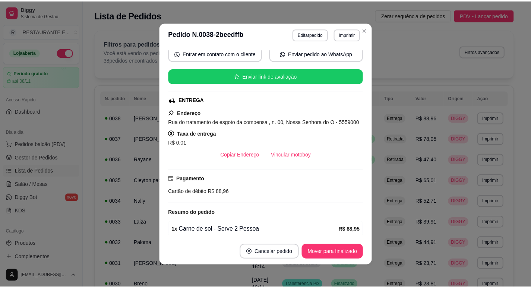
scroll to position [75, 0]
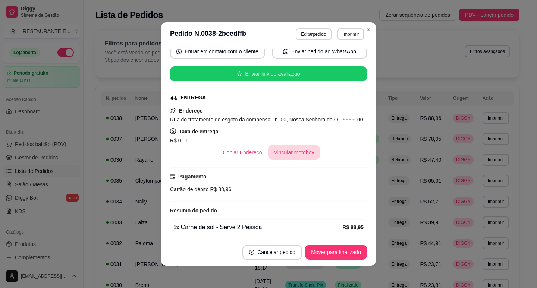
click at [293, 151] on button "Vincular motoboy" at bounding box center [294, 152] width 52 height 15
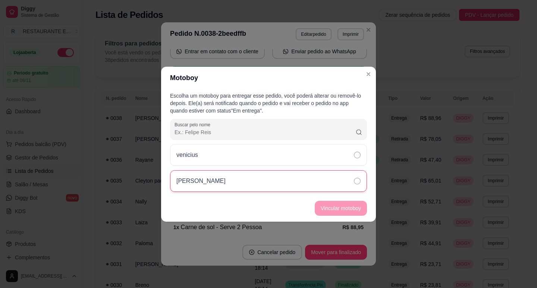
click at [359, 179] on icon at bounding box center [357, 181] width 7 height 7
click at [349, 212] on button "Vincular motoboy" at bounding box center [341, 208] width 52 height 15
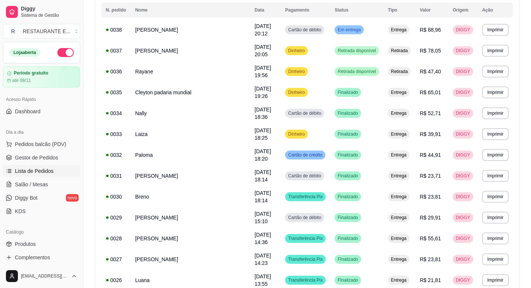
scroll to position [0, 0]
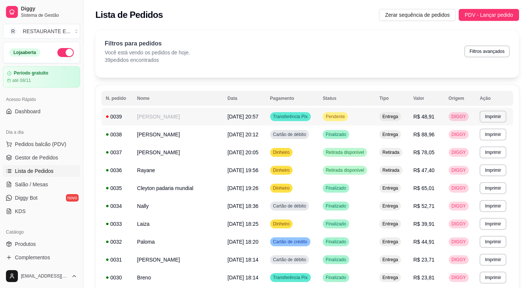
click at [333, 116] on span "Pendente" at bounding box center [335, 117] width 22 height 6
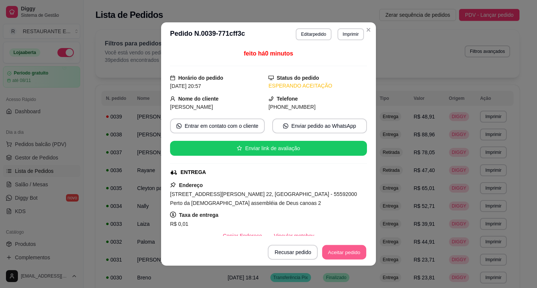
click at [342, 257] on button "Aceitar pedido" at bounding box center [344, 252] width 44 height 15
click at [342, 255] on button "Mover para preparo" at bounding box center [338, 252] width 56 height 15
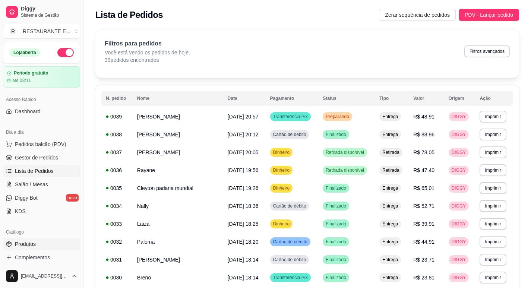
click at [40, 244] on link "Produtos" at bounding box center [41, 244] width 77 height 12
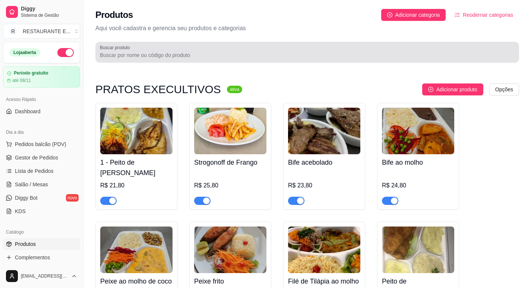
click at [151, 56] on input "Buscar produto" at bounding box center [307, 54] width 415 height 7
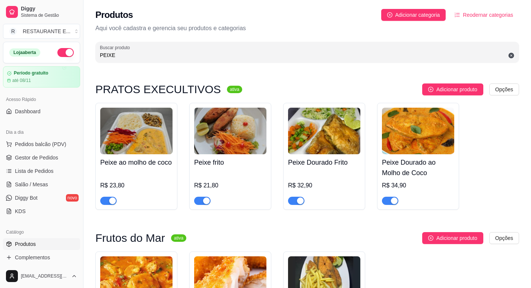
click at [106, 203] on span "button" at bounding box center [108, 201] width 16 height 8
click at [203, 203] on button "button" at bounding box center [202, 201] width 16 height 8
click at [297, 202] on div "button" at bounding box center [300, 201] width 7 height 7
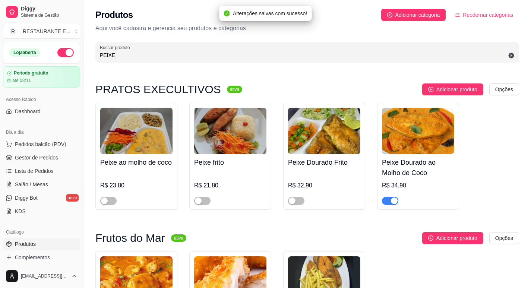
click at [389, 203] on span "button" at bounding box center [390, 201] width 16 height 8
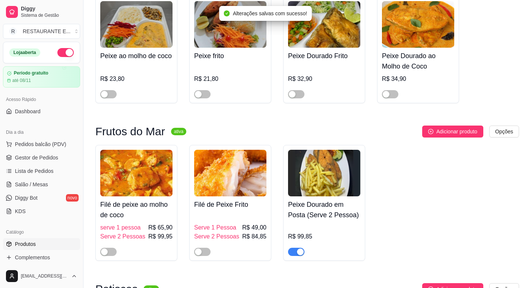
scroll to position [112, 0]
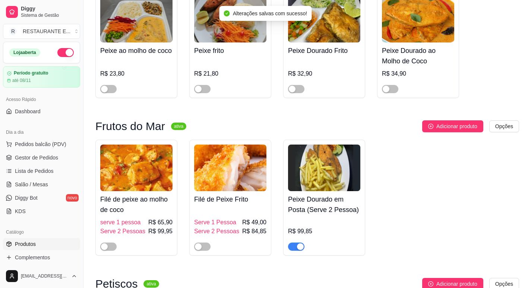
click at [295, 245] on span "button" at bounding box center [296, 247] width 16 height 8
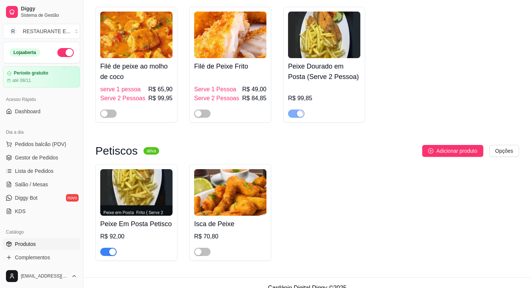
scroll to position [257, 0]
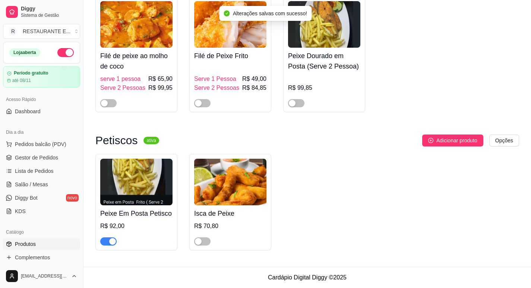
click at [110, 241] on div "button" at bounding box center [112, 241] width 7 height 7
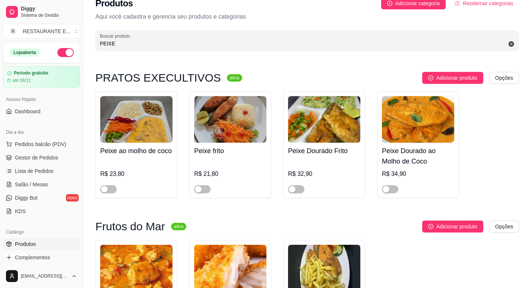
scroll to position [0, 0]
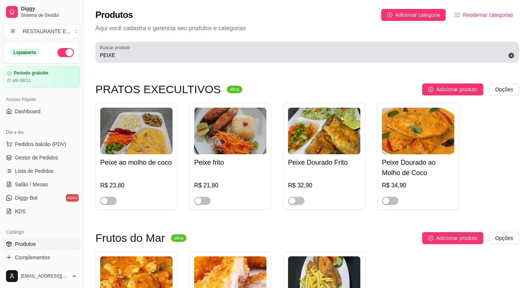
click at [138, 56] on input "PEIXE" at bounding box center [307, 54] width 415 height 7
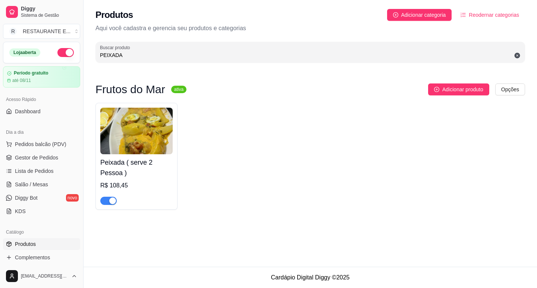
click at [108, 203] on span "button" at bounding box center [108, 201] width 16 height 8
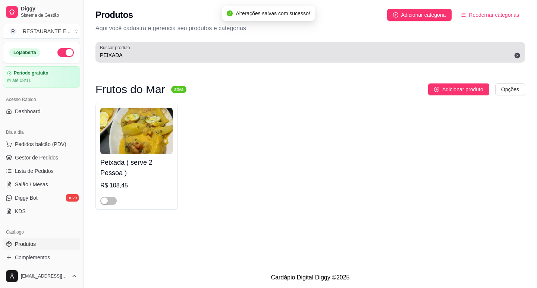
click at [136, 57] on input "PEIXADA" at bounding box center [310, 54] width 421 height 7
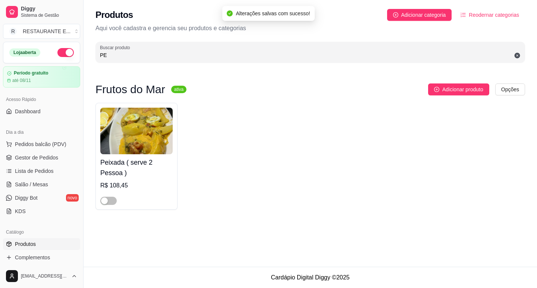
type input "P"
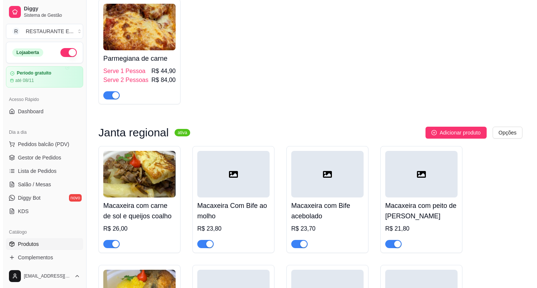
scroll to position [1678, 0]
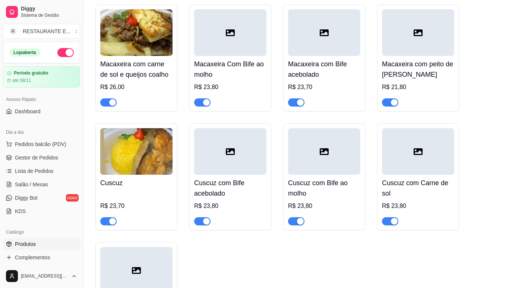
click at [109, 217] on button "button" at bounding box center [108, 221] width 16 height 8
click at [141, 144] on img at bounding box center [136, 151] width 72 height 47
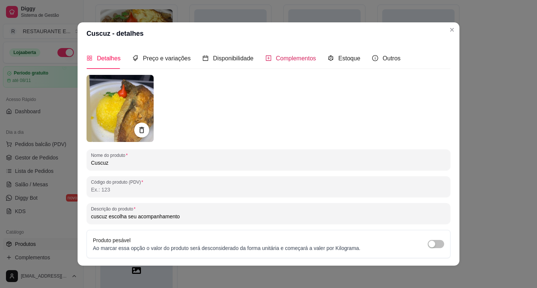
click at [305, 56] on span "Complementos" at bounding box center [296, 58] width 40 height 6
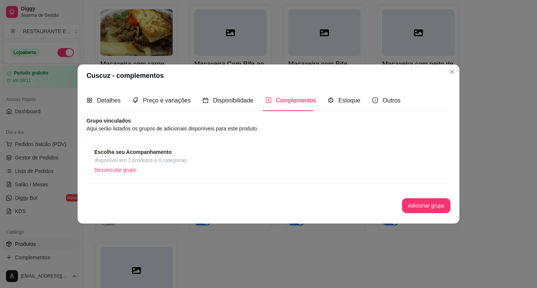
click at [124, 170] on p "Desvincular grupo" at bounding box center [140, 169] width 92 height 11
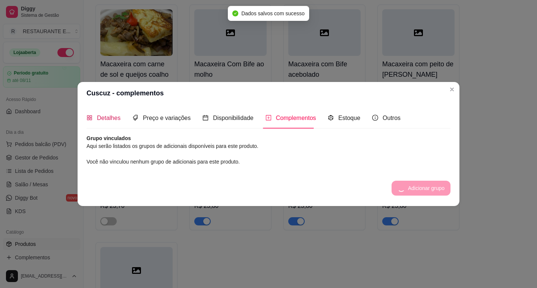
click at [113, 120] on span "Detalhes" at bounding box center [108, 118] width 23 height 6
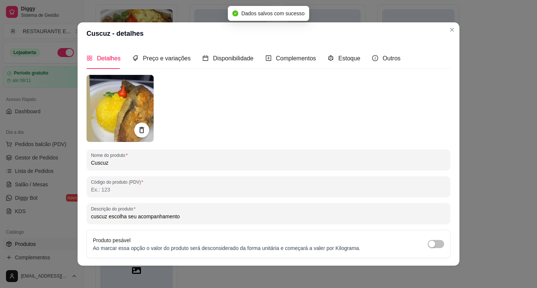
click at [116, 163] on input "Cuscuz" at bounding box center [268, 162] width 355 height 7
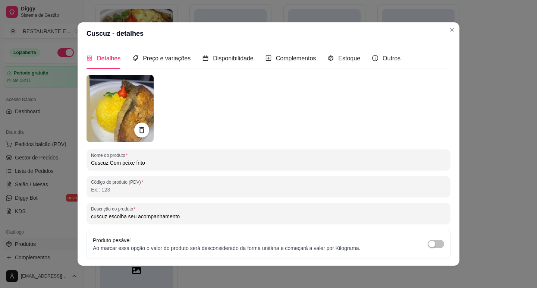
click at [133, 162] on input "Cuscuz Com peixe frito" at bounding box center [268, 162] width 355 height 7
click at [121, 164] on input "Cuscuz Com peixe Frito" at bounding box center [268, 162] width 355 height 7
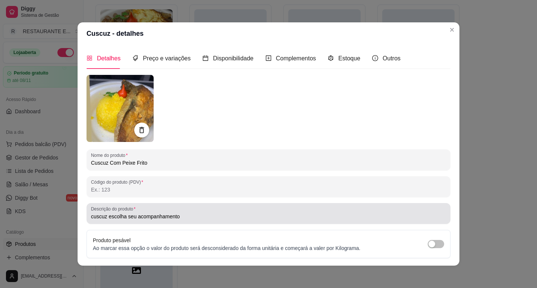
type input "Cuscuz Com Peixe Frito"
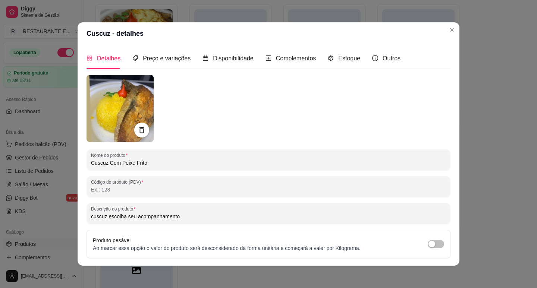
click at [191, 218] on input "cuscuz escolha seu acompanhamento" at bounding box center [268, 216] width 355 height 7
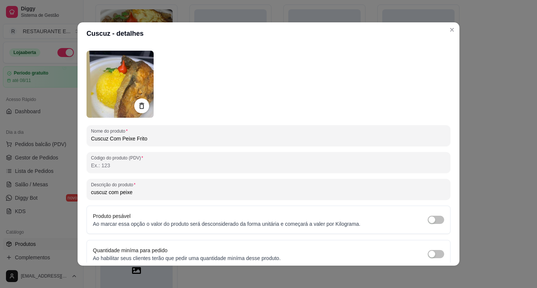
scroll to position [57, 0]
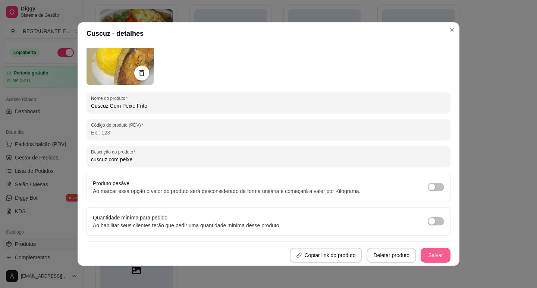
type input "cuscuz com peixe"
click at [435, 256] on button "Salvar" at bounding box center [436, 255] width 30 height 15
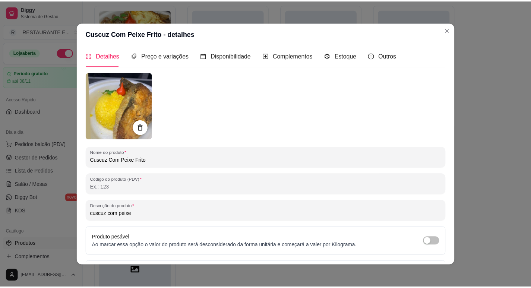
scroll to position [0, 0]
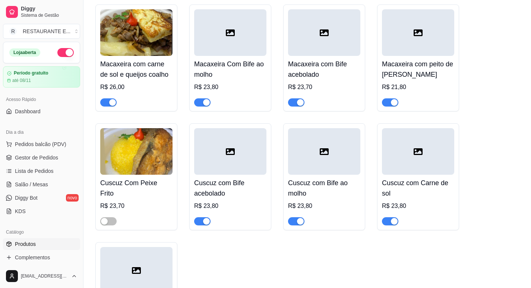
click at [331, 145] on div at bounding box center [324, 151] width 72 height 47
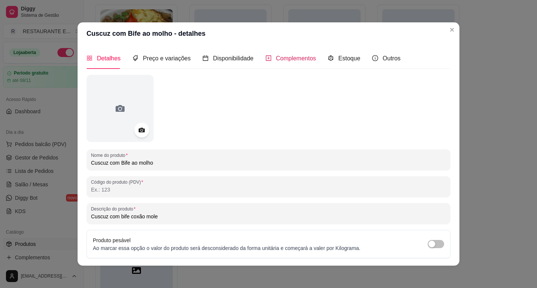
click at [295, 60] on span "Complementos" at bounding box center [296, 58] width 40 height 6
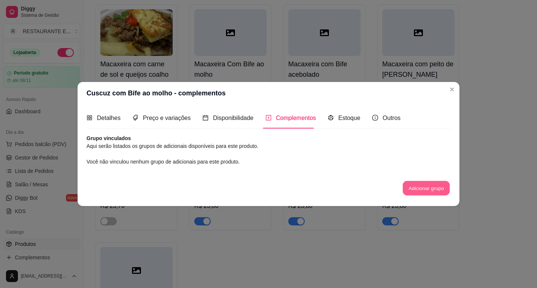
click at [431, 189] on button "Adicionar grupo" at bounding box center [426, 188] width 47 height 15
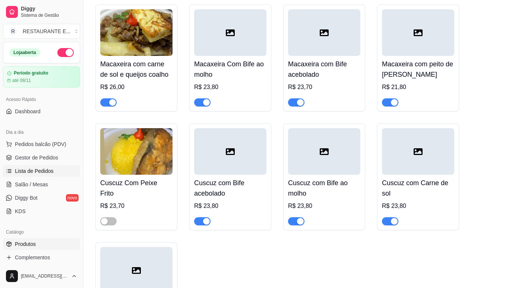
click at [47, 171] on span "Lista de Pedidos" at bounding box center [34, 170] width 39 height 7
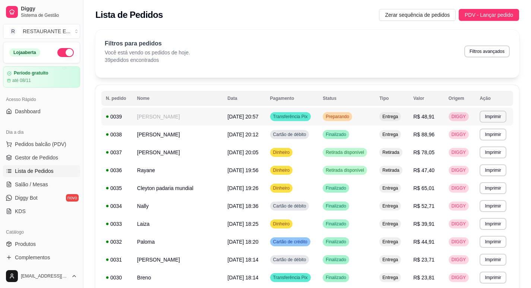
click at [314, 114] on td "Transferência Pix" at bounding box center [292, 117] width 53 height 18
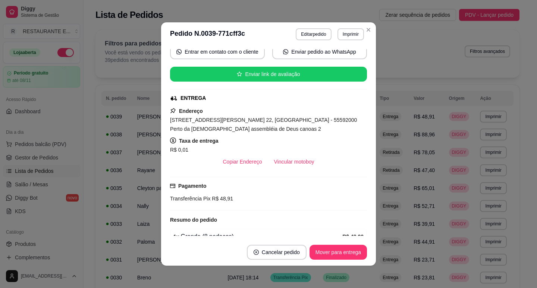
scroll to position [75, 0]
click at [332, 252] on button "Mover para entrega" at bounding box center [338, 252] width 56 height 15
click at [293, 161] on button "Vincular motoboy" at bounding box center [294, 161] width 51 height 15
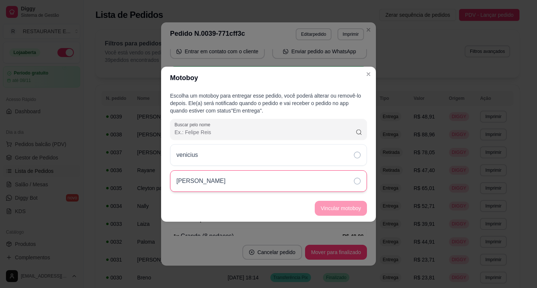
click at [359, 181] on icon at bounding box center [357, 181] width 7 height 7
click at [348, 210] on button "Vincular motoboy" at bounding box center [341, 208] width 52 height 15
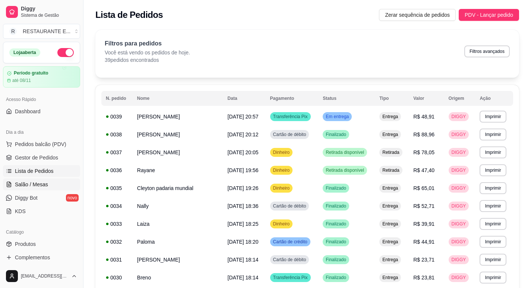
click at [36, 185] on span "Salão / Mesas" at bounding box center [31, 184] width 33 height 7
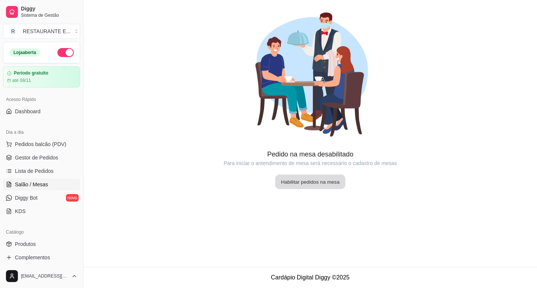
click at [307, 184] on button "Habilitar pedidos na mesa" at bounding box center [310, 182] width 70 height 15
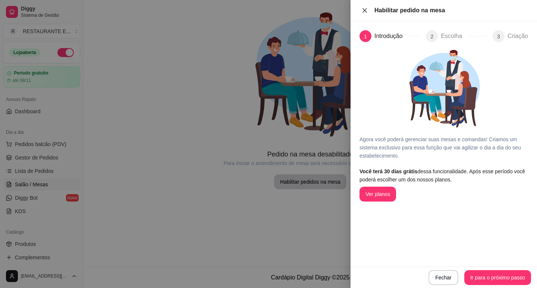
click at [364, 11] on icon "close" at bounding box center [365, 10] width 4 height 4
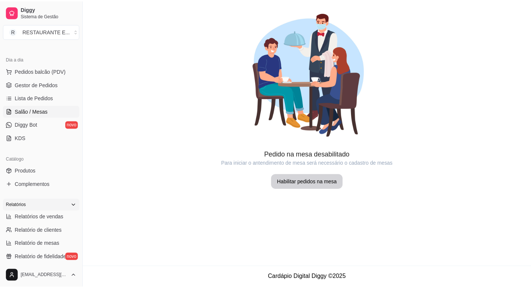
scroll to position [75, 0]
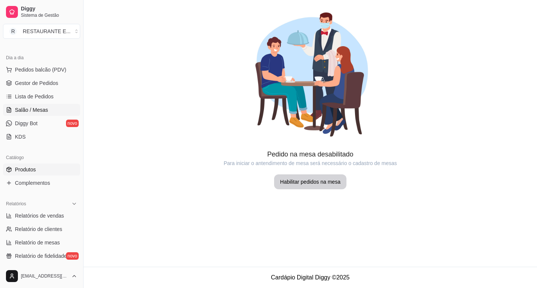
click at [46, 168] on link "Produtos" at bounding box center [41, 170] width 77 height 12
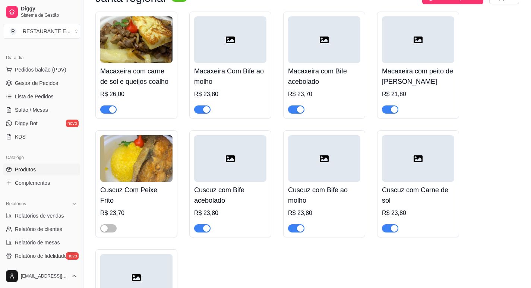
scroll to position [1716, 0]
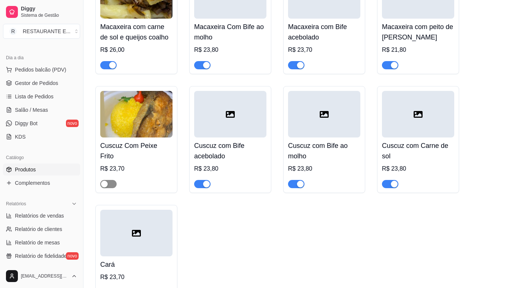
click at [111, 180] on span "button" at bounding box center [108, 184] width 16 height 8
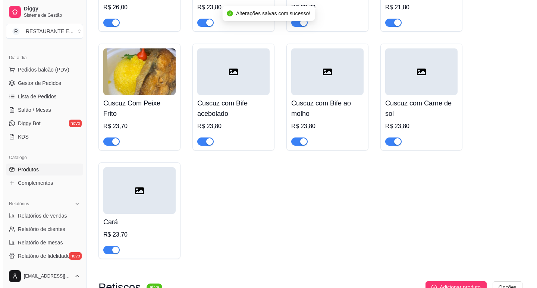
scroll to position [1790, 0]
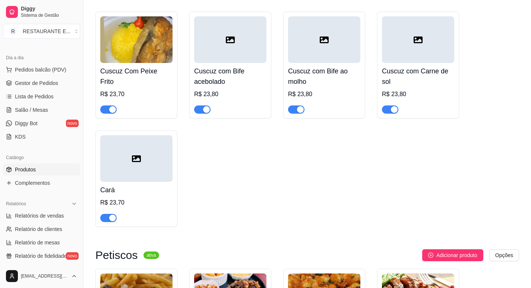
click at [159, 152] on div at bounding box center [136, 158] width 72 height 47
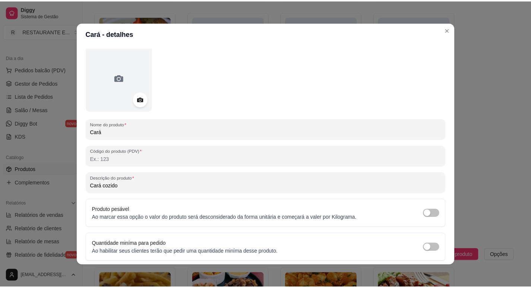
scroll to position [0, 0]
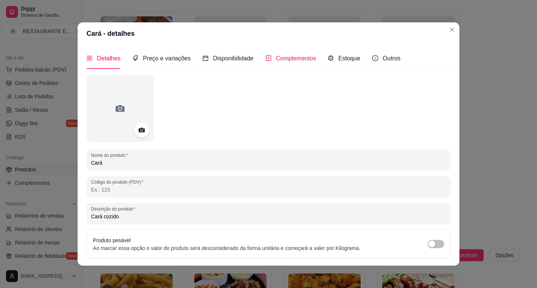
click at [299, 59] on span "Complementos" at bounding box center [296, 58] width 40 height 6
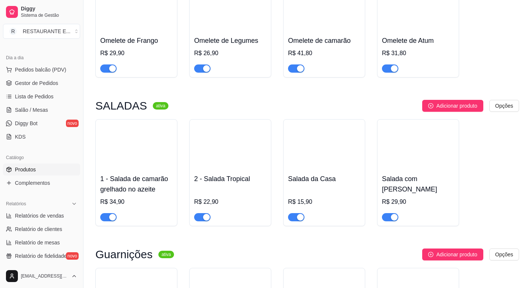
scroll to position [2536, 0]
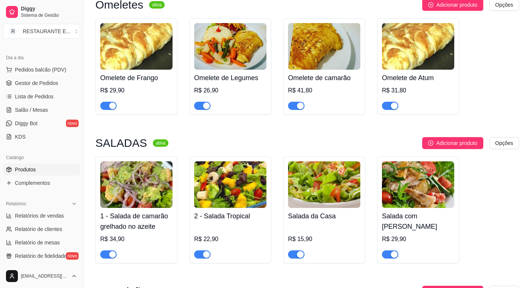
click at [493, 230] on div "1 - Salada de camarão grelhado no azeite R$ 34,90 2 - Salada Tropical R$ 22,90 …" at bounding box center [307, 210] width 424 height 107
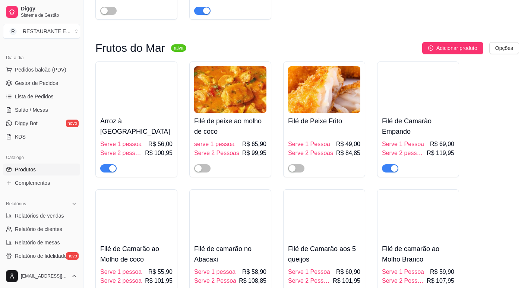
scroll to position [821, 0]
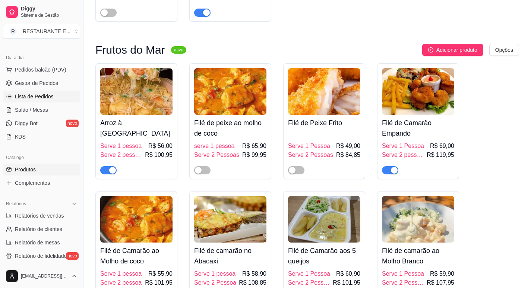
drag, startPoint x: 52, startPoint y: 98, endPoint x: 58, endPoint y: 104, distance: 8.5
click at [53, 98] on link "Lista de Pedidos" at bounding box center [41, 97] width 77 height 12
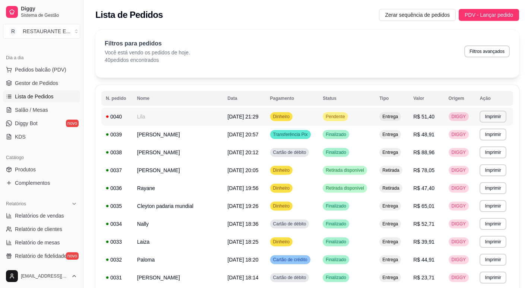
click at [336, 115] on span "Pendente" at bounding box center [335, 117] width 22 height 6
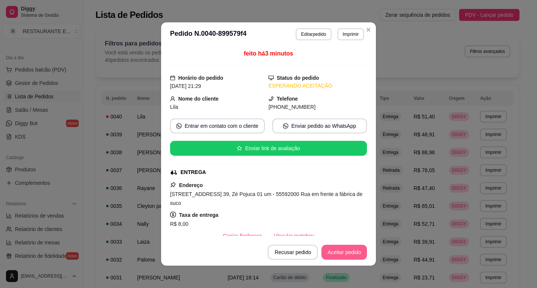
click at [338, 252] on button "Aceitar pedido" at bounding box center [344, 252] width 46 height 15
click at [340, 255] on button "Mover para preparo" at bounding box center [338, 252] width 56 height 15
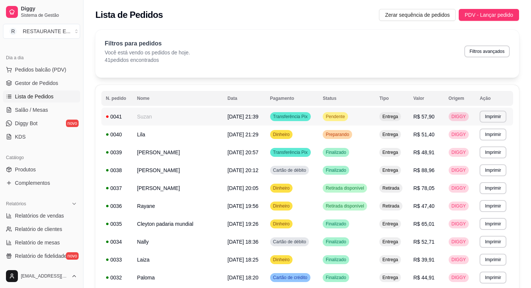
click at [361, 112] on td "Pendente" at bounding box center [347, 117] width 57 height 18
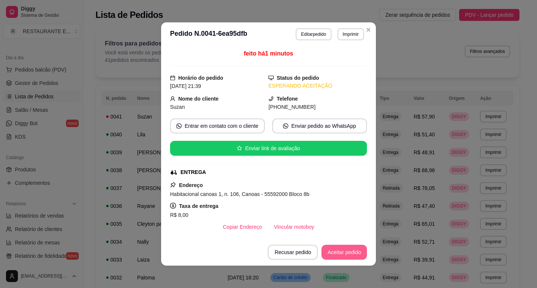
click at [350, 254] on button "Aceitar pedido" at bounding box center [344, 252] width 46 height 15
click at [344, 257] on button "Mover para preparo" at bounding box center [338, 252] width 56 height 15
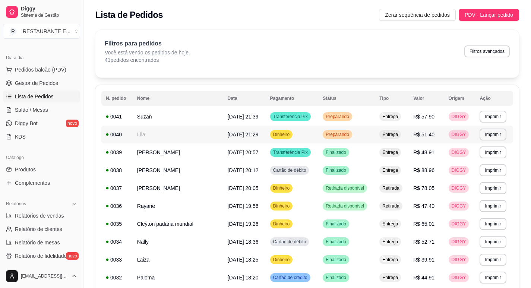
click at [315, 134] on td "Dinheiro" at bounding box center [292, 135] width 53 height 18
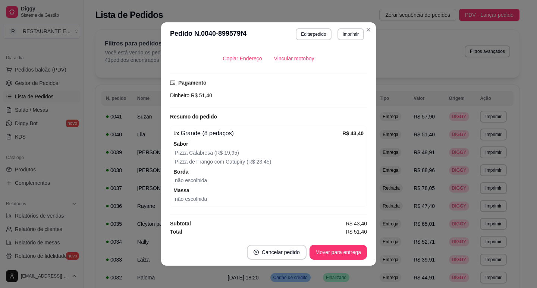
scroll to position [1, 0]
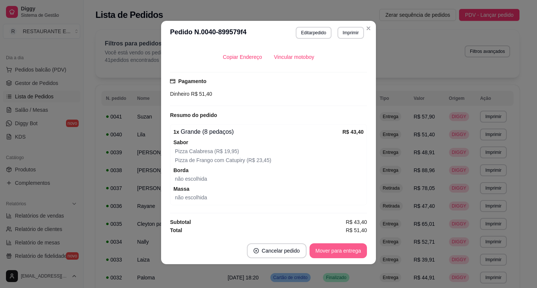
click at [342, 255] on button "Mover para entrega" at bounding box center [338, 251] width 57 height 15
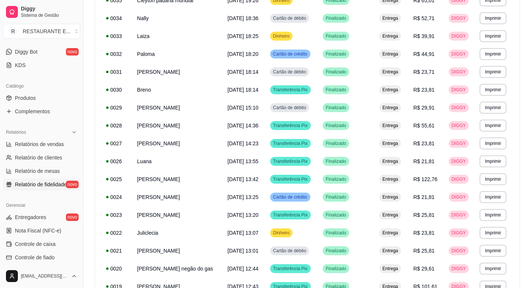
scroll to position [149, 0]
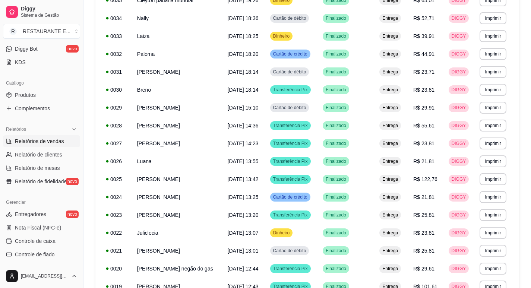
click at [44, 142] on span "Relatórios de vendas" at bounding box center [39, 141] width 49 height 7
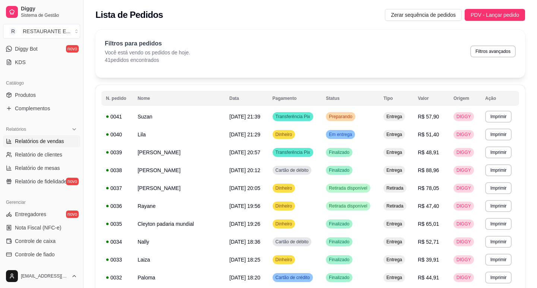
select select "ALL"
select select "0"
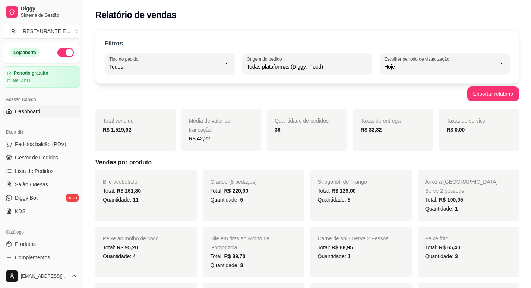
click at [50, 109] on link "Dashboard" at bounding box center [41, 112] width 77 height 12
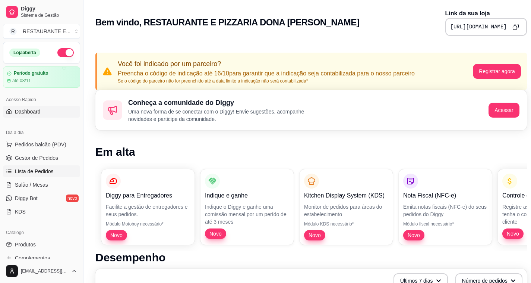
click at [46, 173] on span "Lista de Pedidos" at bounding box center [34, 170] width 39 height 7
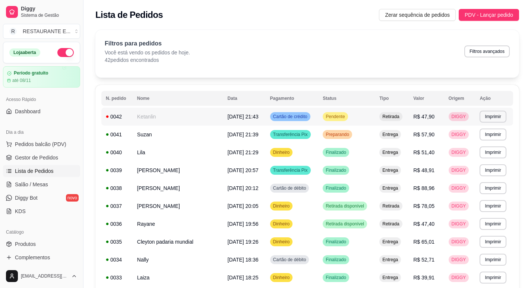
click at [335, 116] on span "Pendente" at bounding box center [335, 117] width 22 height 6
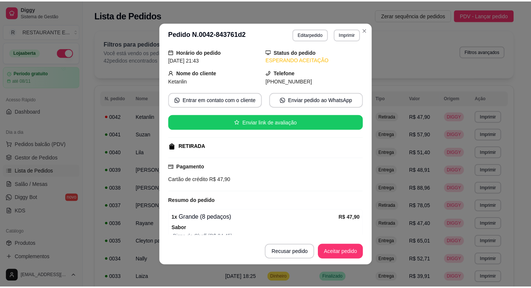
scroll to position [37, 0]
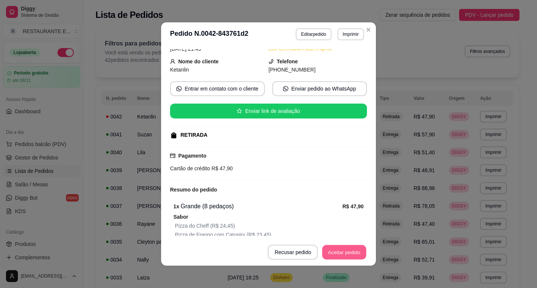
click at [339, 258] on button "Aceitar pedido" at bounding box center [344, 252] width 44 height 15
click at [337, 255] on button "Mover para preparo" at bounding box center [338, 252] width 58 height 15
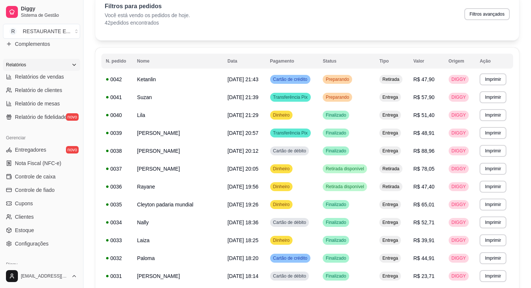
scroll to position [224, 0]
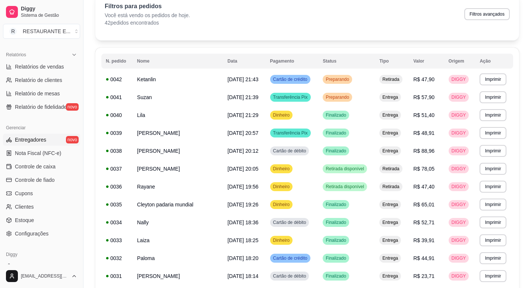
click at [34, 144] on link "Entregadores novo" at bounding box center [41, 140] width 77 height 12
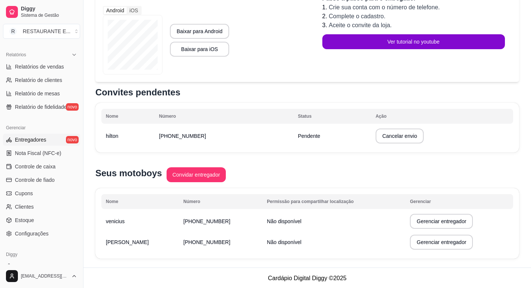
scroll to position [117, 0]
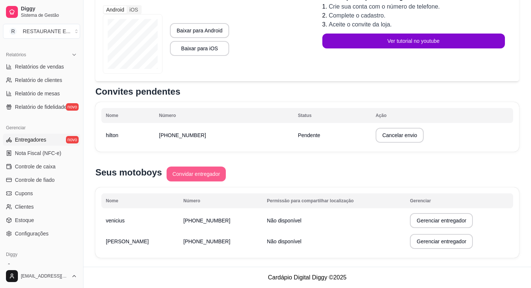
click at [202, 177] on button "Convidar entregador" at bounding box center [197, 174] width 60 height 15
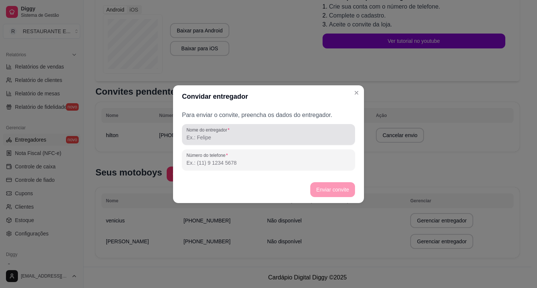
click at [232, 142] on div "Nome do entregador" at bounding box center [268, 134] width 173 height 21
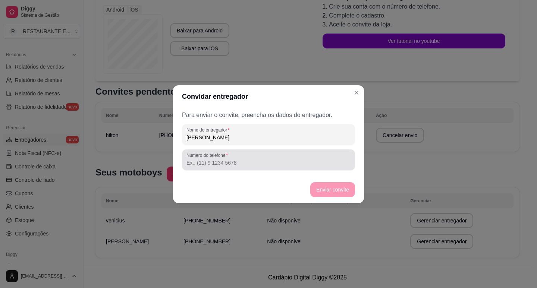
type input "[PERSON_NAME]"
click at [201, 167] on div at bounding box center [268, 160] width 164 height 15
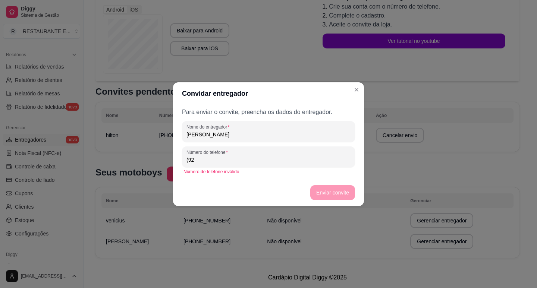
type input "(9"
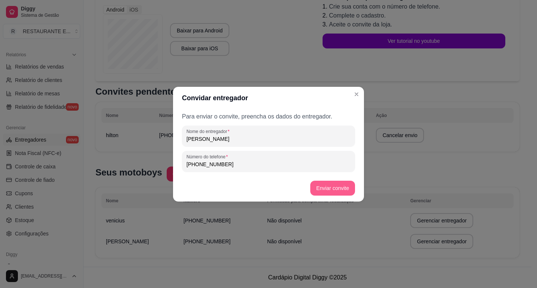
type input "[PHONE_NUMBER]"
click at [343, 190] on button "Enviar convite" at bounding box center [332, 188] width 43 height 15
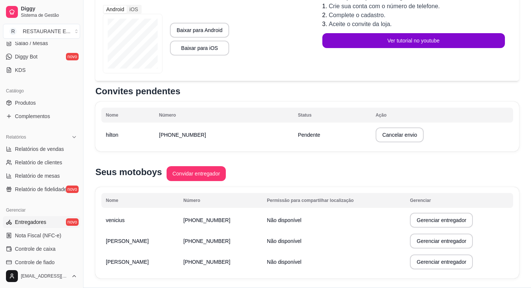
scroll to position [137, 0]
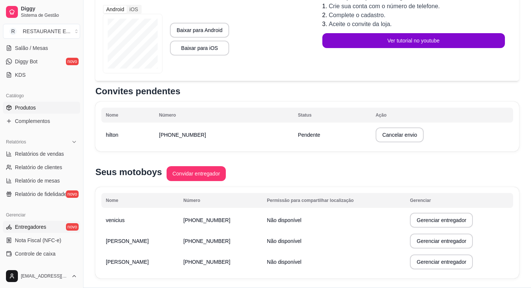
click at [51, 104] on link "Produtos" at bounding box center [41, 108] width 77 height 12
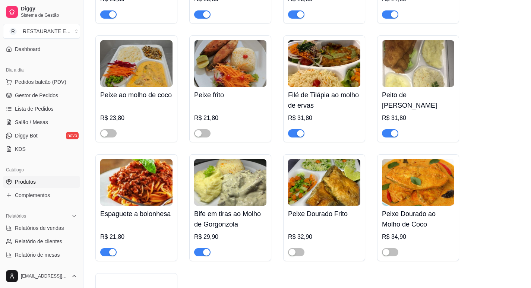
scroll to position [62, 0]
click at [42, 109] on span "Lista de Pedidos" at bounding box center [34, 109] width 39 height 7
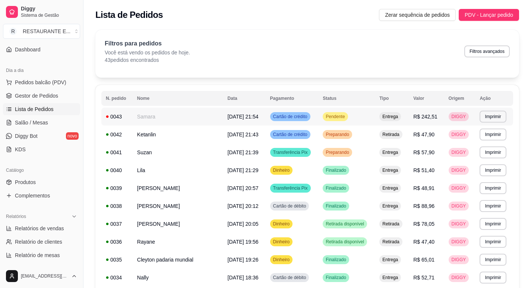
click at [339, 116] on span "Pendente" at bounding box center [335, 117] width 22 height 6
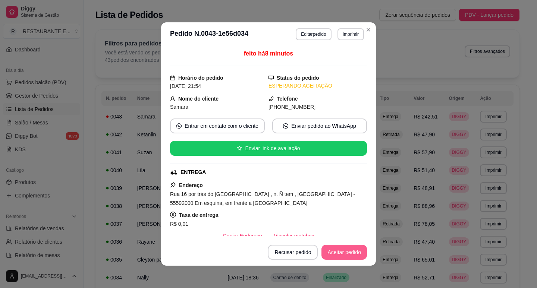
click at [341, 255] on button "Aceitar pedido" at bounding box center [344, 252] width 46 height 15
click at [340, 252] on button "Mover para preparo" at bounding box center [338, 252] width 56 height 15
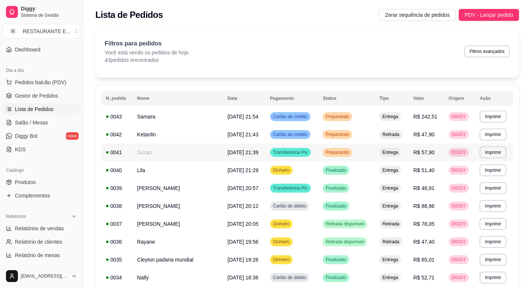
click at [252, 150] on span "[DATE] 21:39" at bounding box center [243, 153] width 31 height 6
click at [223, 137] on td "[DATE] 21:43" at bounding box center [244, 135] width 43 height 18
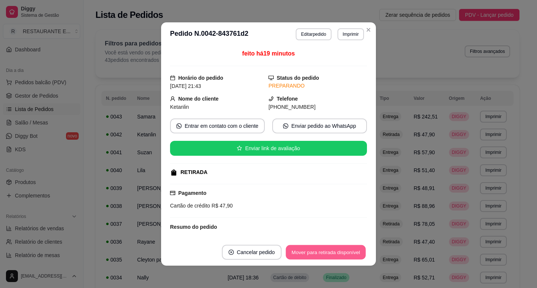
click at [322, 255] on button "Mover para retirada disponível" at bounding box center [326, 252] width 80 height 15
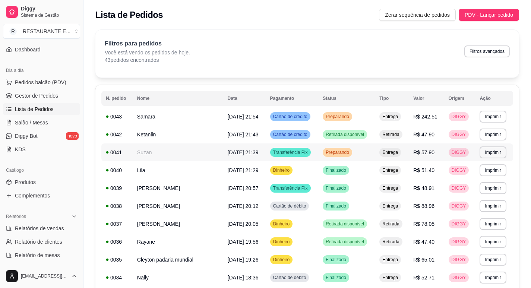
click at [332, 154] on span "Preparando" at bounding box center [337, 153] width 26 height 6
click at [246, 118] on span "[DATE] 21:54" at bounding box center [243, 117] width 31 height 6
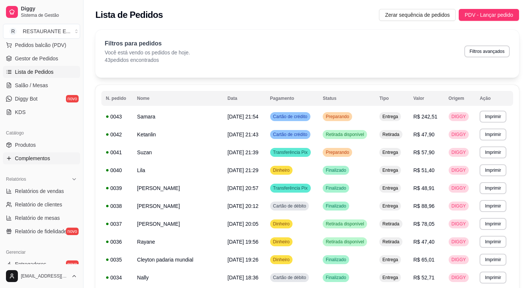
scroll to position [137, 0]
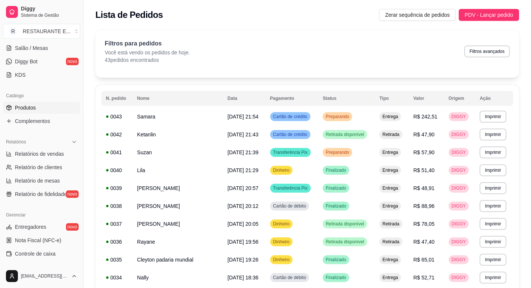
click at [45, 112] on link "Produtos" at bounding box center [41, 108] width 77 height 12
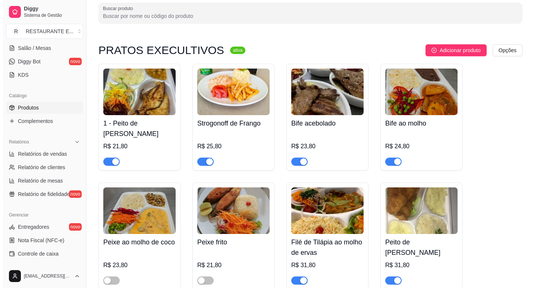
scroll to position [37, 0]
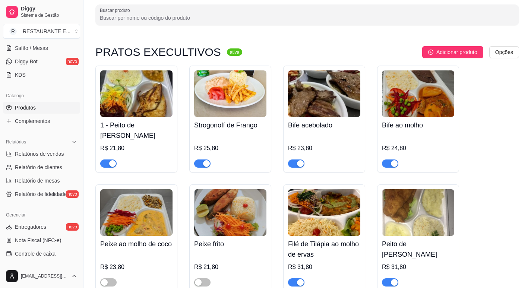
click at [144, 101] on img at bounding box center [136, 93] width 72 height 47
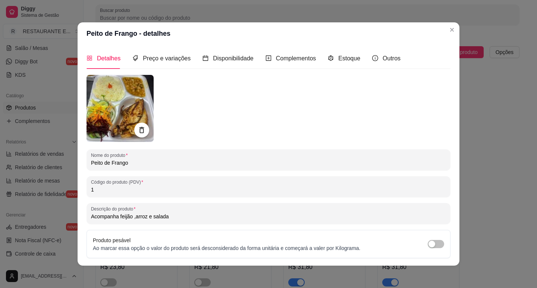
click at [179, 219] on input "Acompanha feijão ,arroz e salada" at bounding box center [268, 216] width 355 height 7
click at [233, 218] on input "Acompanha feijão ,arroz e salada Obs: escolher a embalagem redonda ou Com divis…" at bounding box center [268, 216] width 355 height 7
click at [302, 220] on input "Acompanha feijão ,arroz e salada Obs: escolher a embalagem Redonda ou Com divis…" at bounding box center [268, 216] width 355 height 7
drag, startPoint x: 165, startPoint y: 216, endPoint x: 176, endPoint y: 216, distance: 11.2
click at [176, 216] on input "Acompanha feijão ,arroz e salada Obs: escolher a embalagem Redonda ou Com divis…" at bounding box center [268, 216] width 355 height 7
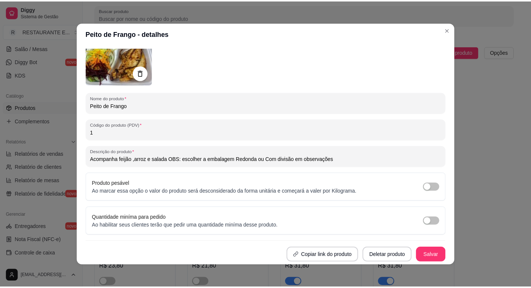
scroll to position [1, 0]
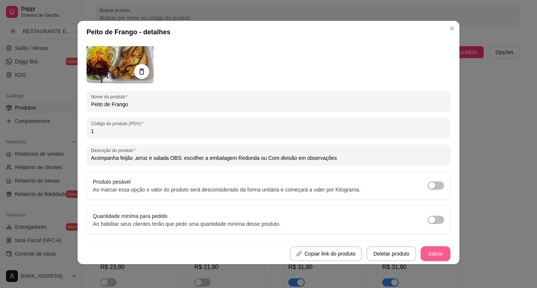
type input "Acompanha feijão ,arroz e salada OBS: escolher a embalagem Redonda ou Com divis…"
click at [426, 254] on button "Salvar" at bounding box center [436, 254] width 30 height 15
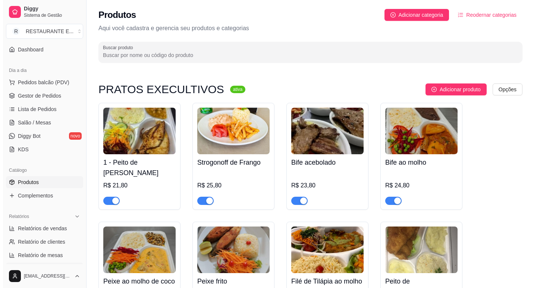
scroll to position [25, 0]
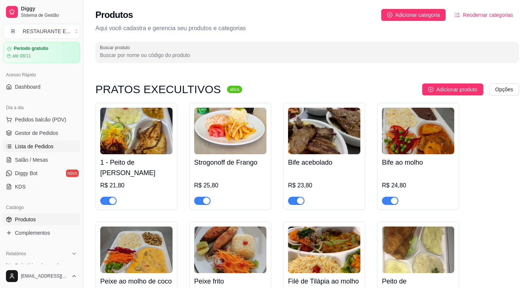
click at [58, 149] on link "Lista de Pedidos" at bounding box center [41, 147] width 77 height 12
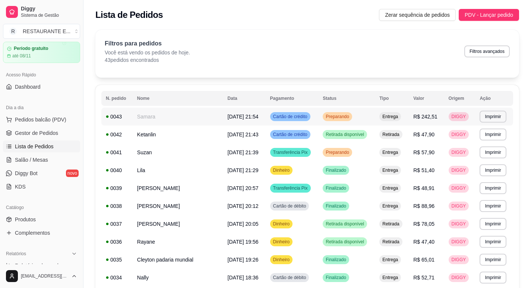
click at [319, 116] on td "Cartão de crédito" at bounding box center [292, 117] width 53 height 18
click at [308, 149] on div "Transferência Pix" at bounding box center [290, 152] width 41 height 9
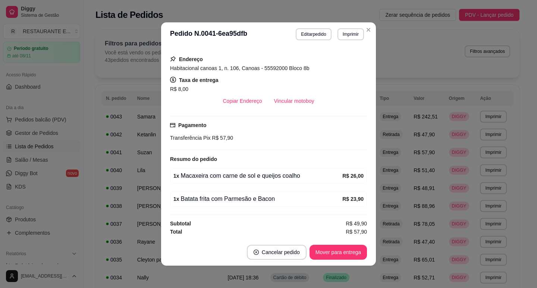
scroll to position [1, 0]
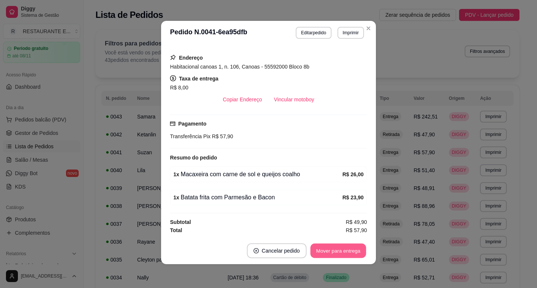
click at [344, 253] on button "Mover para entrega" at bounding box center [338, 251] width 56 height 15
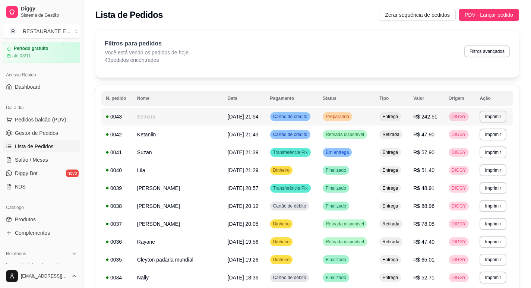
click at [356, 121] on td "Preparando" at bounding box center [347, 117] width 57 height 18
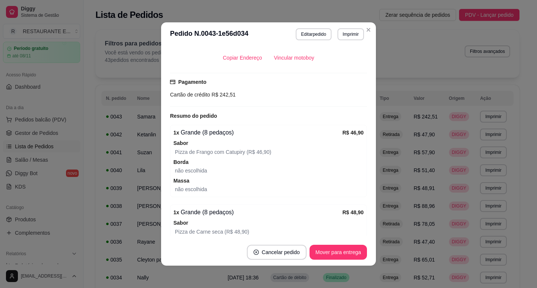
scroll to position [224, 0]
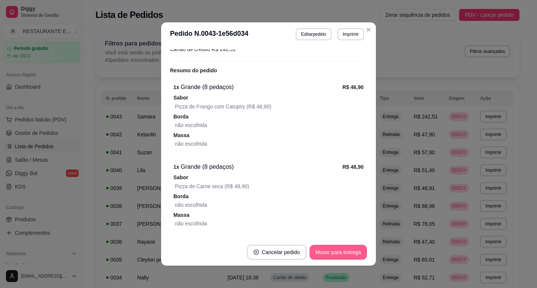
click at [331, 255] on button "Mover para entrega" at bounding box center [338, 252] width 57 height 15
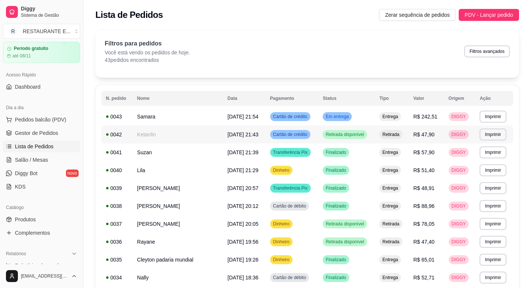
click at [328, 136] on span "Retirada disponível" at bounding box center [344, 135] width 41 height 6
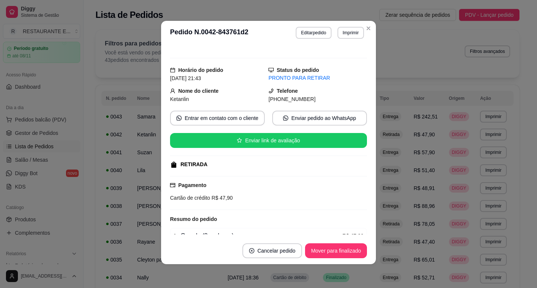
scroll to position [0, 0]
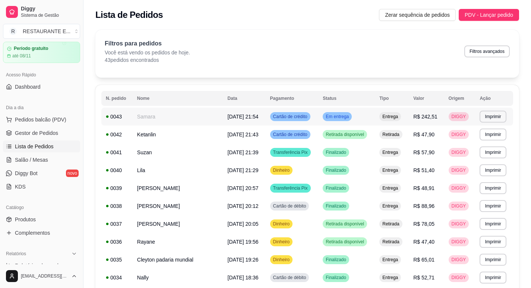
click at [325, 117] on td "Em entrega" at bounding box center [347, 117] width 57 height 18
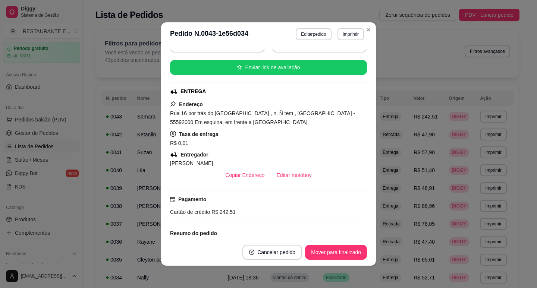
scroll to position [149, 0]
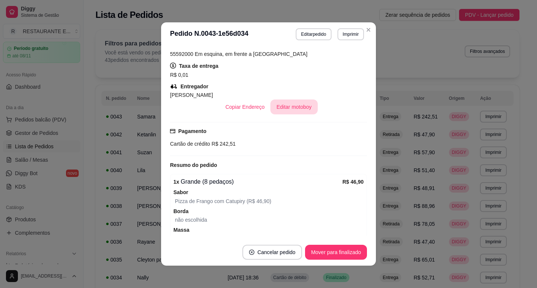
click at [291, 108] on button "Editar motoboy" at bounding box center [293, 107] width 47 height 15
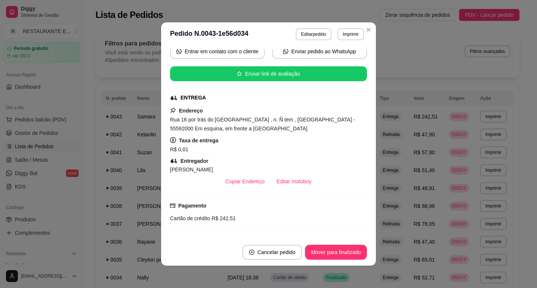
scroll to position [0, 0]
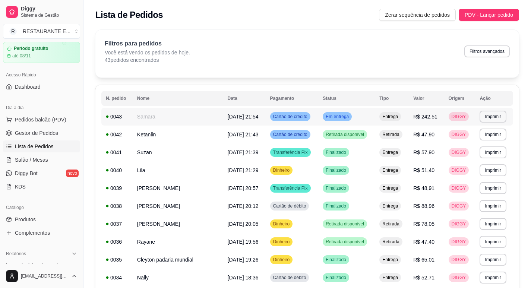
click at [324, 119] on td "Em entrega" at bounding box center [347, 117] width 57 height 18
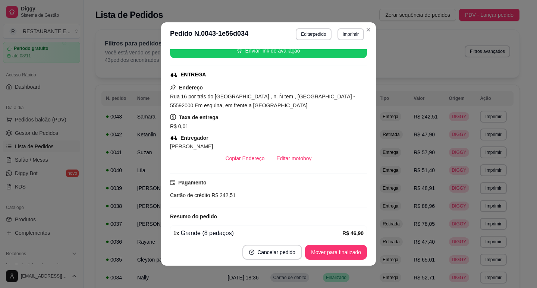
scroll to position [112, 0]
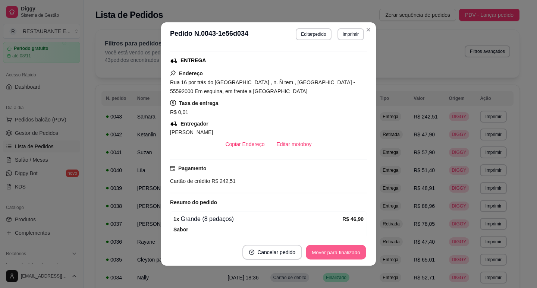
click at [334, 252] on button "Mover para finalizado" at bounding box center [336, 252] width 60 height 15
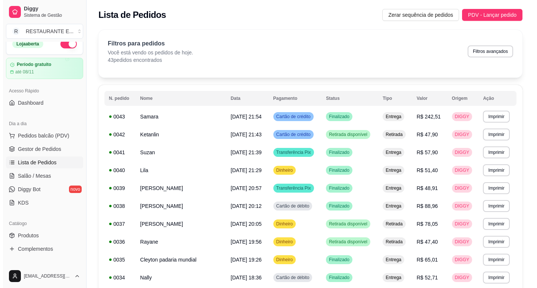
scroll to position [0, 0]
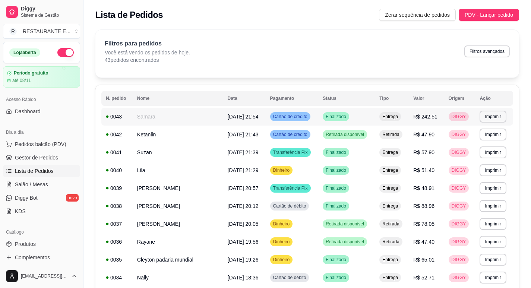
click at [194, 114] on td "Samara" at bounding box center [178, 117] width 91 height 18
click at [264, 132] on td "[DATE] 21:43" at bounding box center [244, 135] width 43 height 18
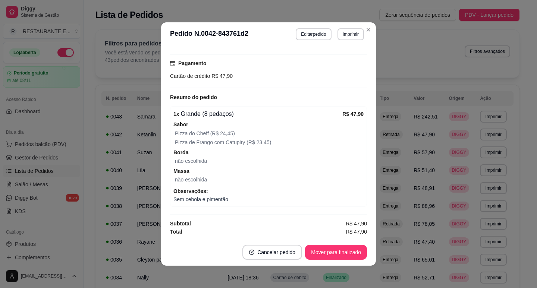
scroll to position [1, 0]
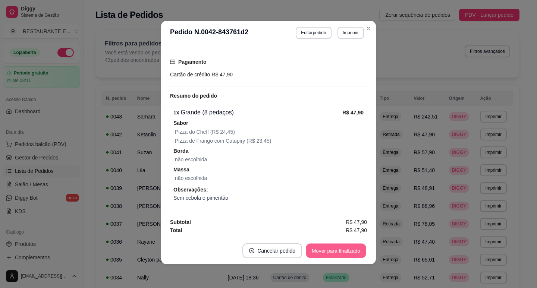
click at [327, 251] on button "Mover para finalizado" at bounding box center [336, 251] width 60 height 15
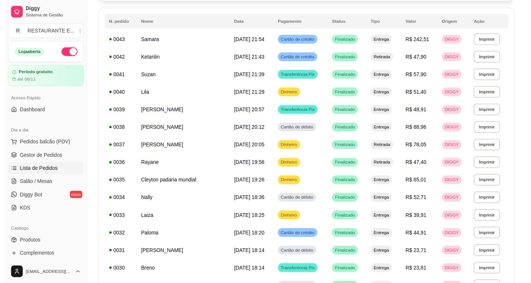
scroll to position [0, 0]
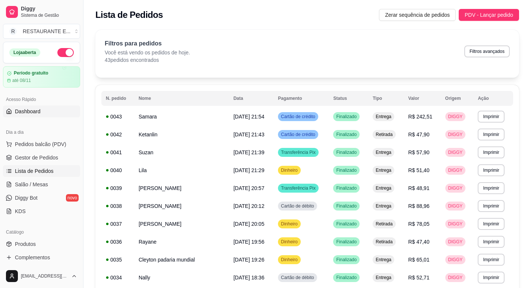
click at [46, 113] on link "Dashboard" at bounding box center [41, 112] width 77 height 12
